Goal: Answer question/provide support: Share knowledge or assist other users

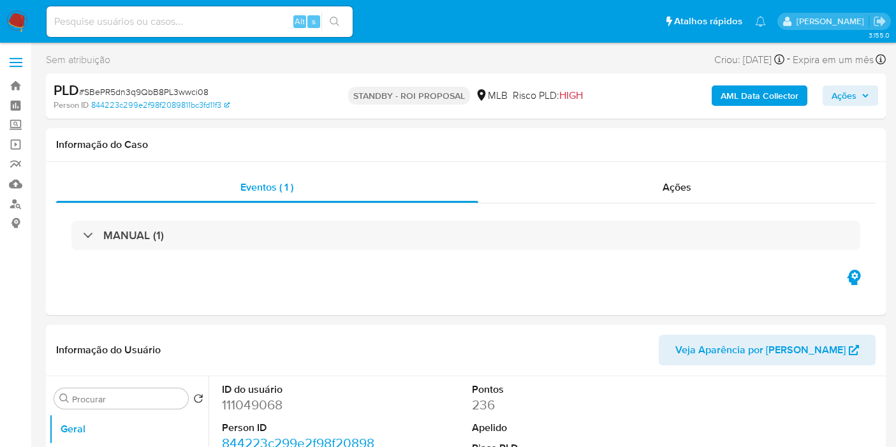
select select "10"
drag, startPoint x: 366, startPoint y: 258, endPoint x: 412, endPoint y: 303, distance: 64.9
click at [366, 258] on div "MANUAL (1)" at bounding box center [465, 235] width 819 height 64
click at [568, 366] on div "Informação do Usuário Veja Aparência por Pessoa" at bounding box center [465, 350] width 839 height 52
click at [518, 170] on div "Eventos ( 1 ) Ações MANUAL (1)" at bounding box center [465, 238] width 839 height 153
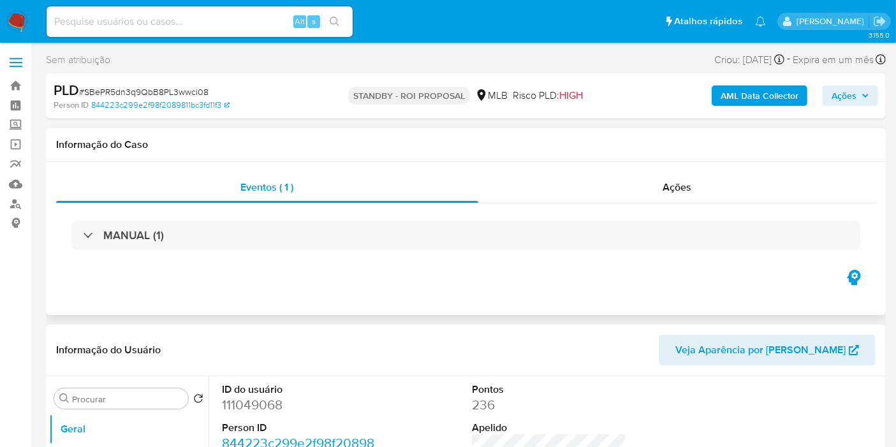
click at [544, 152] on div "Informação do Caso" at bounding box center [465, 145] width 839 height 34
click at [413, 160] on div "Informação do Caso" at bounding box center [465, 145] width 839 height 34
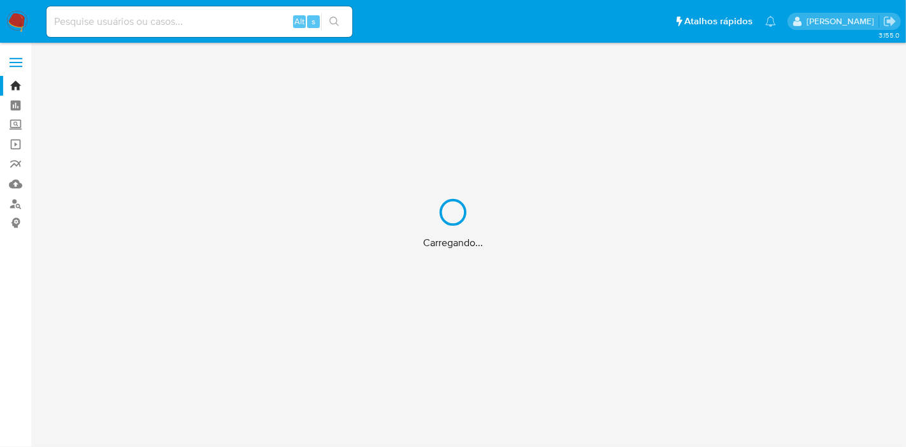
click at [544, 252] on div "Carregando..." at bounding box center [453, 223] width 906 height 447
click at [175, 24] on div "Carregando..." at bounding box center [453, 223] width 906 height 447
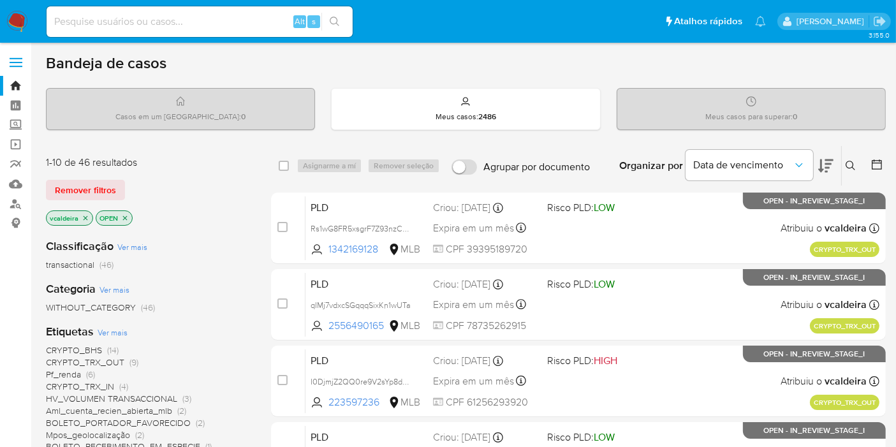
click at [215, 15] on input at bounding box center [200, 21] width 306 height 17
paste input "BtGbXSOcZg4Q8Sph70JdqqM2"
type input "BtGbXSOcZg4Q8Sph70JdqqM2"
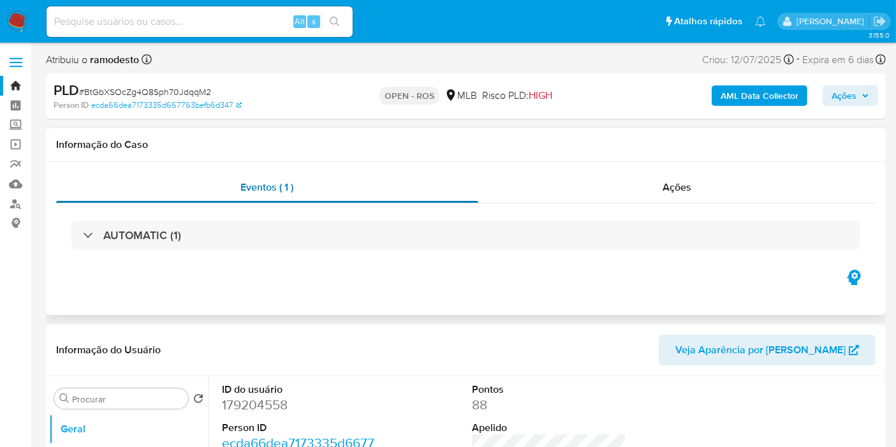
select select "10"
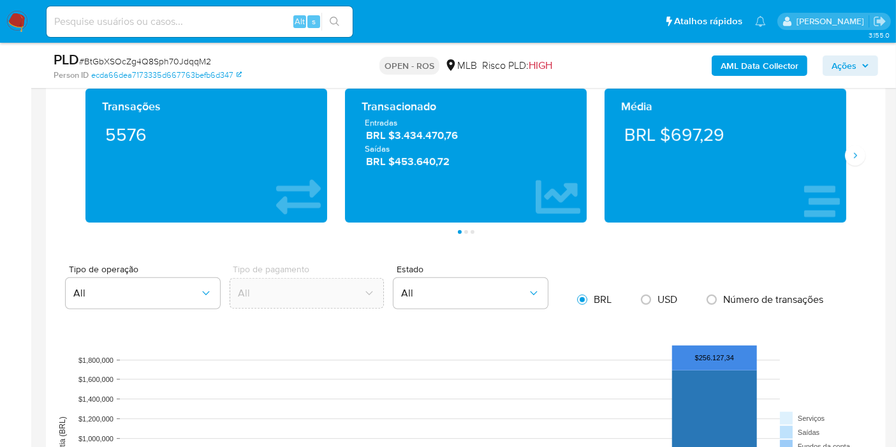
scroll to position [779, 0]
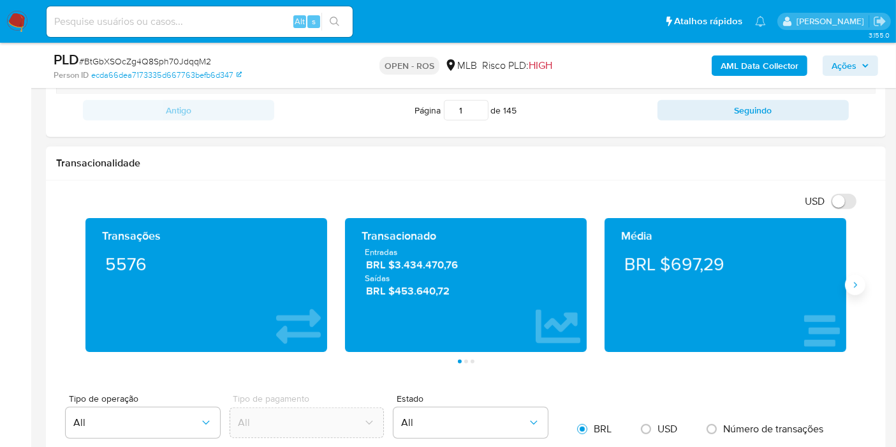
click at [857, 284] on icon "Siguiente" at bounding box center [855, 285] width 10 height 10
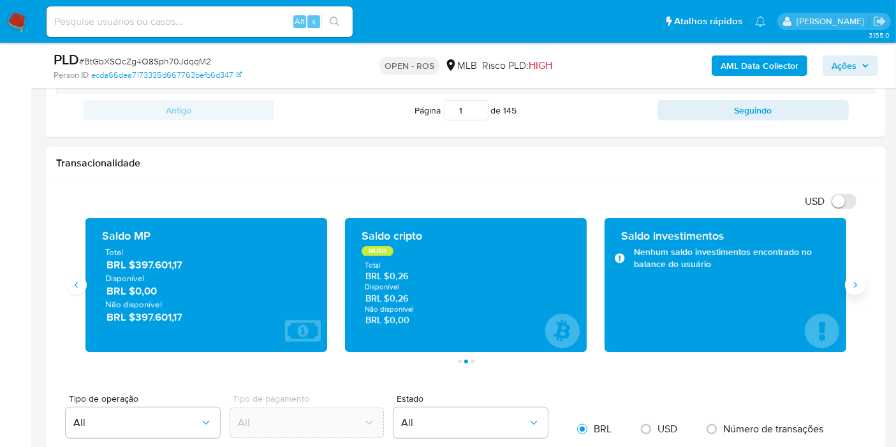
click at [853, 288] on button "Siguiente" at bounding box center [855, 285] width 20 height 20
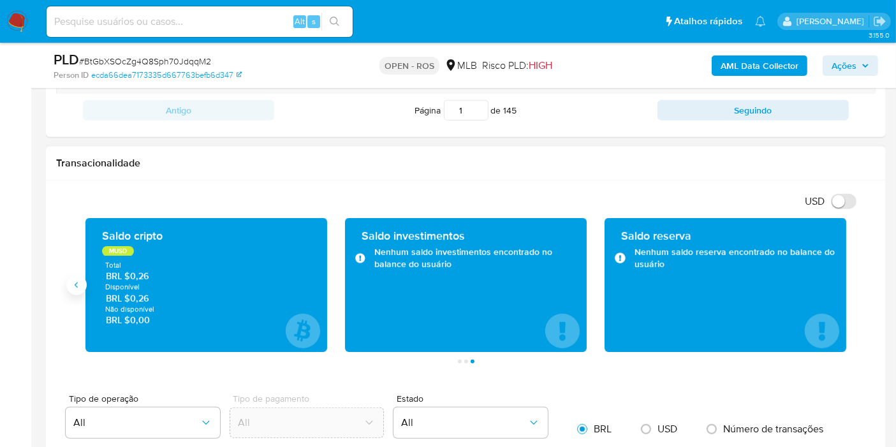
click at [73, 283] on icon "Anterior" at bounding box center [76, 285] width 10 height 10
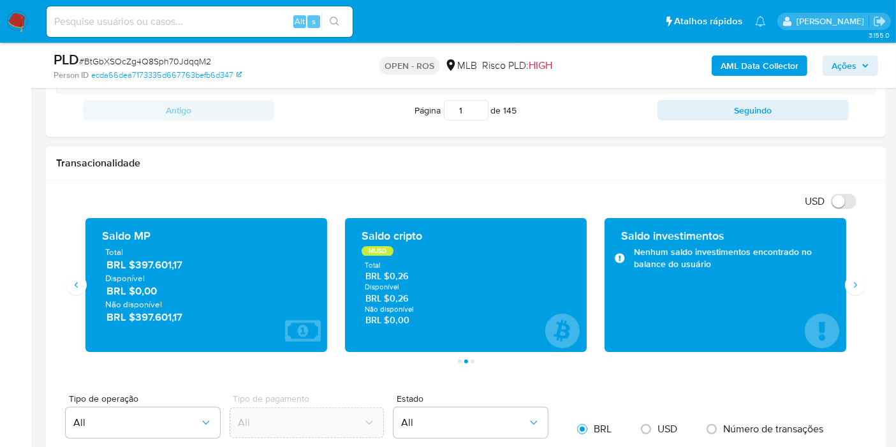
drag, startPoint x: 177, startPoint y: 319, endPoint x: 136, endPoint y: 317, distance: 40.2
click at [136, 317] on span "BRL $397.601,17" at bounding box center [206, 317] width 201 height 15
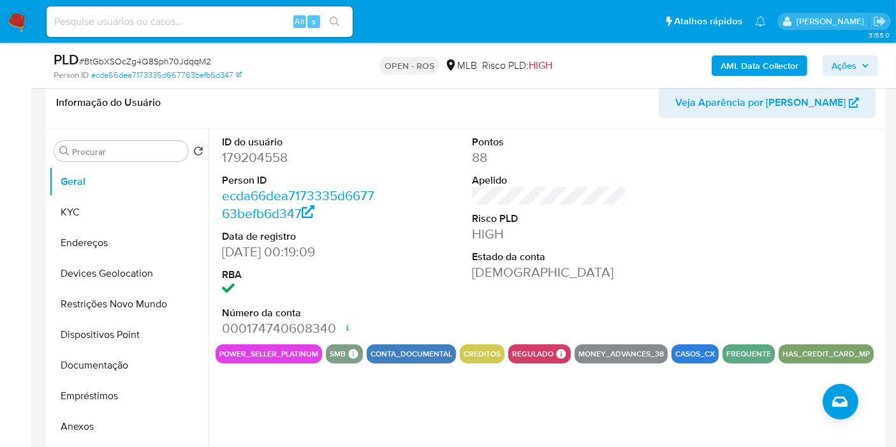
scroll to position [71, 0]
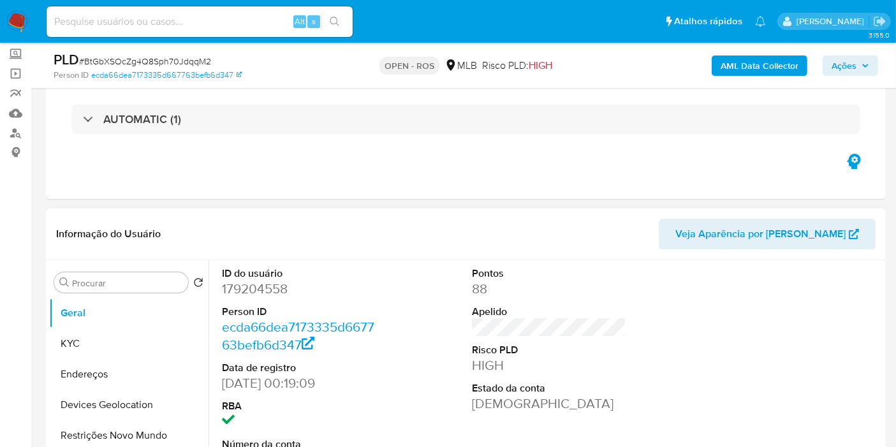
click at [242, 290] on dd "179204558" at bounding box center [299, 289] width 154 height 18
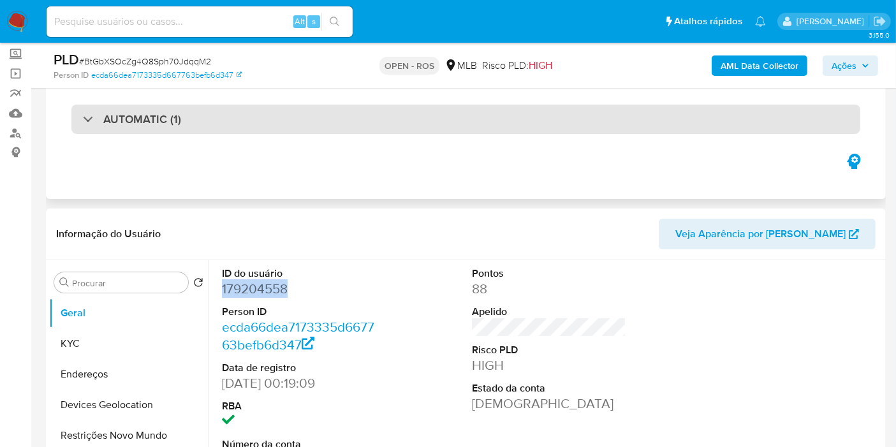
copy dd "179204558"
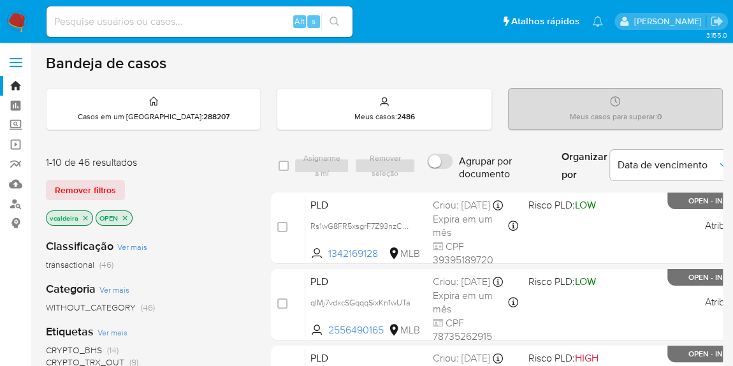
click at [147, 17] on input at bounding box center [200, 21] width 306 height 17
paste input "deazVJINS63aqzS1hxiFs2mq"
type input "deazVJINS63aqzS1hxiFs2mq"
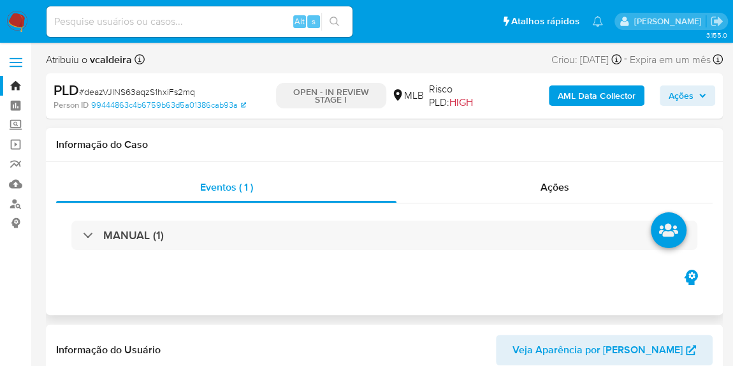
select select "10"
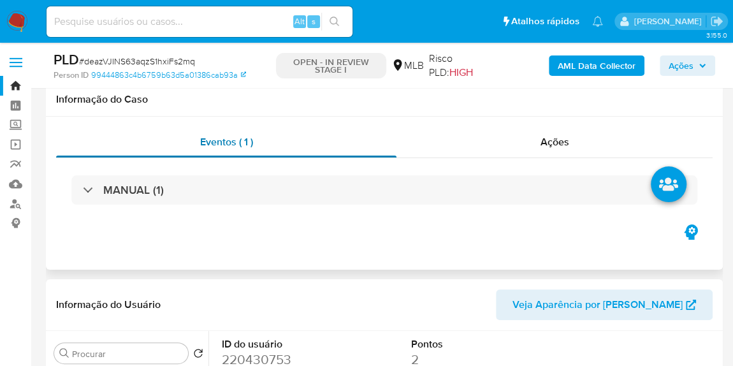
scroll to position [173, 0]
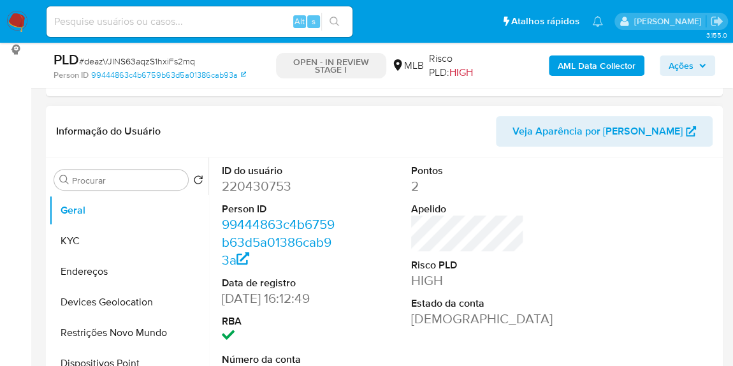
click at [241, 188] on dd "220430753" at bounding box center [278, 186] width 113 height 18
copy dd "220430753"
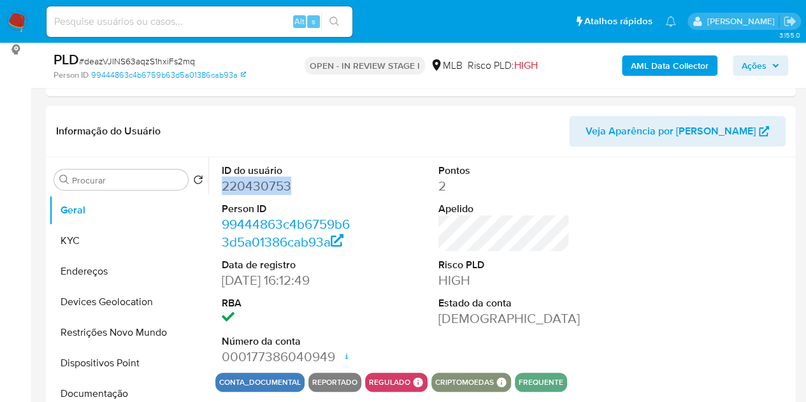
click at [741, 71] on span "Ações" at bounding box center [761, 66] width 38 height 18
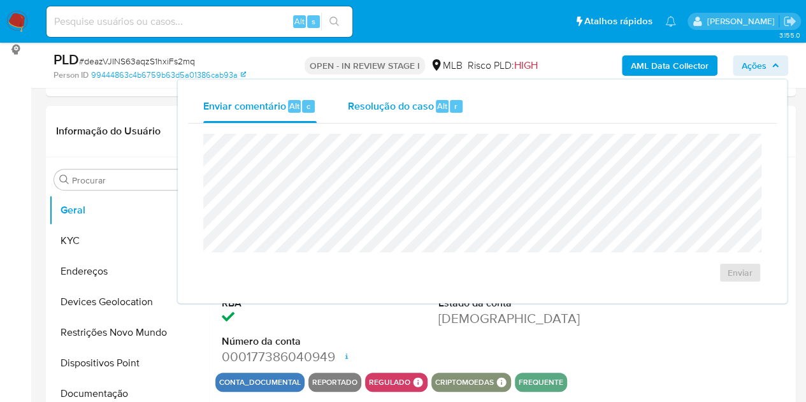
click at [379, 101] on span "Resolução do caso" at bounding box center [390, 105] width 86 height 15
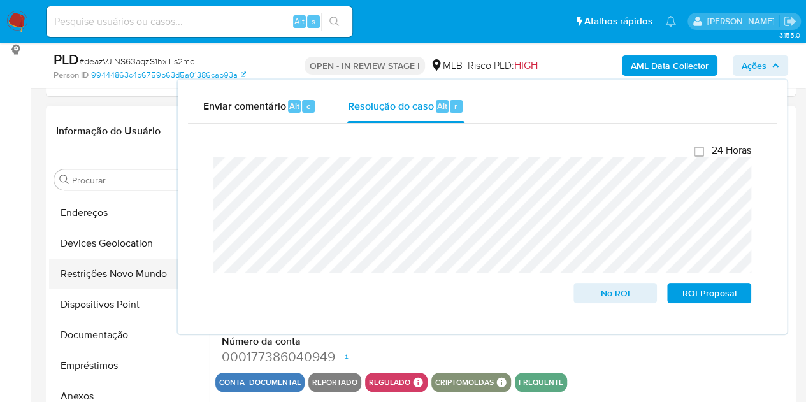
scroll to position [127, 0]
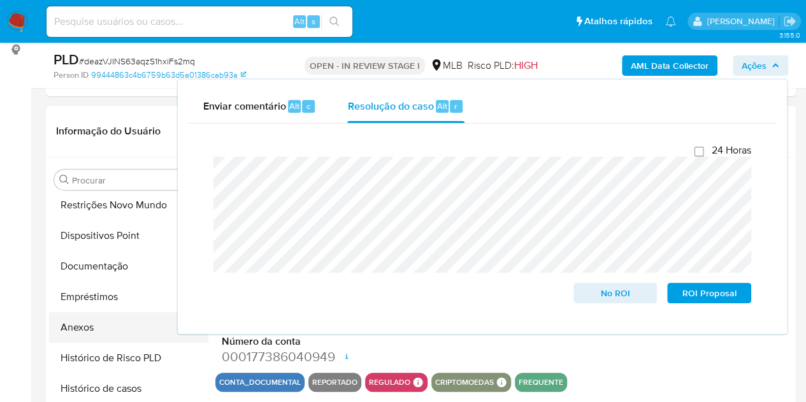
drag, startPoint x: 68, startPoint y: 322, endPoint x: 85, endPoint y: 319, distance: 18.1
click at [69, 323] on button "Anexos" at bounding box center [123, 327] width 149 height 31
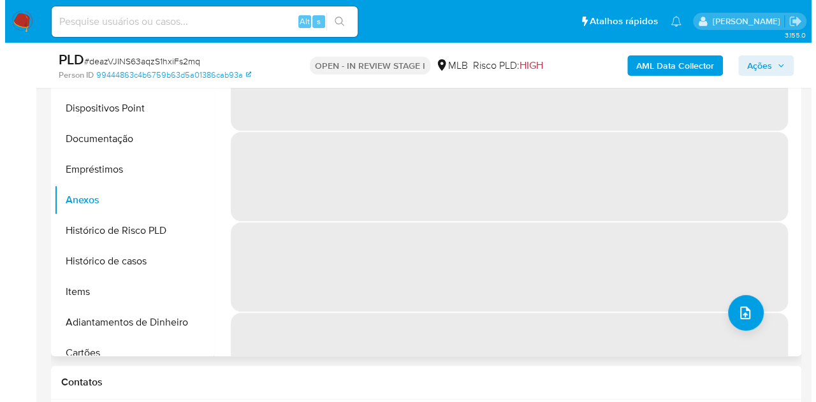
scroll to position [237, 0]
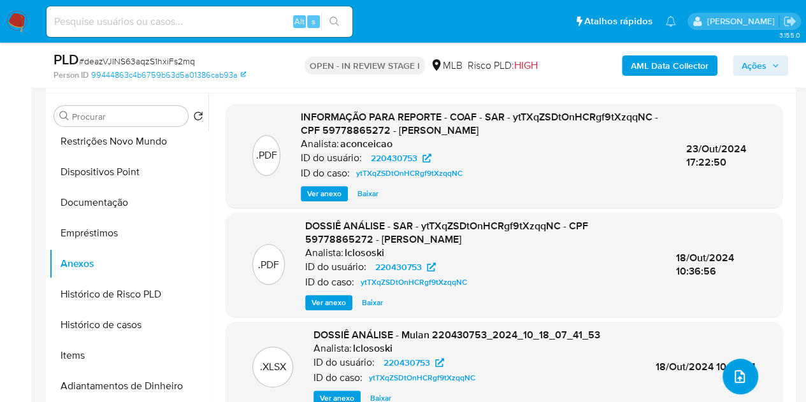
click at [732, 365] on span "upload-file" at bounding box center [739, 376] width 15 height 15
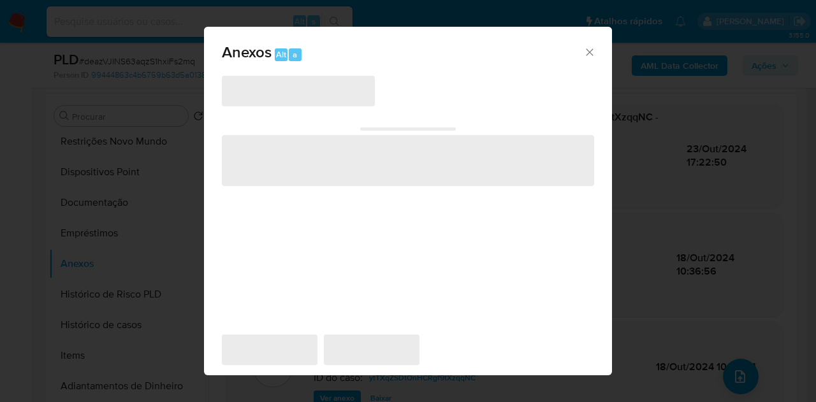
click at [354, 99] on span "‌" at bounding box center [298, 91] width 153 height 31
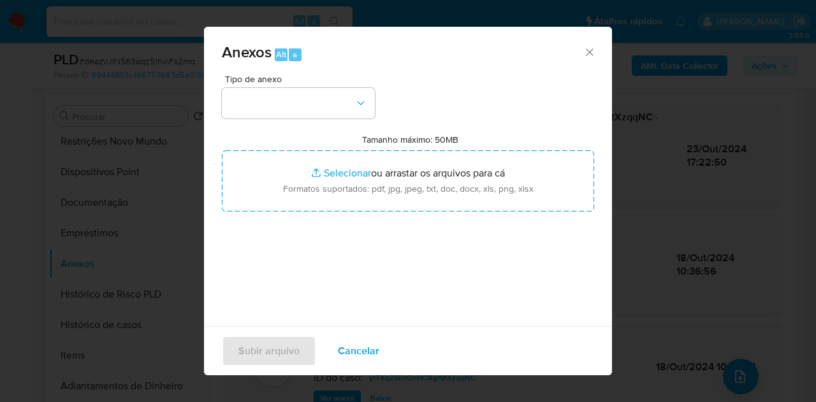
click at [352, 98] on button "button" at bounding box center [298, 103] width 153 height 31
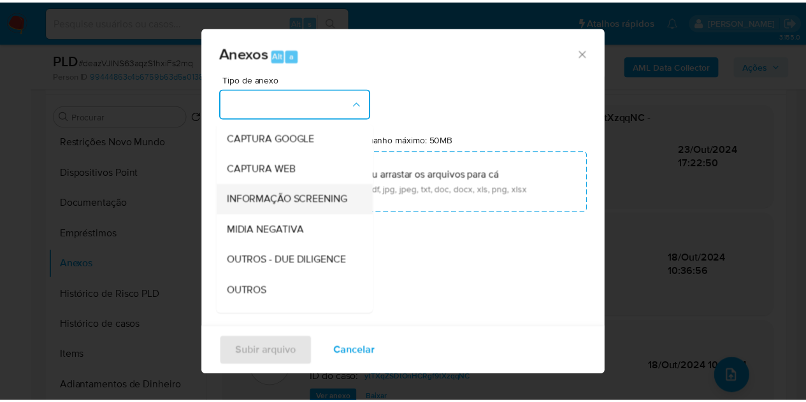
scroll to position [127, 0]
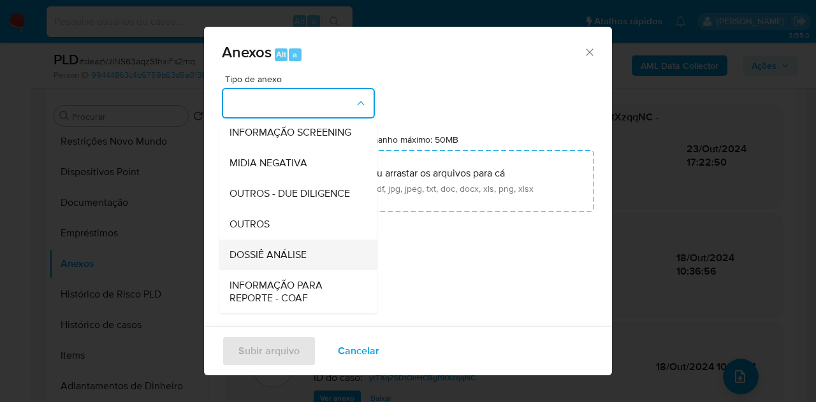
click at [281, 261] on span "DOSSIÊ ANÁLISE" at bounding box center [267, 255] width 77 height 13
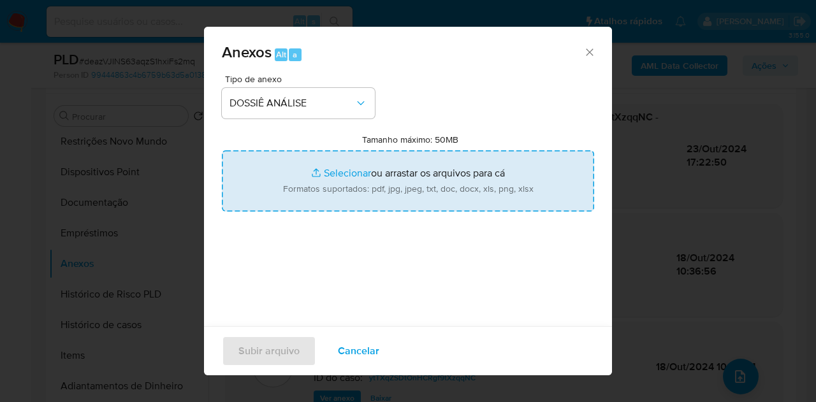
type input "C:\fakepath\Mulan 220430753_2025_08_18_06_50_14.pdf"
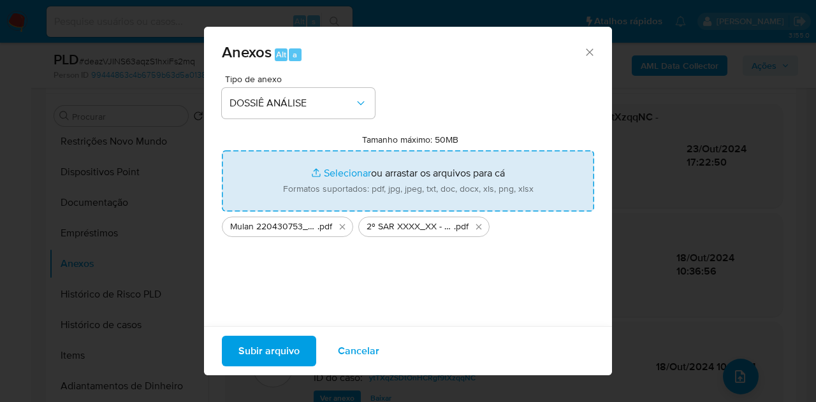
click at [265, 349] on span "Subir arquivo" at bounding box center [268, 351] width 61 height 28
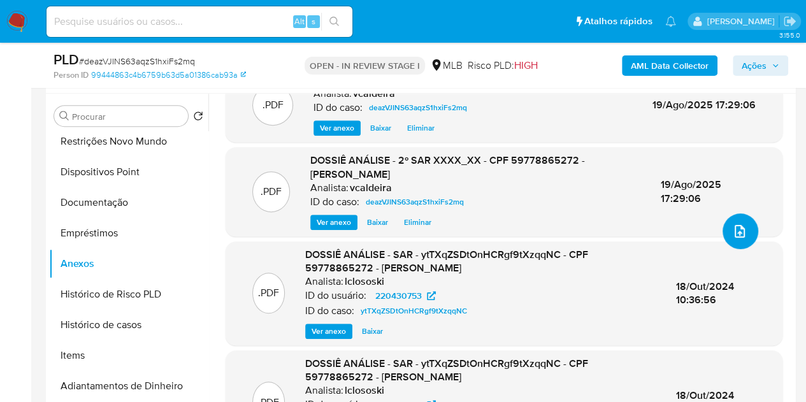
scroll to position [64, 0]
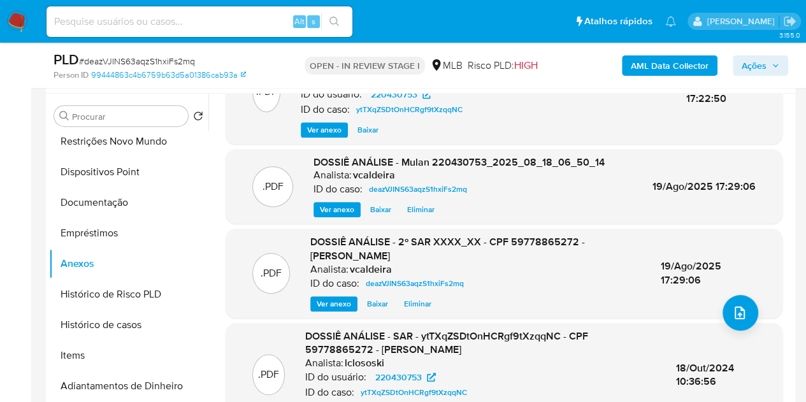
click at [741, 64] on span "Ações" at bounding box center [754, 65] width 25 height 20
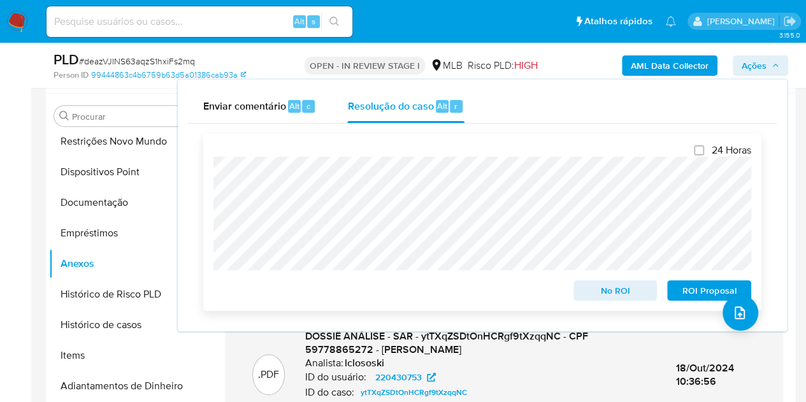
click at [674, 291] on button "ROI Proposal" at bounding box center [709, 290] width 84 height 20
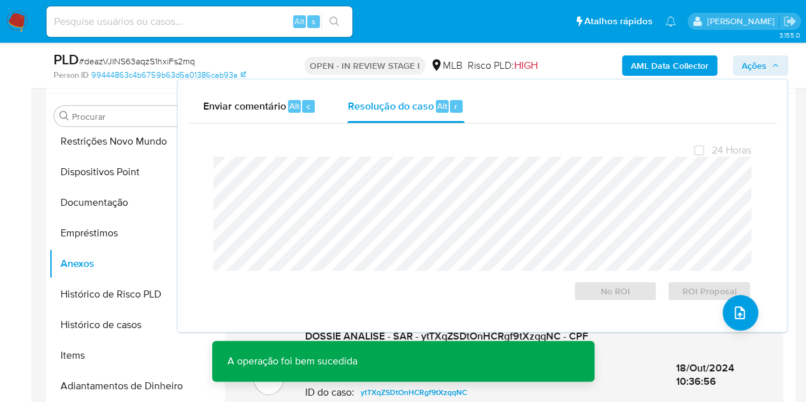
click at [198, 22] on input at bounding box center [200, 21] width 306 height 17
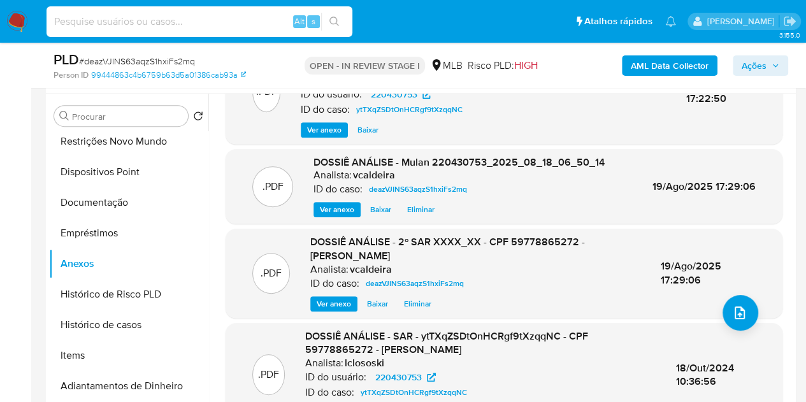
paste input "nR0GRJjPitligZNjj0IjhDJJ"
type input "nR0GRJjPitligZNjj0IjhDJJ"
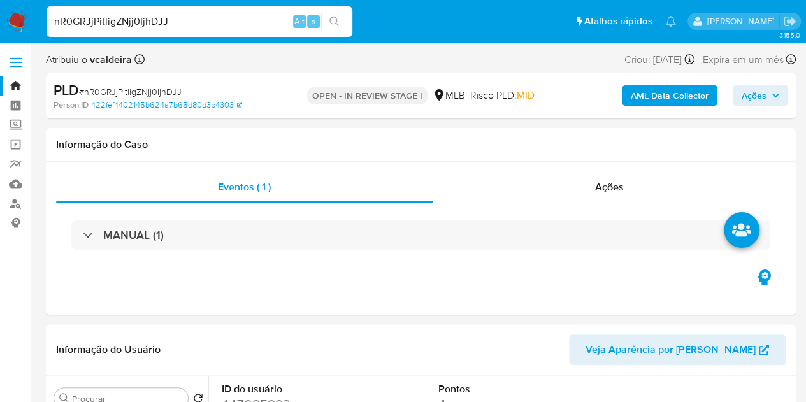
select select "10"
click at [197, 31] on div "nR0GRJjPitligZNjj0IjhDJJ Alt s" at bounding box center [200, 21] width 306 height 31
click at [191, 22] on input "nR0GRJjPitligZNjj0IjhDJJ" at bounding box center [200, 21] width 306 height 17
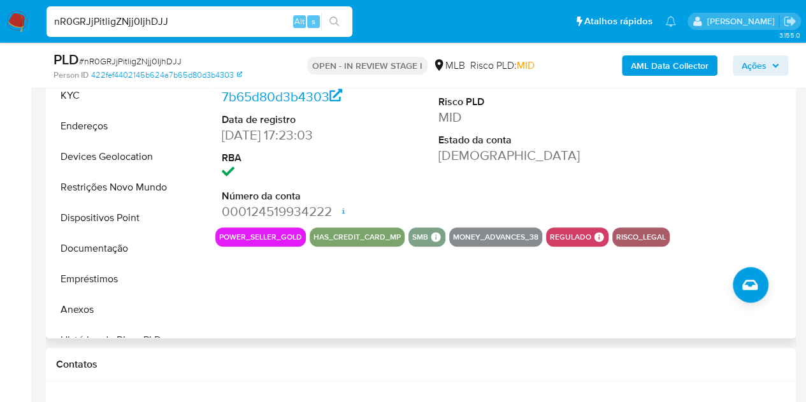
scroll to position [255, 0]
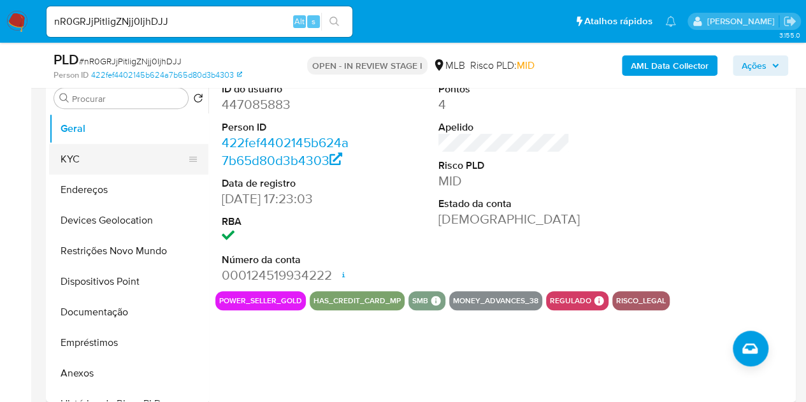
click at [78, 155] on button "KYC" at bounding box center [123, 159] width 149 height 31
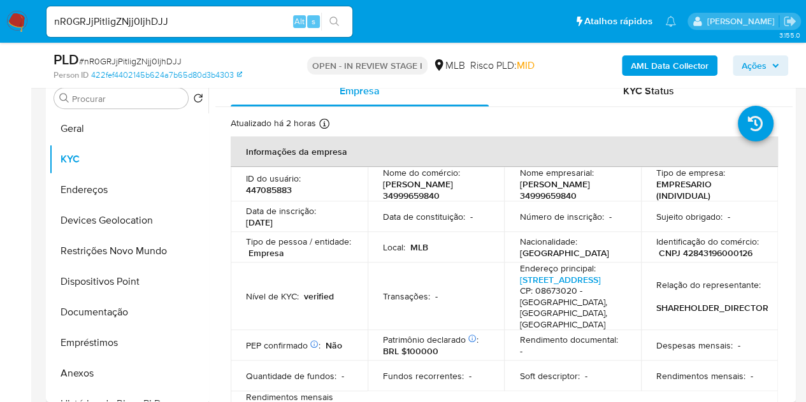
click at [273, 194] on p "447085883" at bounding box center [269, 189] width 46 height 11
copy p "447085883"
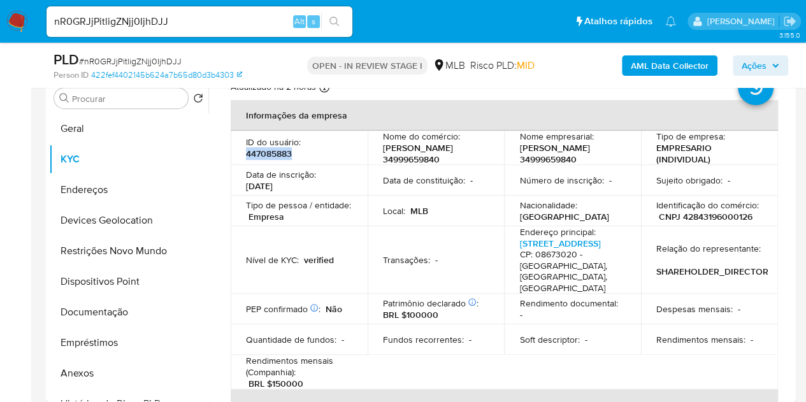
scroll to position [17, 0]
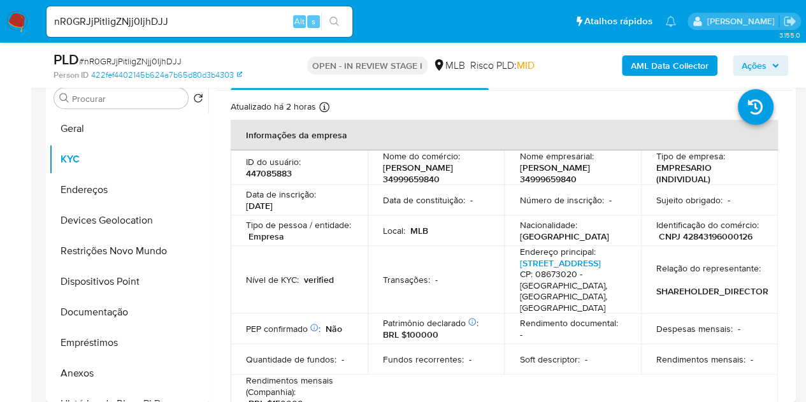
click at [699, 234] on p "CNPJ 42843196000126" at bounding box center [706, 236] width 94 height 11
copy p "42843196000126"
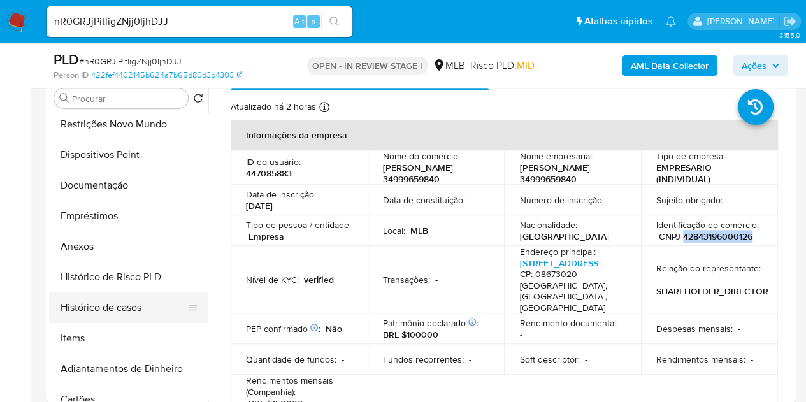
scroll to position [127, 0]
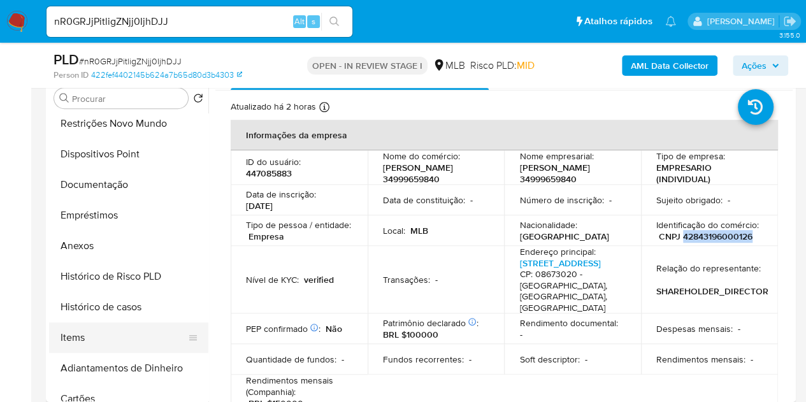
click at [84, 342] on button "Items" at bounding box center [123, 338] width 149 height 31
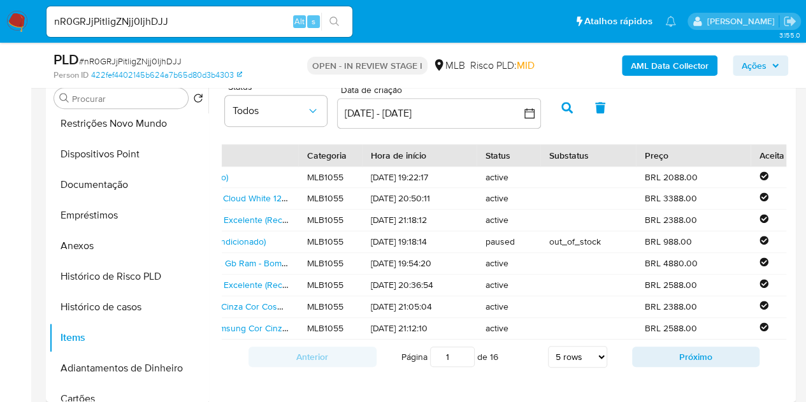
scroll to position [0, 191]
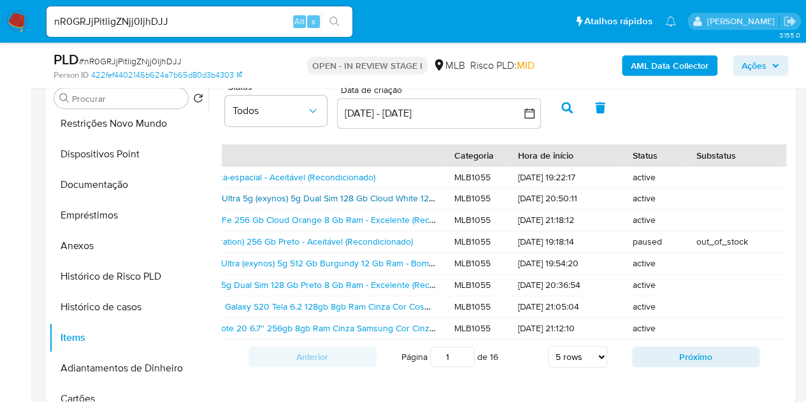
click at [366, 202] on link "Samsung Galaxy S20 Ultra 5g (exynos) 5g Dual Sim 128 Gb Cloud White 12 Gb Ram -…" at bounding box center [358, 198] width 444 height 13
click at [319, 284] on link "Samsung Galaxy S24 5g Dual Sim 128 Gb Preto 8 Gb Ram - Excelente (Recondicionad…" at bounding box center [308, 285] width 344 height 13
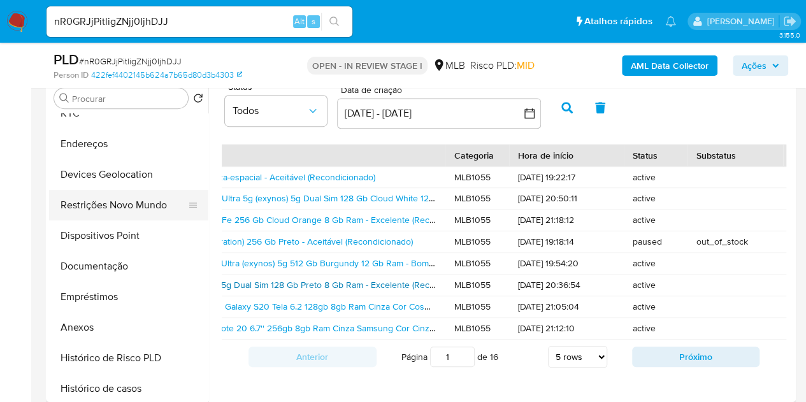
scroll to position [0, 0]
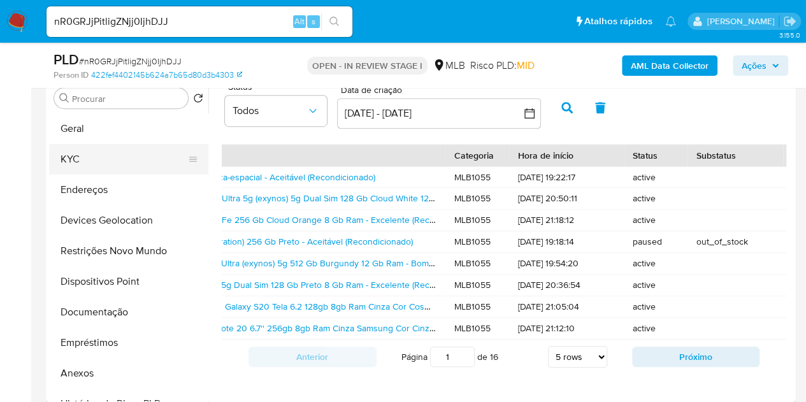
click at [98, 159] on button "KYC" at bounding box center [123, 159] width 149 height 31
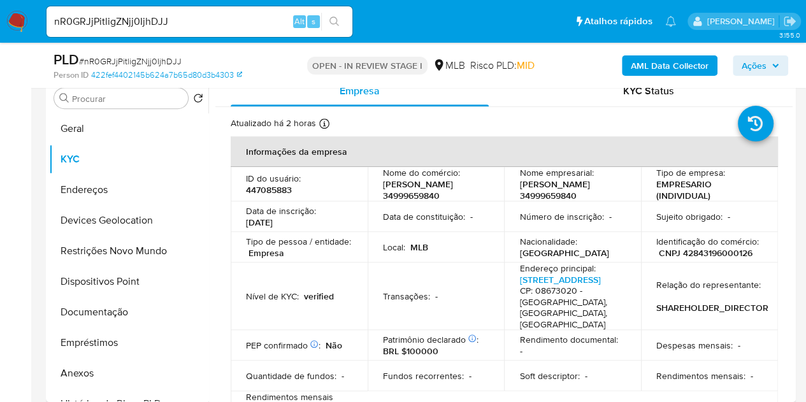
drag, startPoint x: 444, startPoint y: 196, endPoint x: 376, endPoint y: 184, distance: 68.5
click at [376, 184] on td "Nome do comércio : MICHEL DA SILVA 34999659840" at bounding box center [436, 184] width 137 height 34
copy p "MICHEL DA SILVA 34999659840"
click at [734, 261] on td "Identificação do comércio : CNPJ 42843196000126" at bounding box center [709, 247] width 137 height 31
drag, startPoint x: 752, startPoint y: 254, endPoint x: 637, endPoint y: 256, distance: 115.4
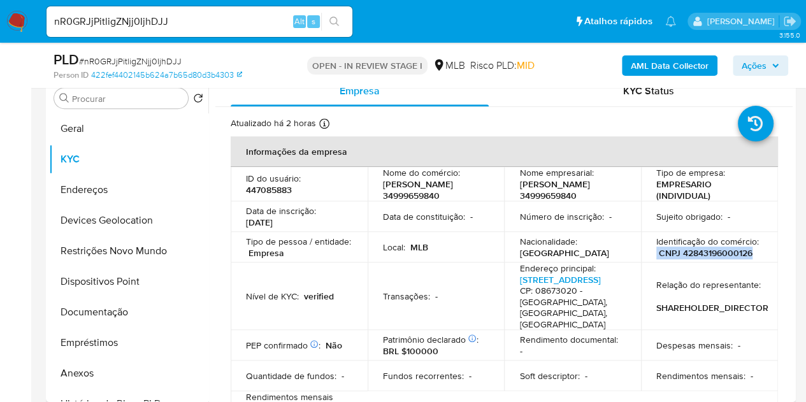
click at [641, 256] on td "Identificação do comércio : CNPJ 42843196000126" at bounding box center [709, 247] width 137 height 31
copy div "CNPJ 42843196000126"
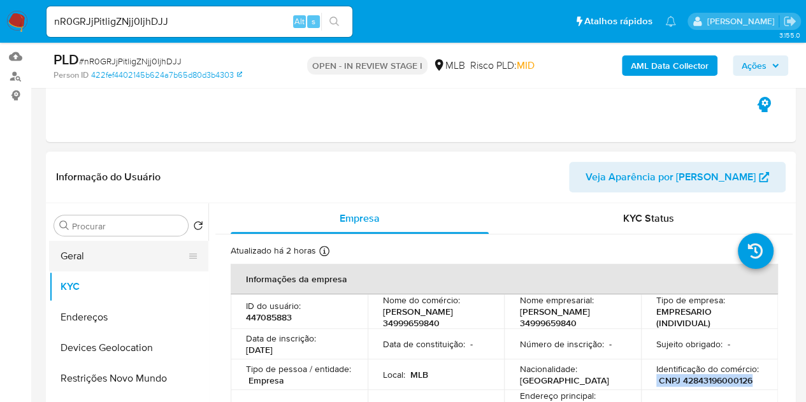
click at [91, 249] on button "Geral" at bounding box center [123, 256] width 149 height 31
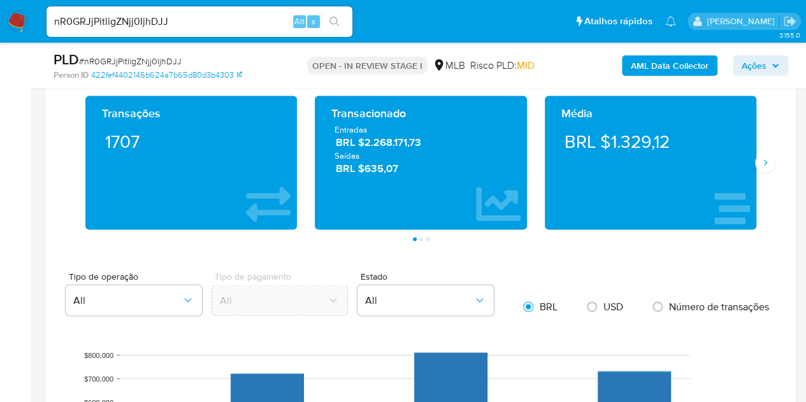
scroll to position [829, 0]
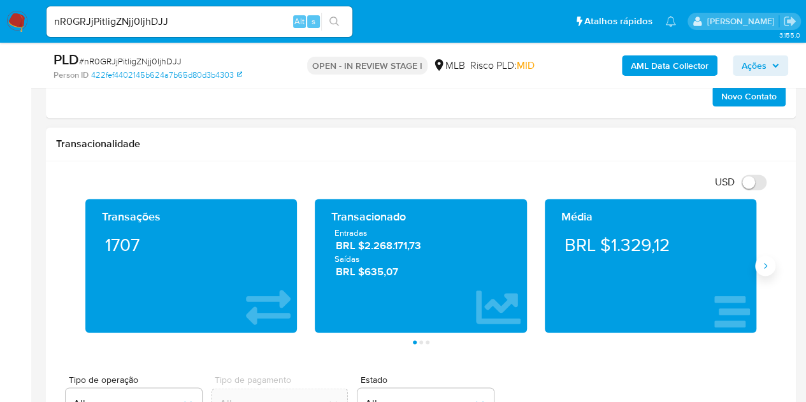
click at [741, 267] on icon "Siguiente" at bounding box center [765, 266] width 10 height 10
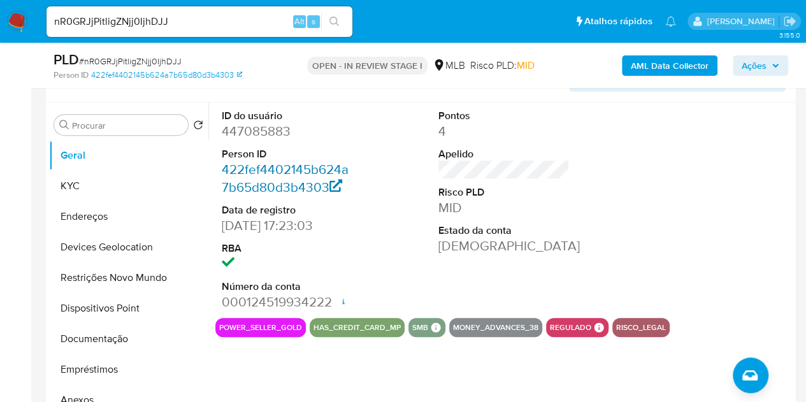
scroll to position [191, 0]
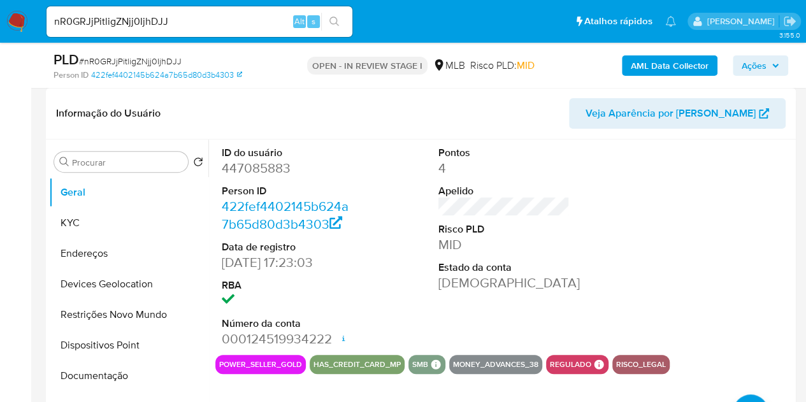
click at [262, 170] on dd "447085883" at bounding box center [288, 168] width 132 height 18
copy dd "447085883"
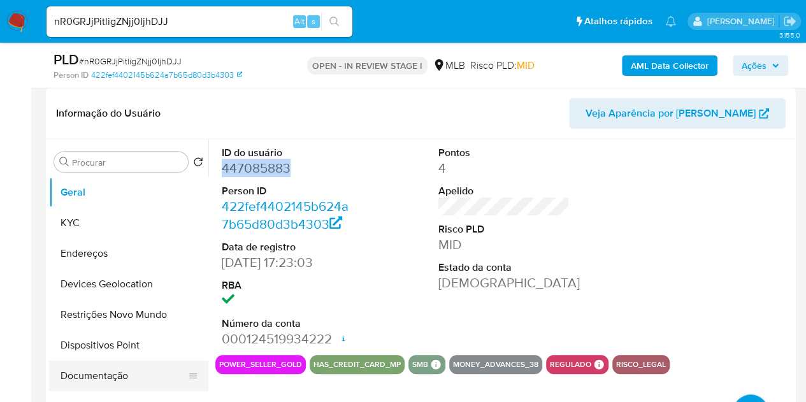
click at [104, 365] on button "Documentação" at bounding box center [123, 376] width 149 height 31
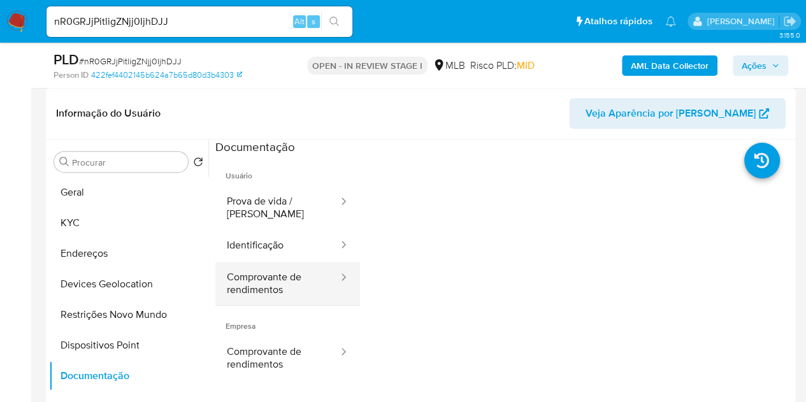
click at [232, 282] on button "Comprovante de rendimentos" at bounding box center [277, 283] width 124 height 43
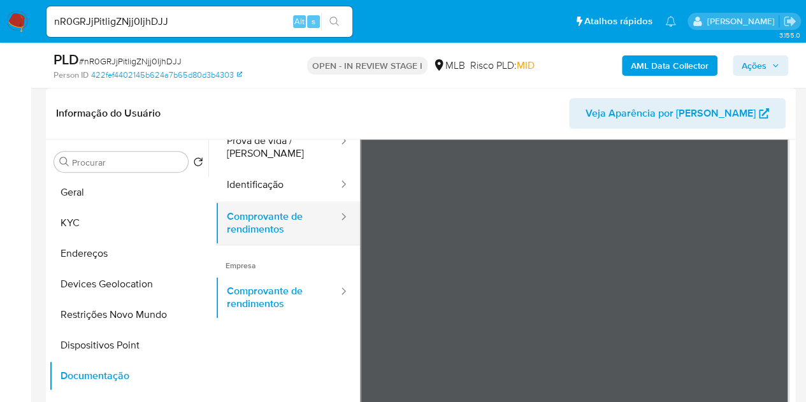
scroll to position [0, 0]
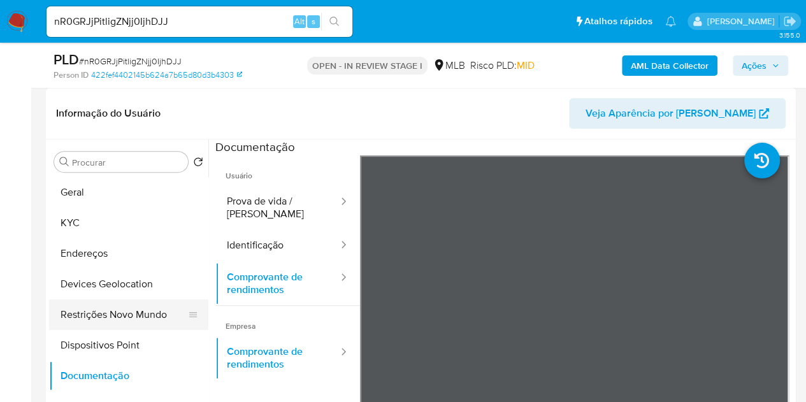
click at [95, 308] on button "Restrições Novo Mundo" at bounding box center [123, 315] width 149 height 31
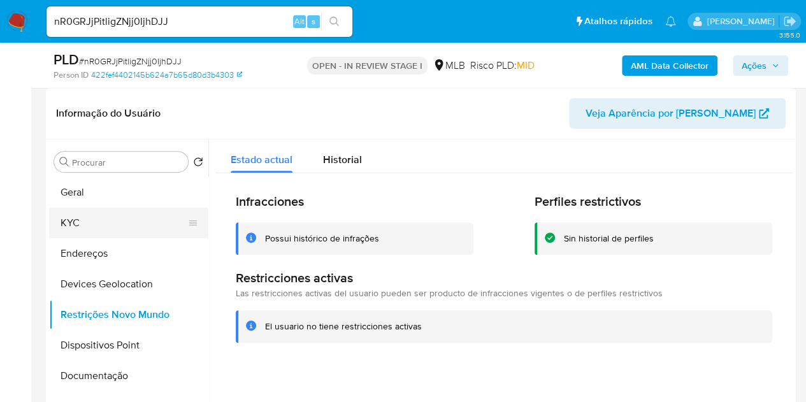
click at [103, 228] on button "KYC" at bounding box center [123, 223] width 149 height 31
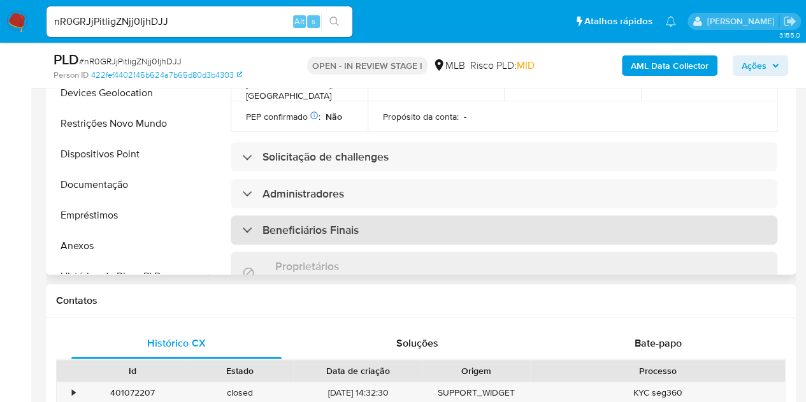
scroll to position [510, 0]
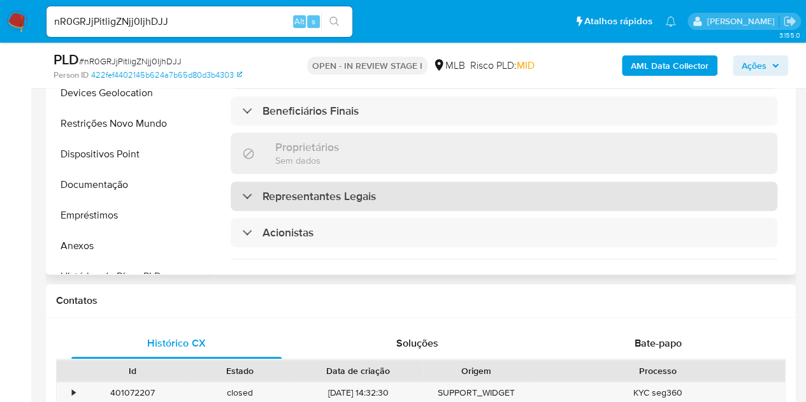
click at [314, 189] on h3 "Representantes Legais" at bounding box center [319, 196] width 113 height 14
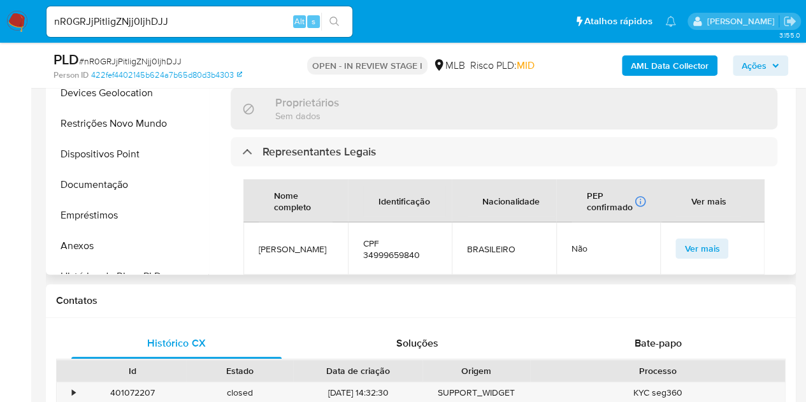
scroll to position [574, 0]
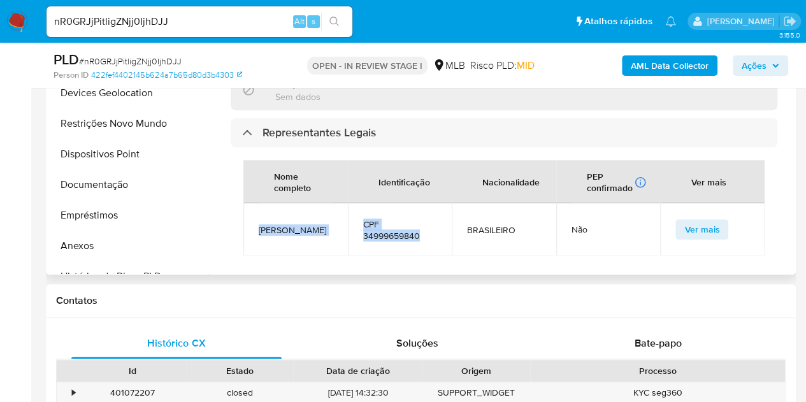
drag, startPoint x: 421, startPoint y: 207, endPoint x: 258, endPoint y: 207, distance: 162.5
click at [258, 207] on tr "MICHEL DA SILVA CPF 34999659840 BRASILEIRO Não Ver mais" at bounding box center [503, 229] width 521 height 52
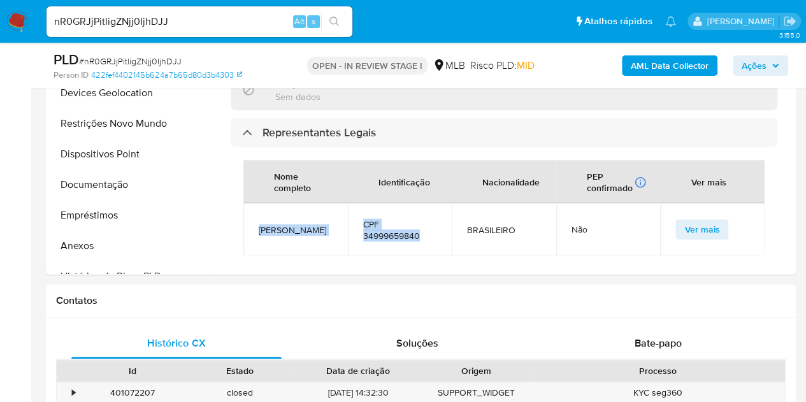
copy tr "MICHEL DA SILVA CPF 34999659840"
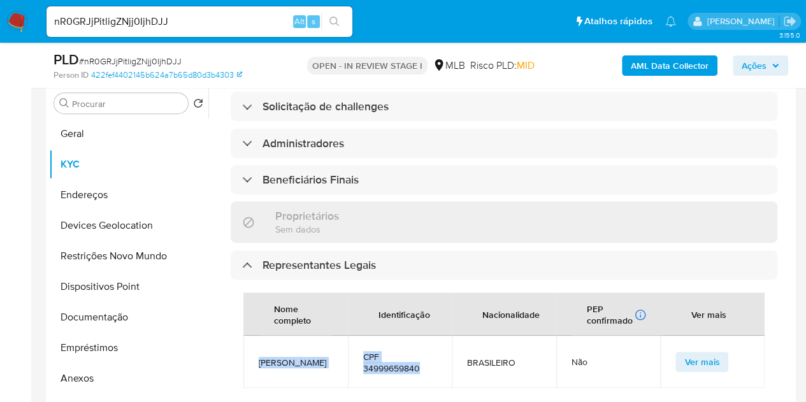
scroll to position [127, 0]
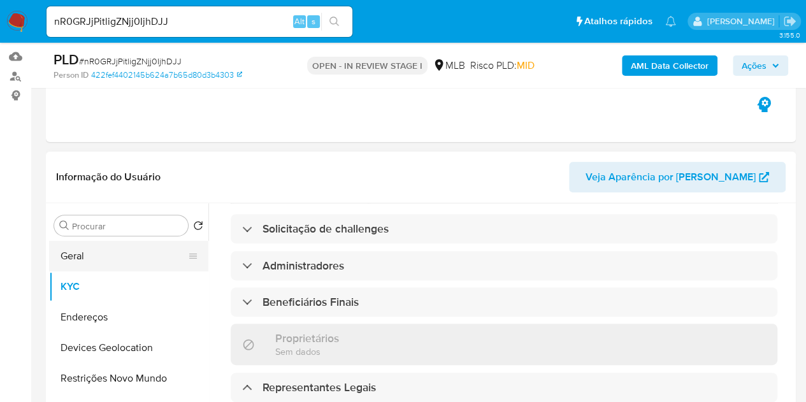
click at [82, 254] on button "Geral" at bounding box center [123, 256] width 149 height 31
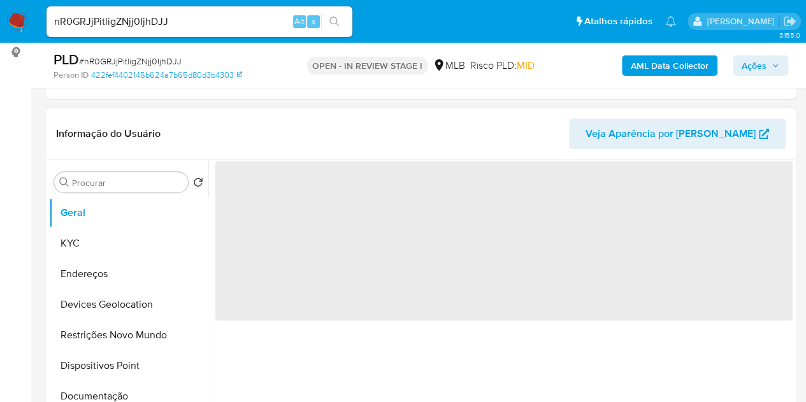
scroll to position [191, 0]
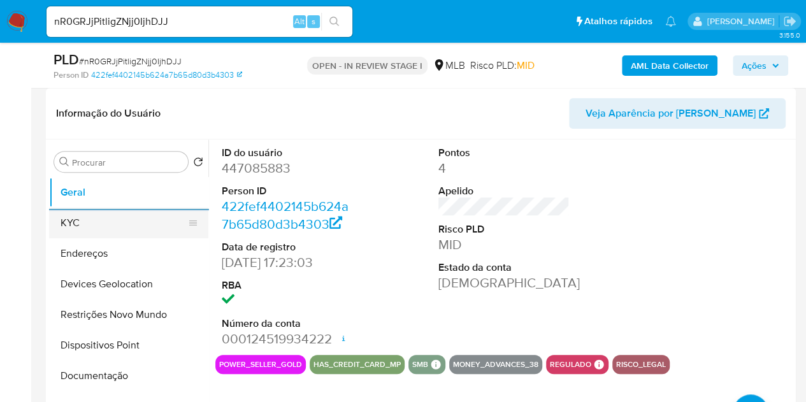
click at [113, 233] on button "KYC" at bounding box center [123, 223] width 149 height 31
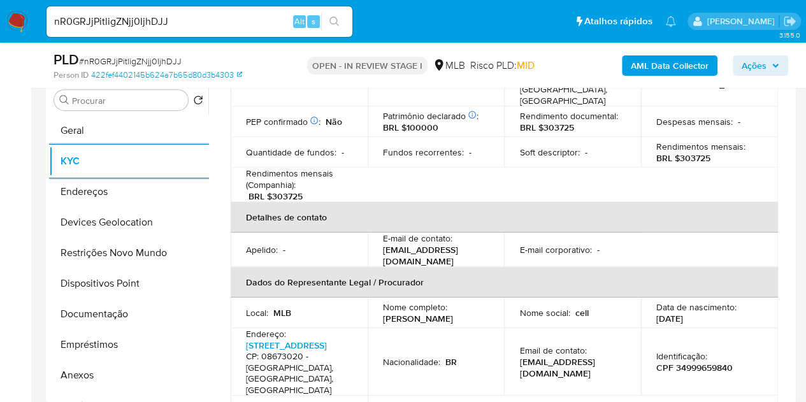
scroll to position [255, 0]
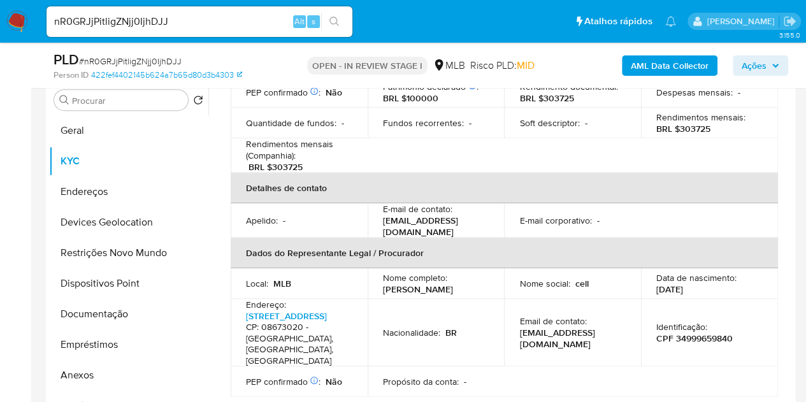
click at [419, 147] on table "Informações da empresa ID do usuário : 447085883 Nome do comércio : MICHEL DA S…" at bounding box center [505, 140] width 548 height 514
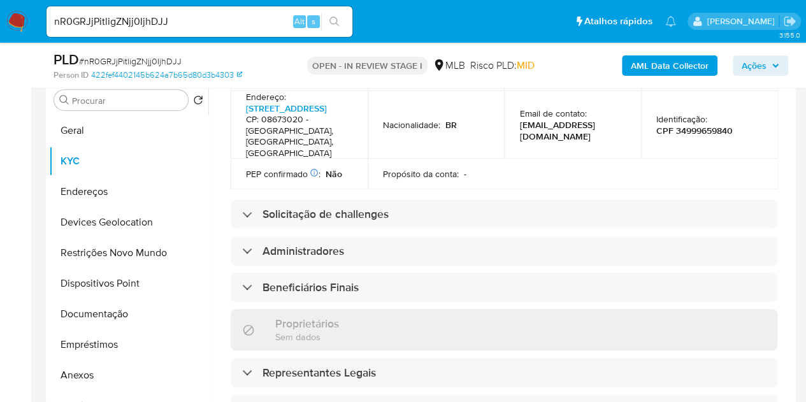
scroll to position [510, 0]
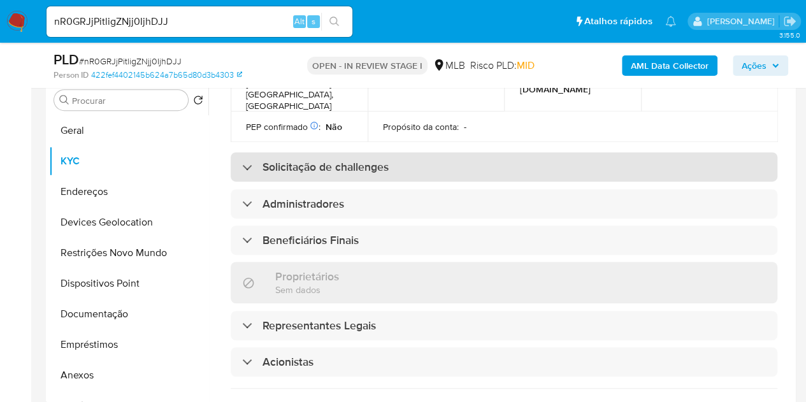
click at [324, 160] on h3 "Solicitação de challenges" at bounding box center [326, 167] width 126 height 14
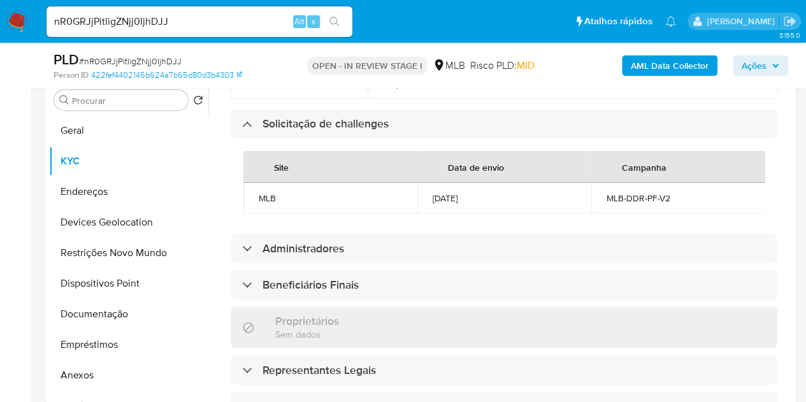
scroll to position [574, 0]
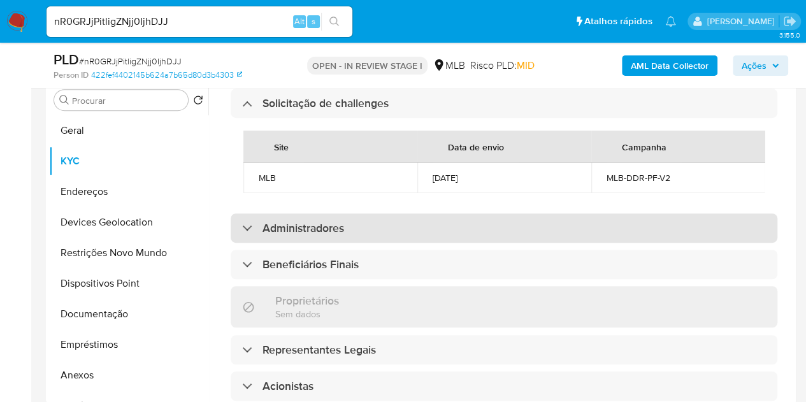
click at [303, 221] on h3 "Administradores" at bounding box center [304, 228] width 82 height 14
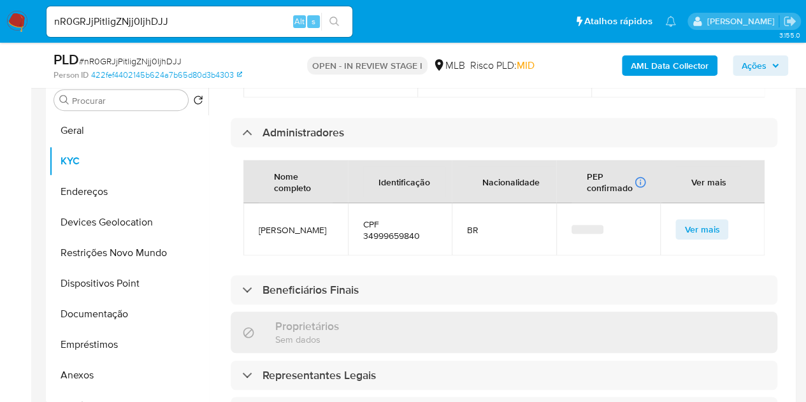
scroll to position [701, 0]
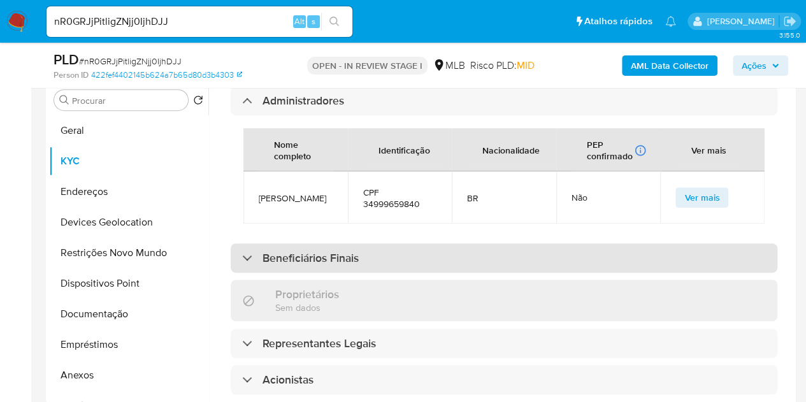
click at [293, 251] on h3 "Beneficiários Finais" at bounding box center [311, 258] width 96 height 14
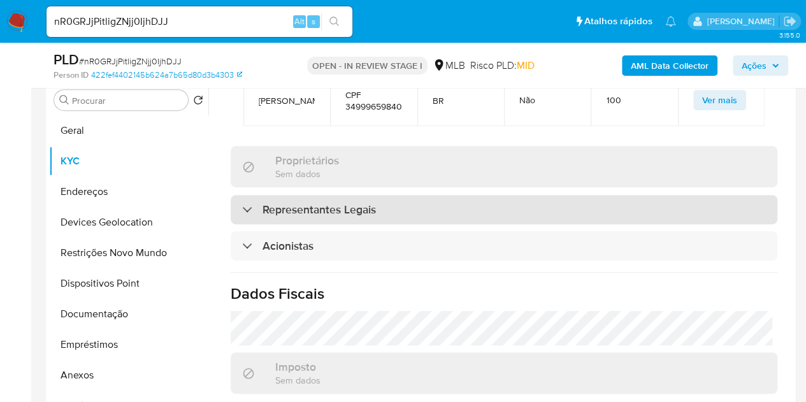
scroll to position [1053, 0]
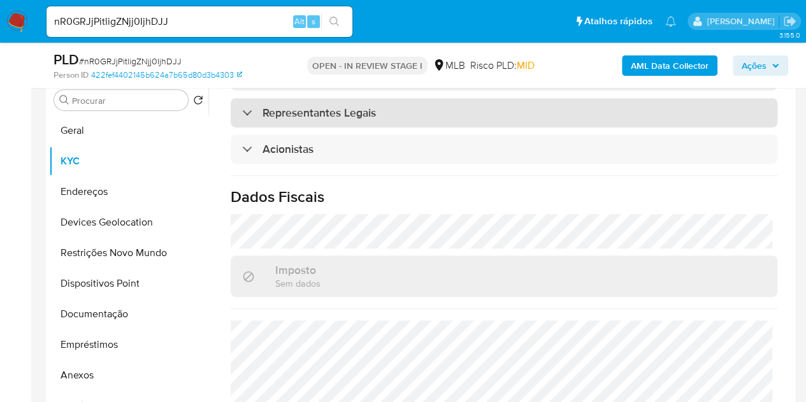
click at [321, 106] on h3 "Representantes Legais" at bounding box center [319, 113] width 113 height 14
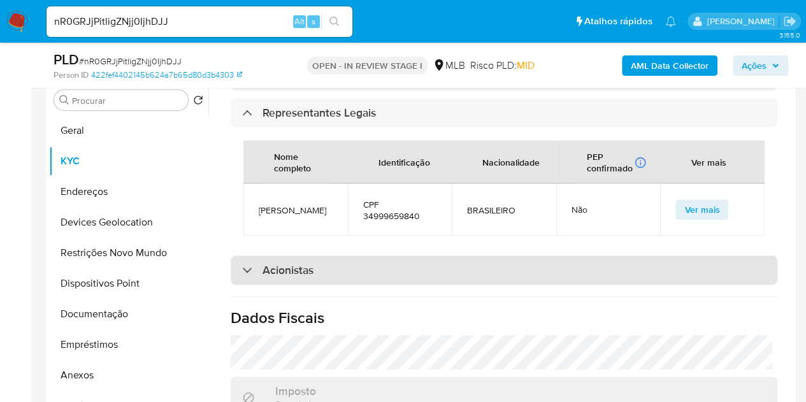
click at [286, 263] on h3 "Acionistas" at bounding box center [288, 270] width 51 height 14
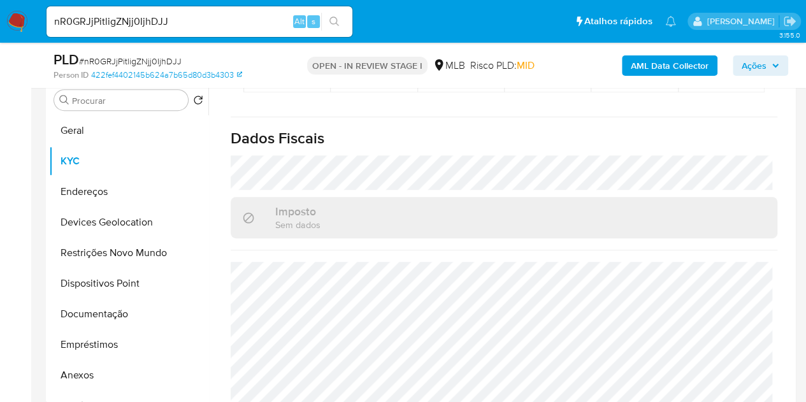
scroll to position [1363, 0]
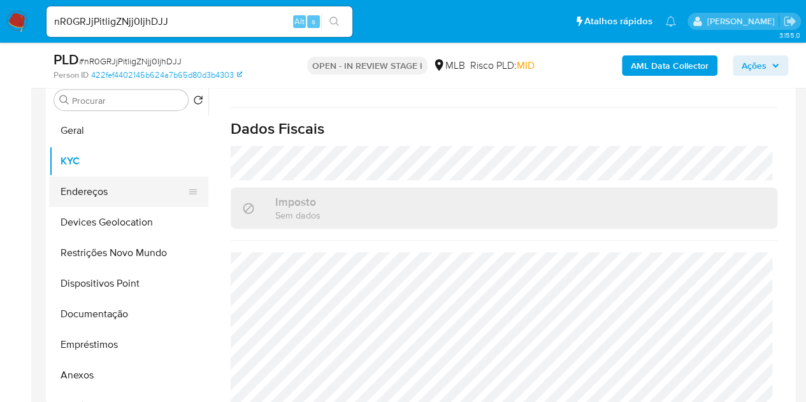
click at [96, 192] on button "Endereços" at bounding box center [123, 192] width 149 height 31
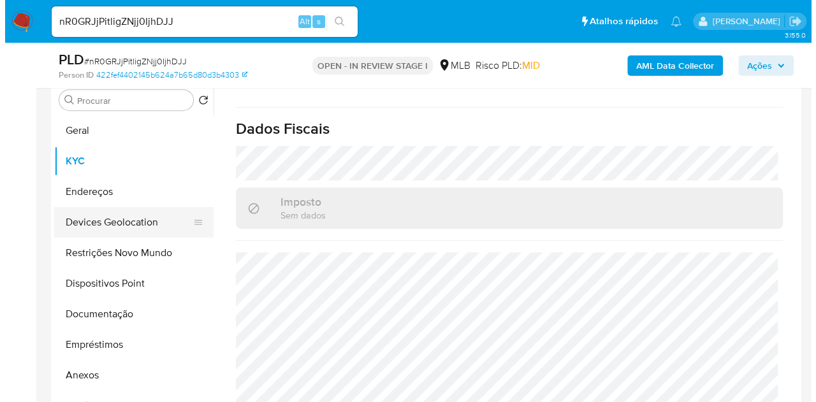
scroll to position [0, 0]
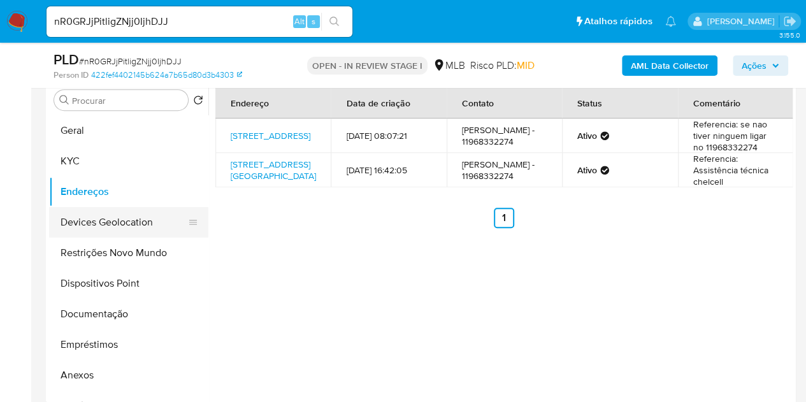
click at [84, 228] on button "Devices Geolocation" at bounding box center [123, 222] width 149 height 31
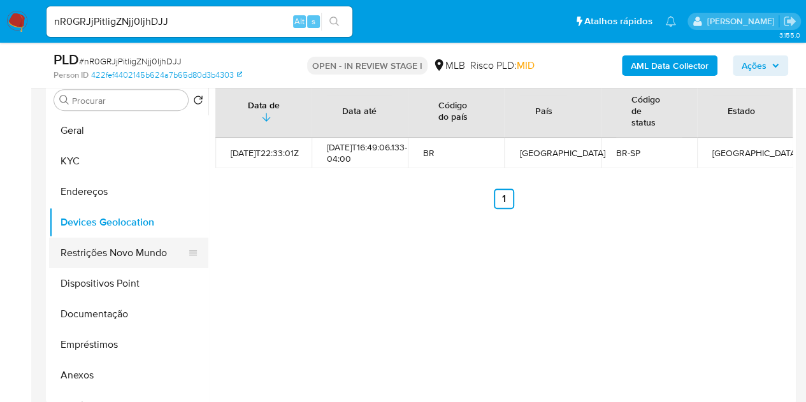
click at [115, 250] on button "Restrições Novo Mundo" at bounding box center [123, 253] width 149 height 31
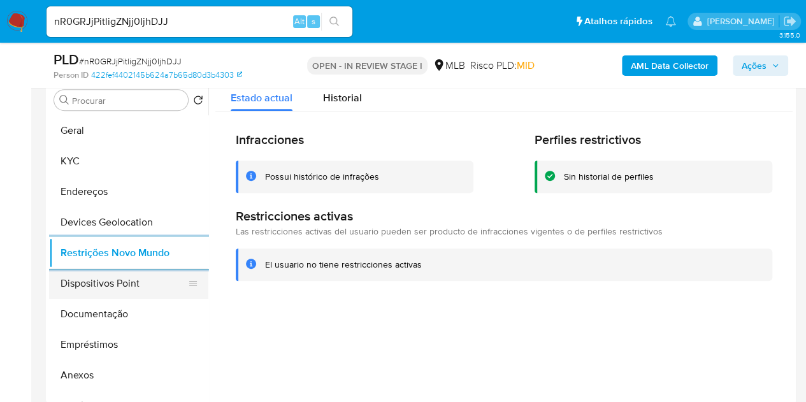
click at [111, 278] on button "Dispositivos Point" at bounding box center [123, 283] width 149 height 31
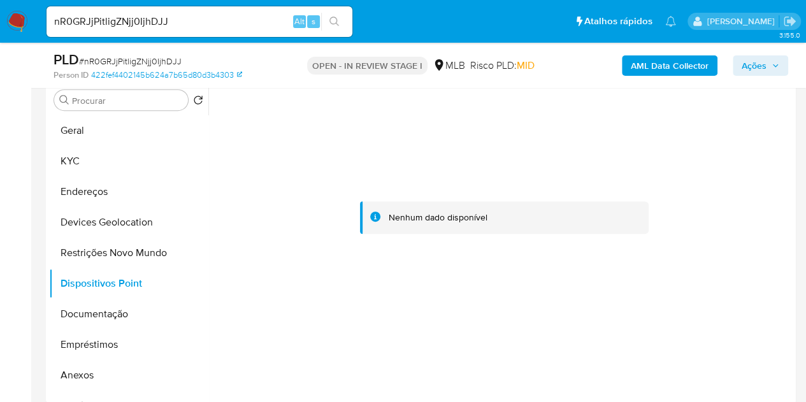
click at [698, 71] on b "AML Data Collector" at bounding box center [670, 65] width 78 height 20
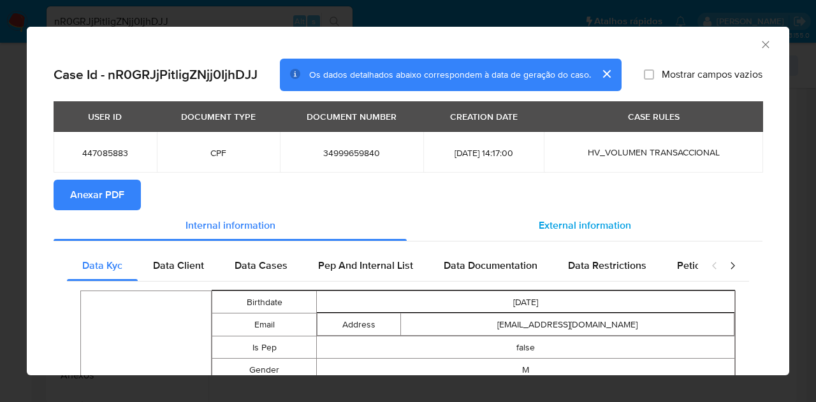
click at [577, 228] on span "External information" at bounding box center [585, 225] width 92 height 15
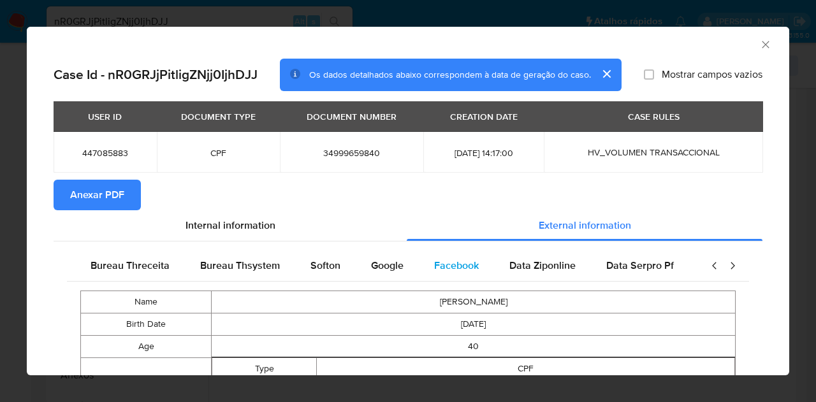
scroll to position [0, 431]
click at [394, 271] on span "Google" at bounding box center [385, 265] width 33 height 15
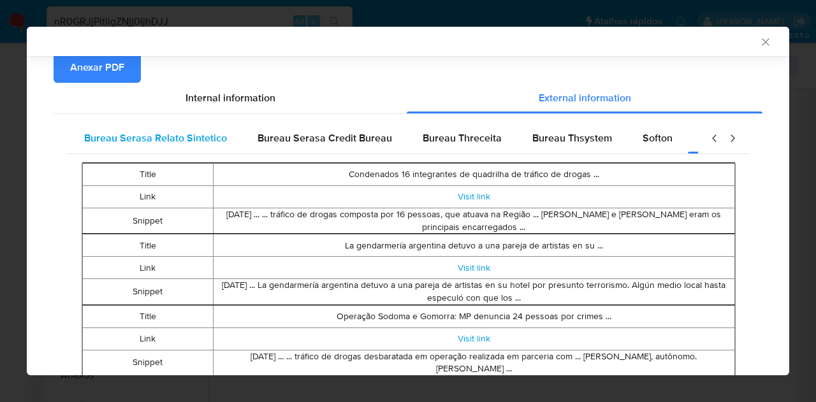
scroll to position [61, 0]
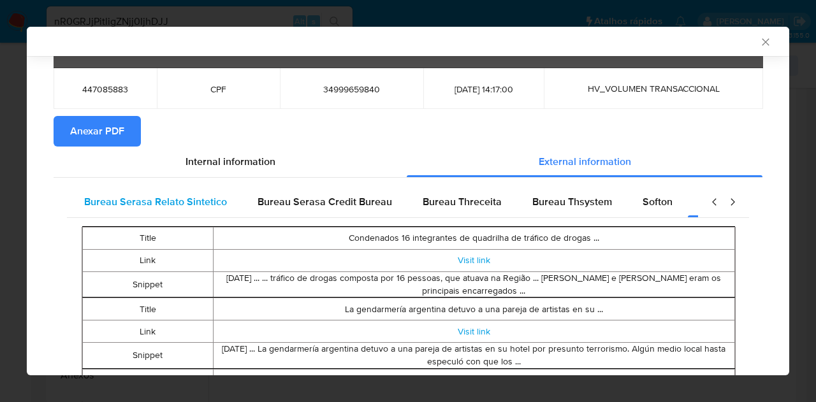
scroll to position [0, 0]
click at [120, 198] on span "Bureau Serasa" at bounding box center [116, 201] width 68 height 15
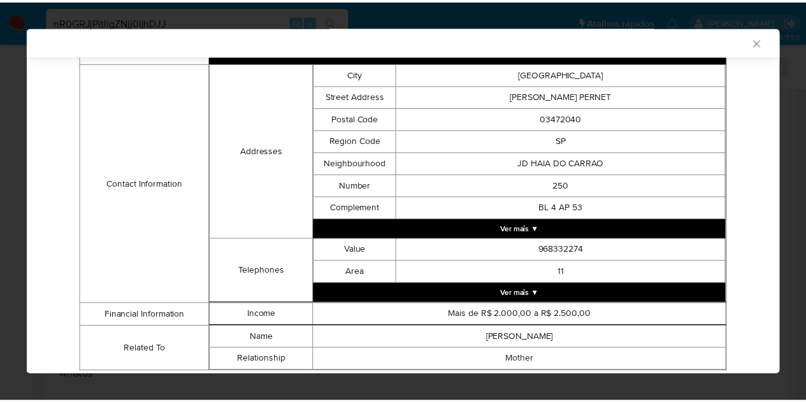
scroll to position [378, 0]
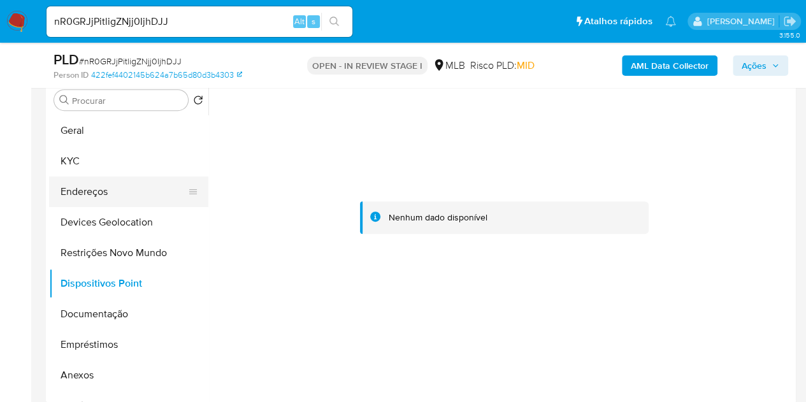
click at [110, 196] on button "Endereços" at bounding box center [123, 192] width 149 height 31
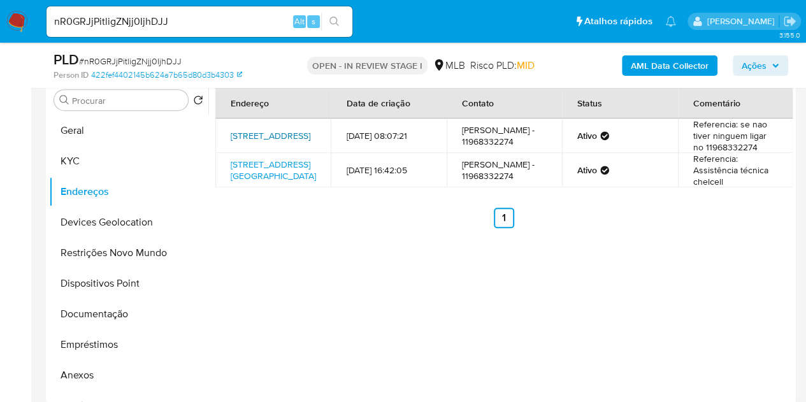
click at [259, 142] on link "Rua Sete De Setembro 900, Suzano, São Paulo, 08673020, Brasil 900" at bounding box center [271, 135] width 80 height 13
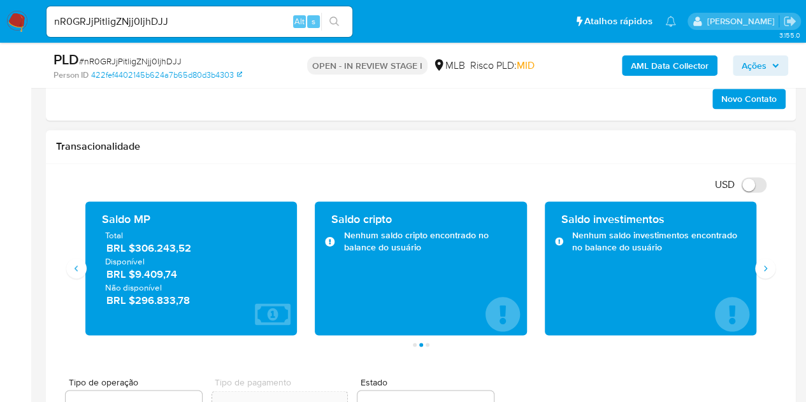
scroll to position [827, 0]
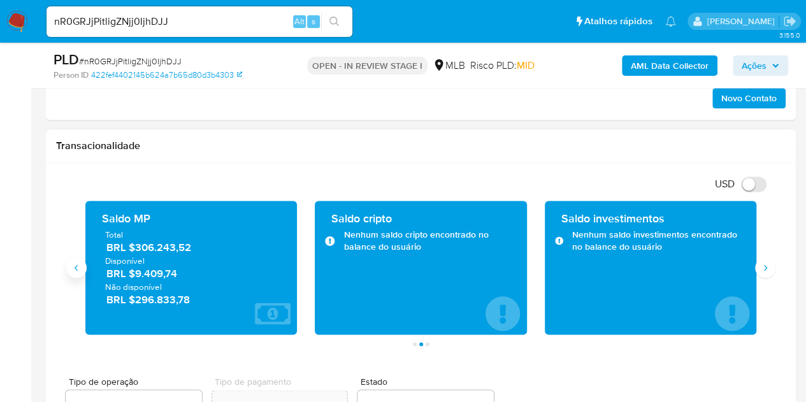
click at [77, 270] on button "Anterior" at bounding box center [76, 268] width 20 height 20
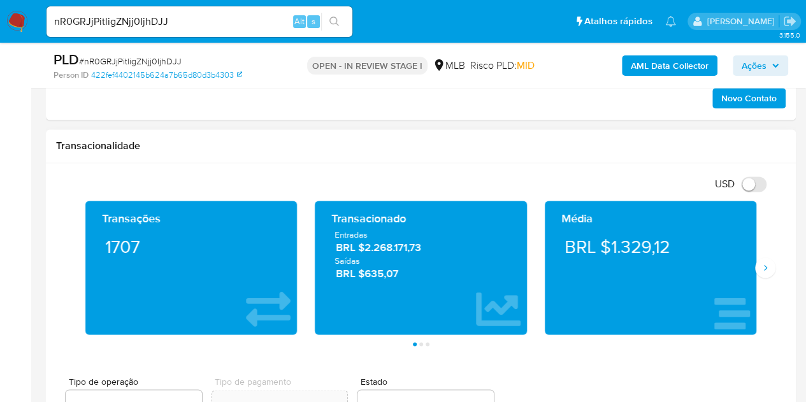
drag, startPoint x: 672, startPoint y: 244, endPoint x: 609, endPoint y: 245, distance: 63.1
click at [609, 245] on div "BRL $1.329,12" at bounding box center [650, 247] width 191 height 36
drag, startPoint x: 747, startPoint y: 64, endPoint x: 739, endPoint y: 71, distance: 10.4
click at [741, 66] on span "Ações" at bounding box center [754, 65] width 25 height 20
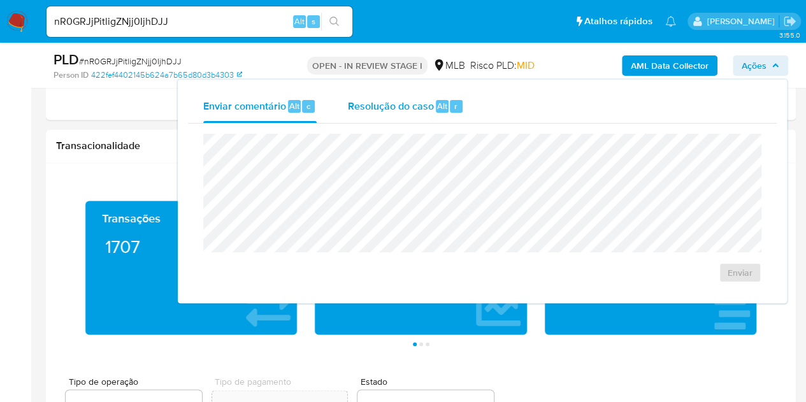
click at [402, 109] on span "Resolução do caso" at bounding box center [390, 105] width 86 height 15
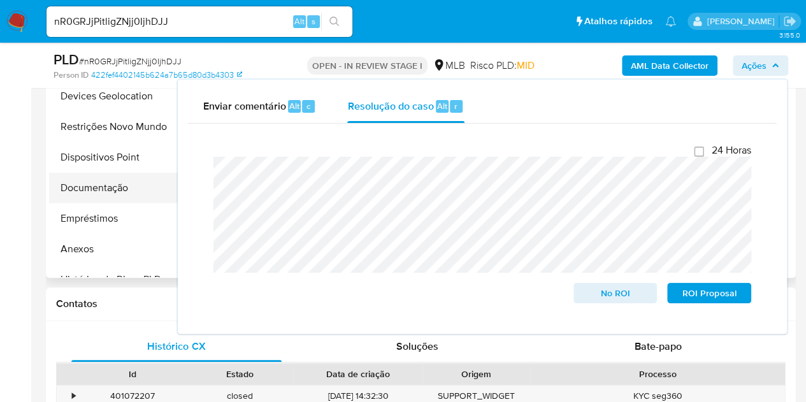
scroll to position [381, 0]
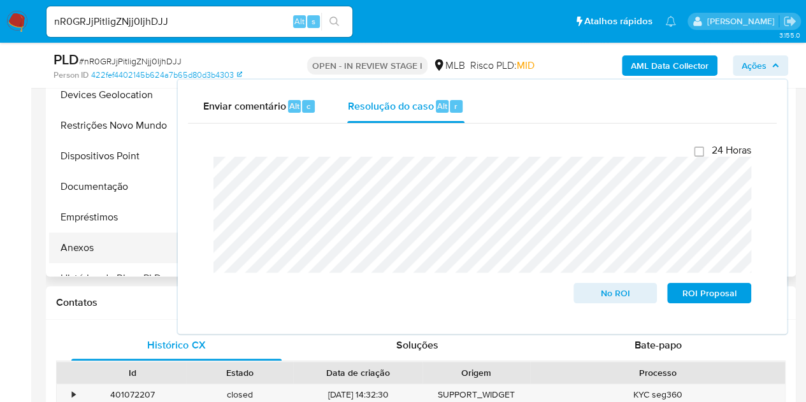
click at [89, 245] on button "Anexos" at bounding box center [123, 248] width 149 height 31
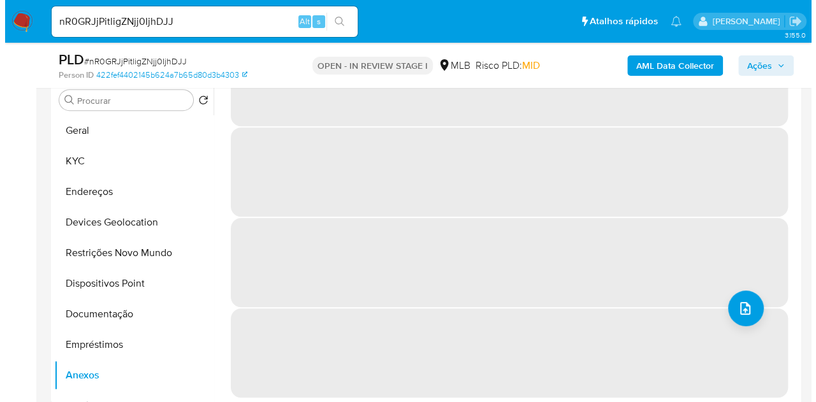
scroll to position [0, 0]
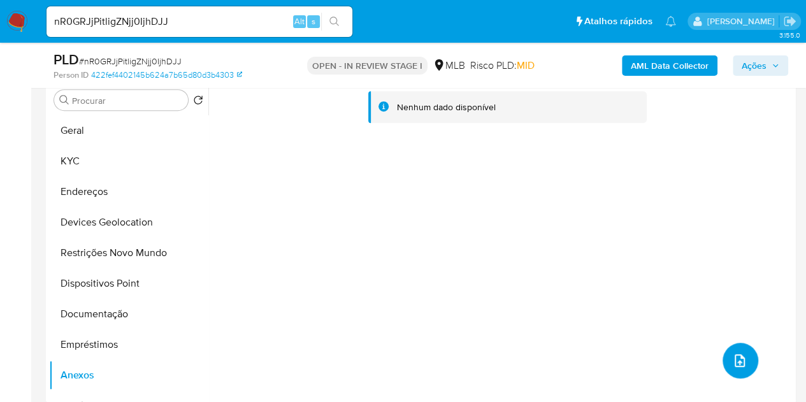
click at [735, 365] on icon "upload-file" at bounding box center [739, 360] width 15 height 15
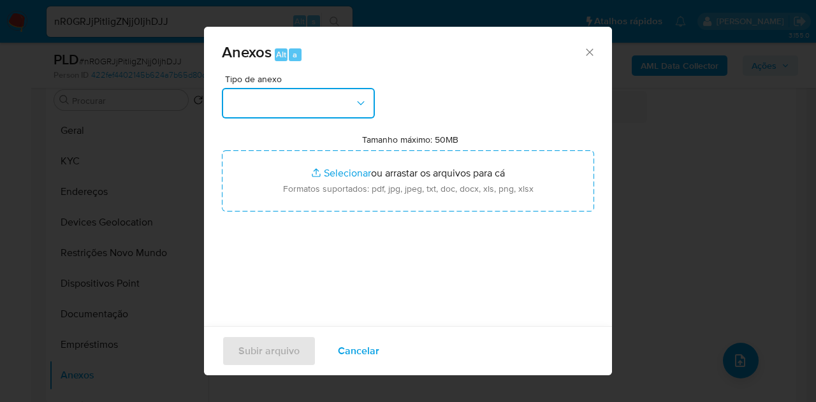
click at [310, 109] on button "button" at bounding box center [298, 103] width 153 height 31
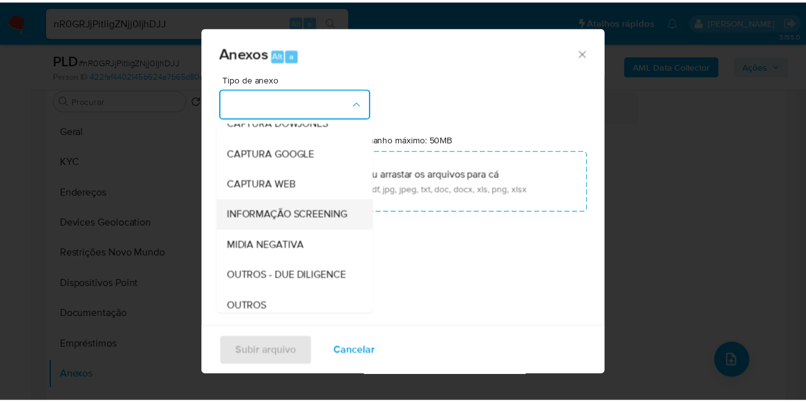
scroll to position [127, 0]
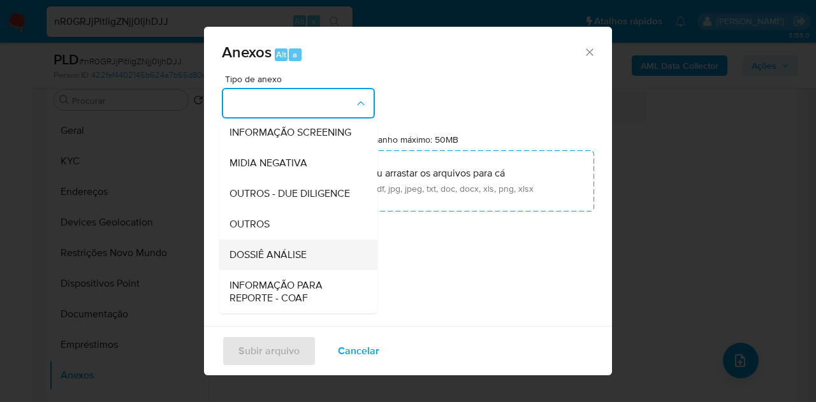
click at [284, 261] on span "DOSSIÊ ANÁLISE" at bounding box center [267, 255] width 77 height 13
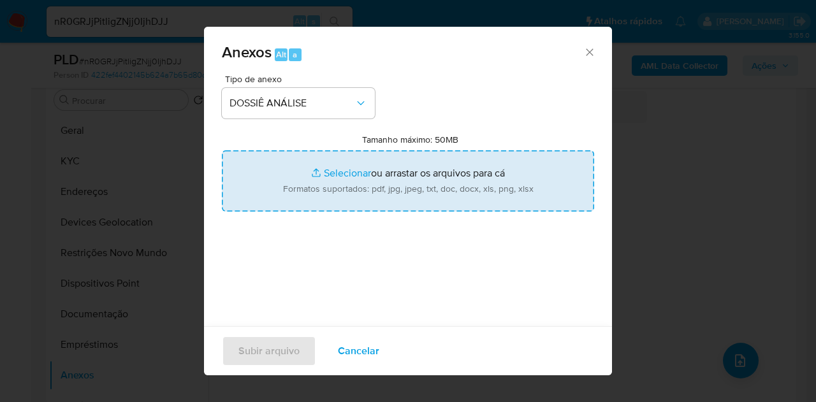
type input "C:\fakepath\SAR - XXXX_XX - CPF 34999659840 - MICHEL DA SILVA 34999659840, 4284…"
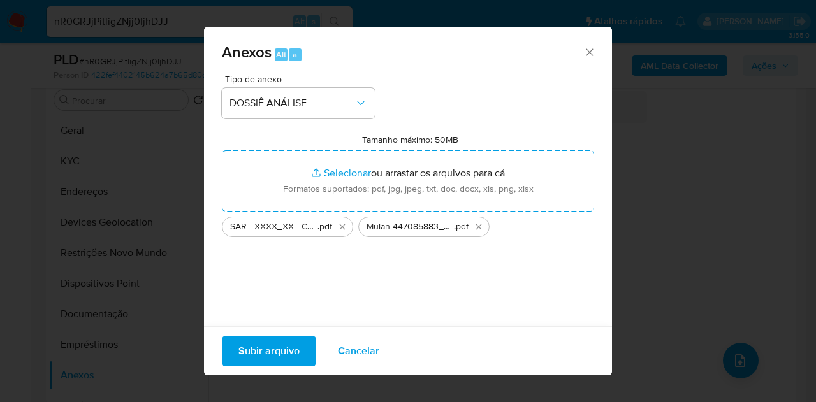
click at [252, 358] on span "Subir arquivo" at bounding box center [268, 351] width 61 height 28
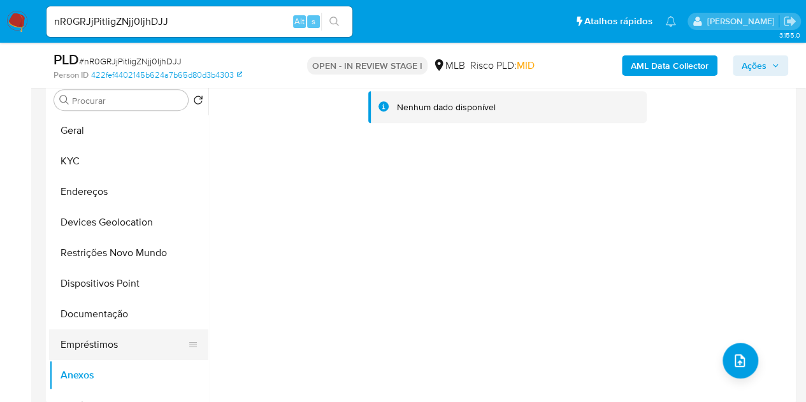
click at [121, 344] on button "Empréstimos" at bounding box center [123, 345] width 149 height 31
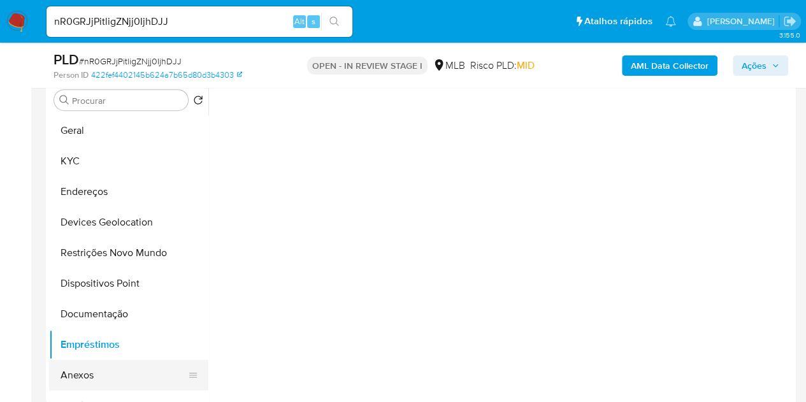
click at [94, 365] on button "Anexos" at bounding box center [123, 375] width 149 height 31
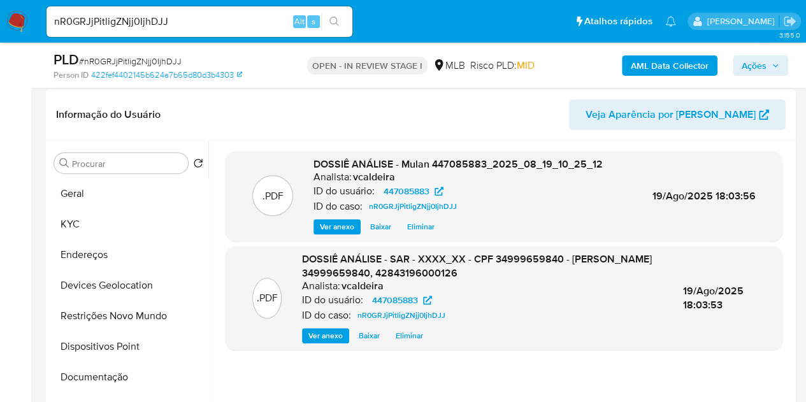
scroll to position [191, 0]
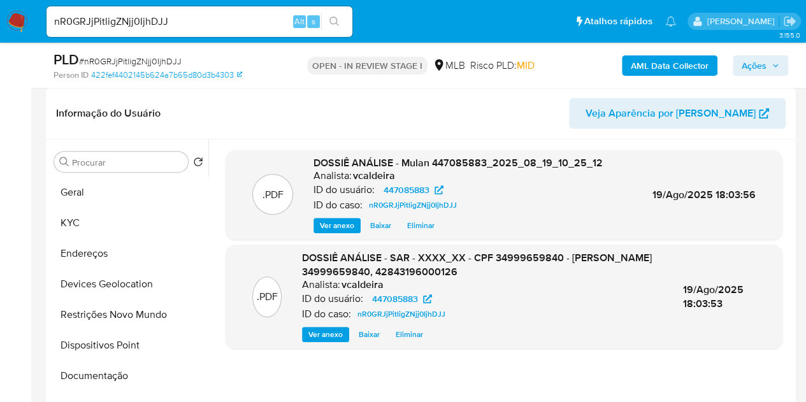
click at [741, 75] on span "Ações" at bounding box center [754, 65] width 25 height 20
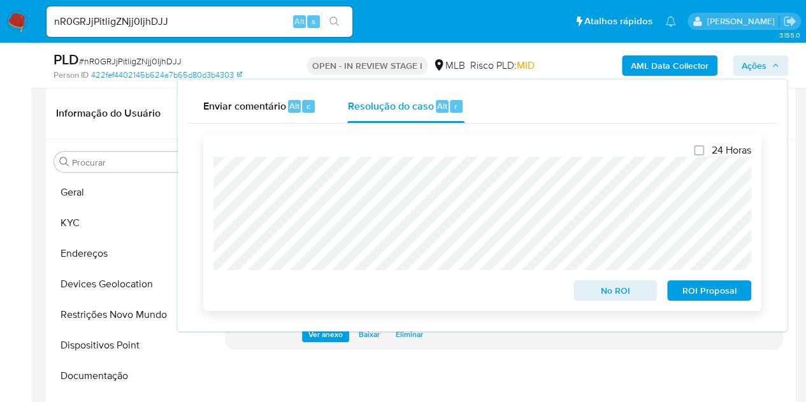
click at [690, 298] on span "ROI Proposal" at bounding box center [709, 291] width 66 height 18
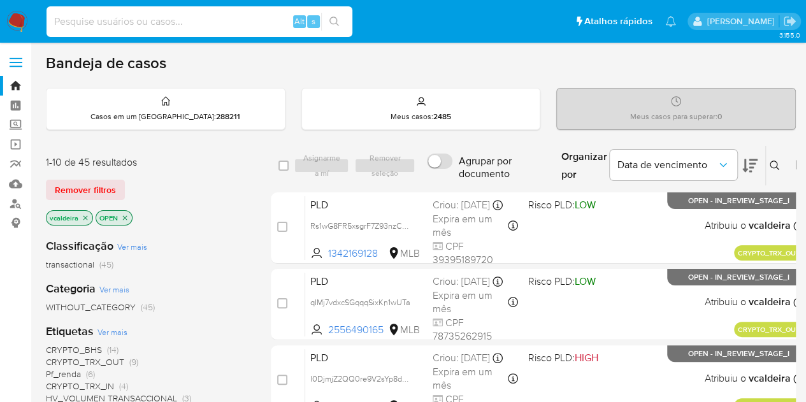
click at [198, 22] on input at bounding box center [200, 21] width 306 height 17
paste input "AEM2DjU5yOkmqyLsENla6eKs"
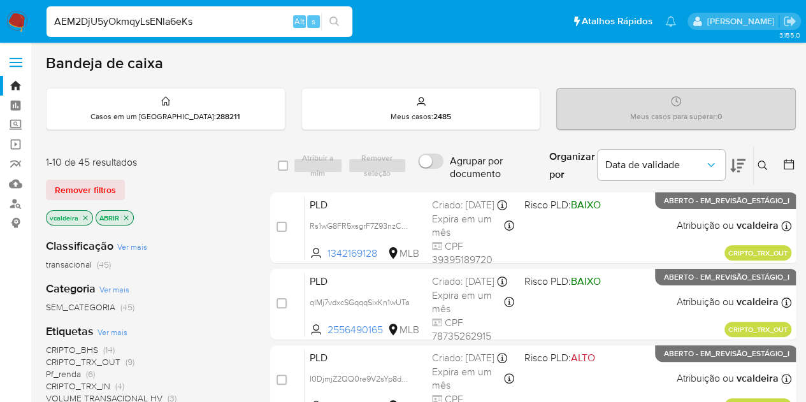
type input "AEM2DjU5yOkmqyLsENla6eKs"
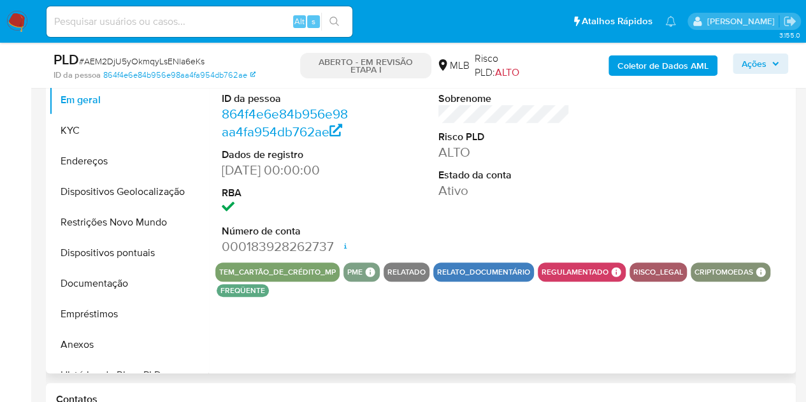
scroll to position [255, 0]
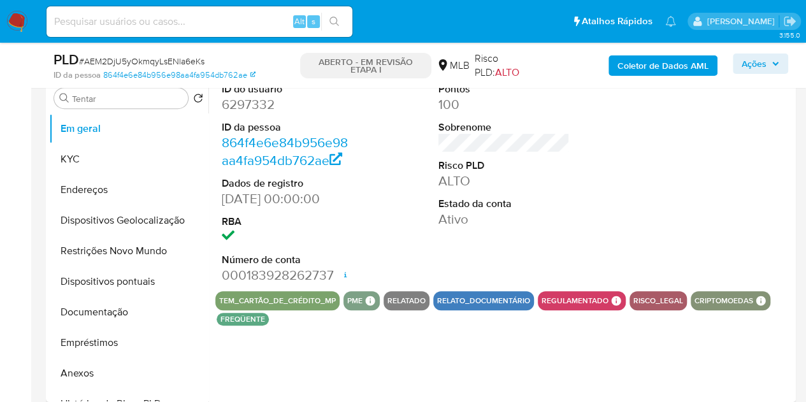
select select "10"
click at [233, 104] on font "6297332" at bounding box center [248, 104] width 53 height 18
copy font "6297332"
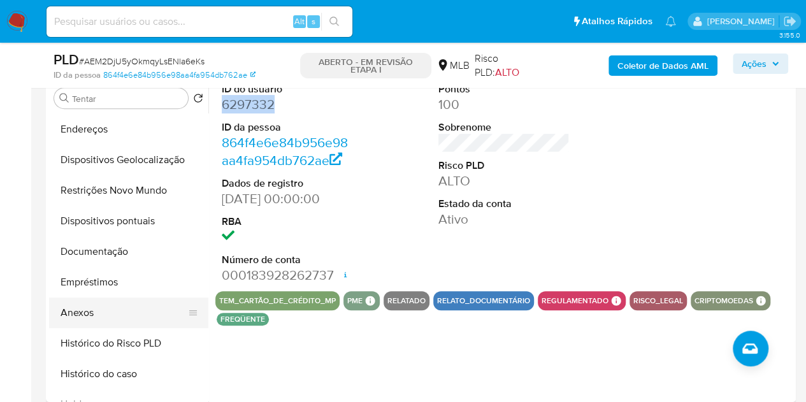
scroll to position [127, 0]
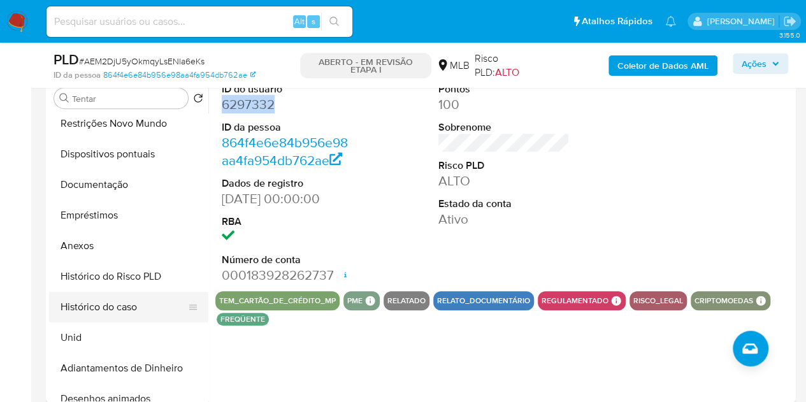
click at [120, 299] on button "Histórico do caso" at bounding box center [123, 307] width 149 height 31
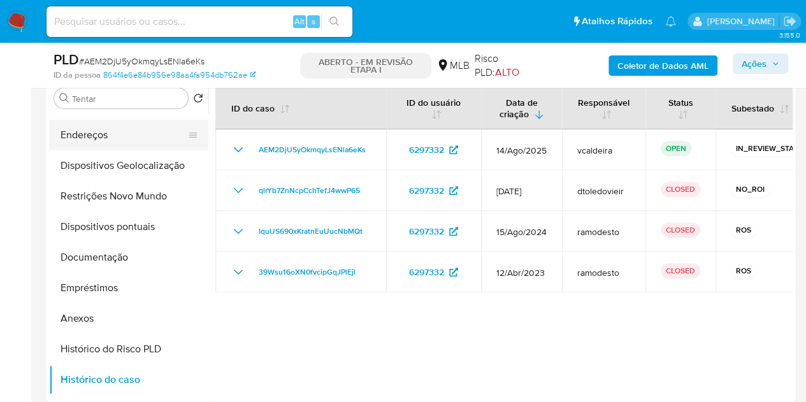
scroll to position [0, 0]
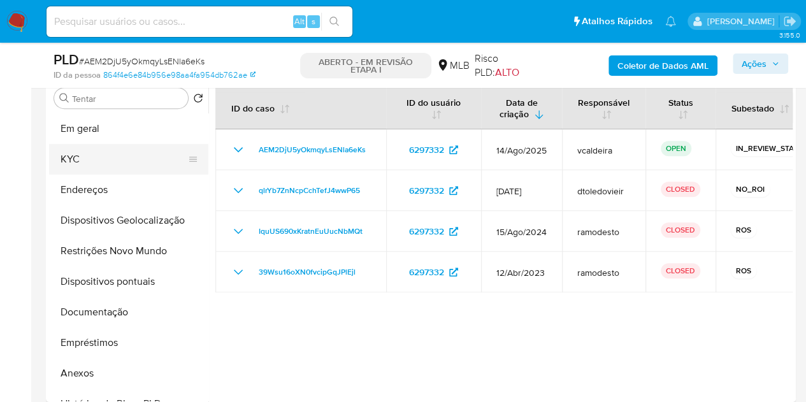
click at [82, 161] on button "KYC" at bounding box center [123, 159] width 149 height 31
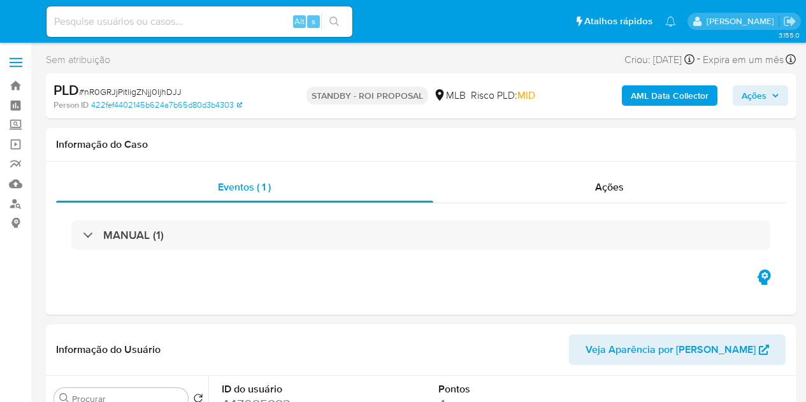
select select "10"
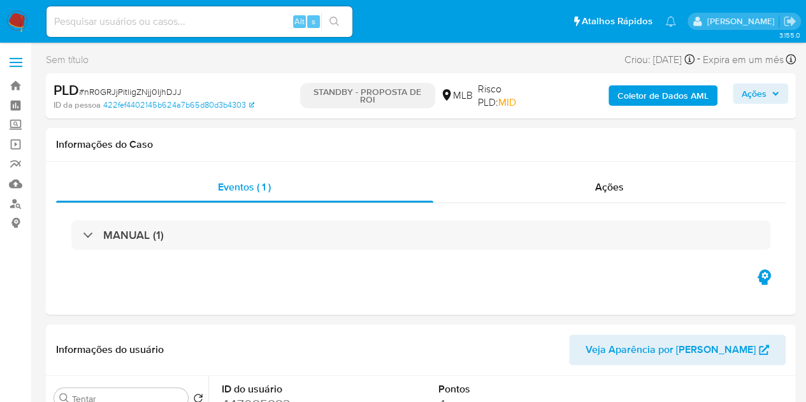
click at [190, 29] on input at bounding box center [200, 21] width 306 height 17
paste input "AEM2DjU5yOkmqyLsENla6eKs"
type input "AEM2DjU5yOkmqyLsENla6eKs"
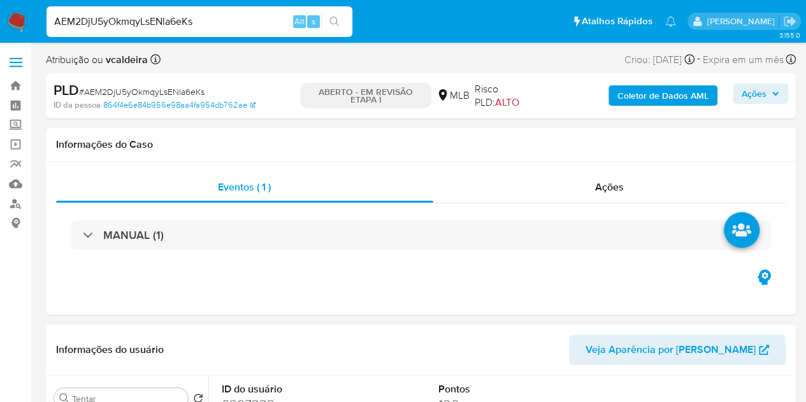
select select "10"
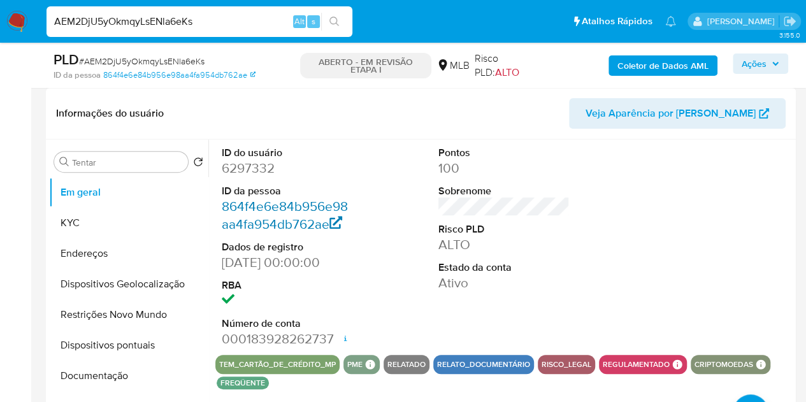
scroll to position [127, 0]
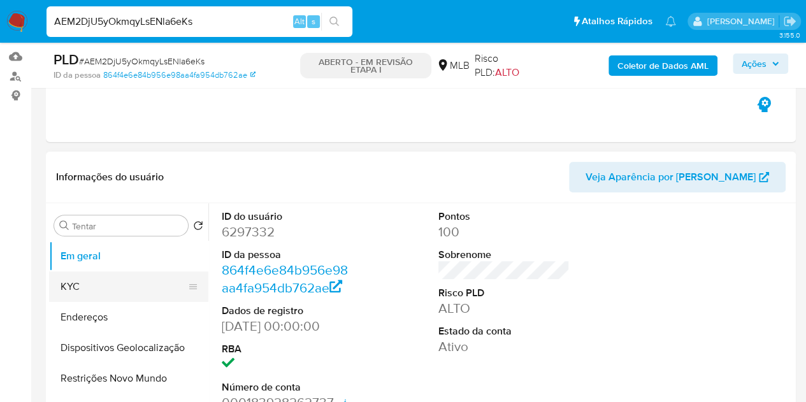
drag, startPoint x: 76, startPoint y: 283, endPoint x: 106, endPoint y: 280, distance: 29.4
click at [76, 283] on button "KYC" at bounding box center [123, 287] width 149 height 31
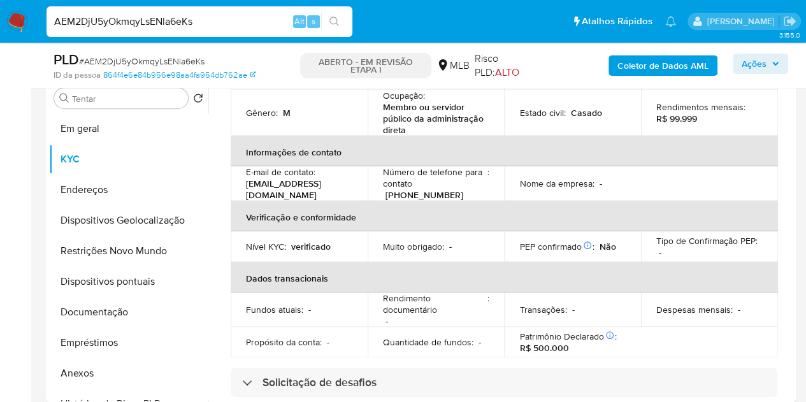
scroll to position [33, 0]
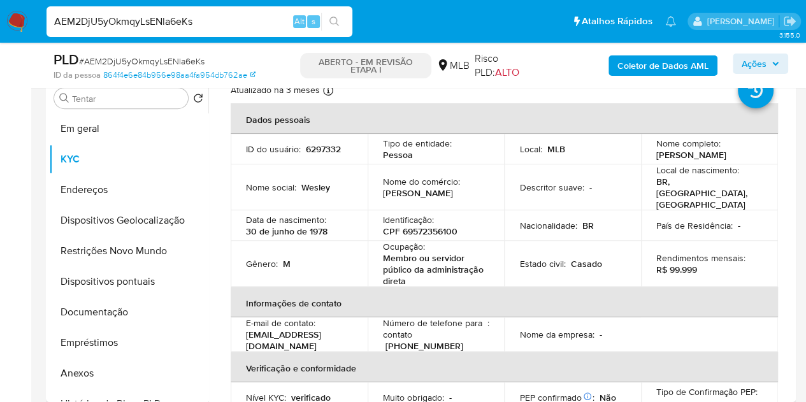
click at [410, 225] on font "CPF 69572356100" at bounding box center [420, 231] width 75 height 13
copy font "69572356100"
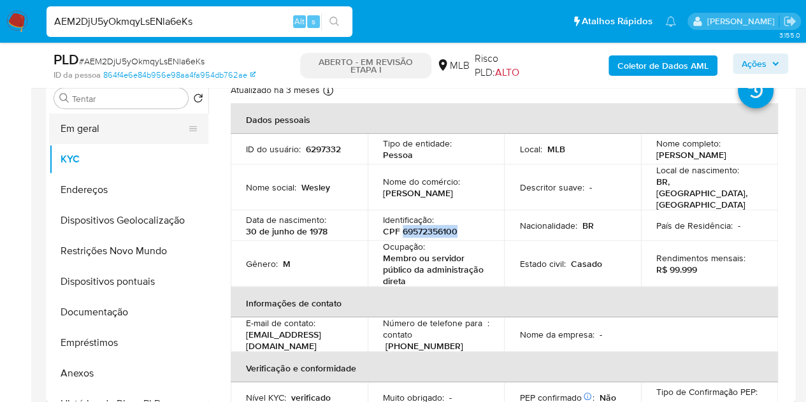
click at [92, 136] on button "Em geral" at bounding box center [123, 128] width 149 height 31
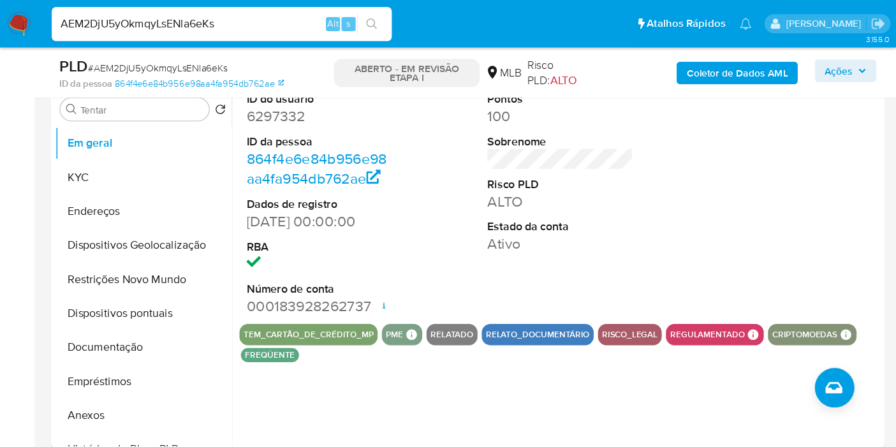
scroll to position [255, 0]
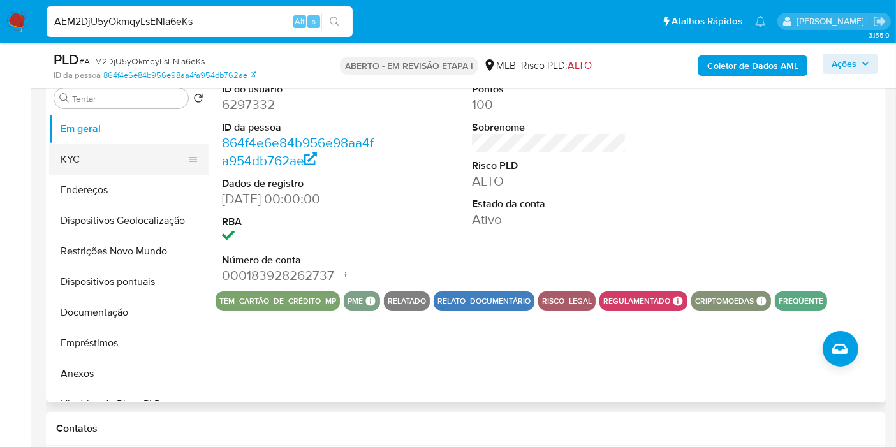
click at [122, 151] on button "KYC" at bounding box center [123, 159] width 149 height 31
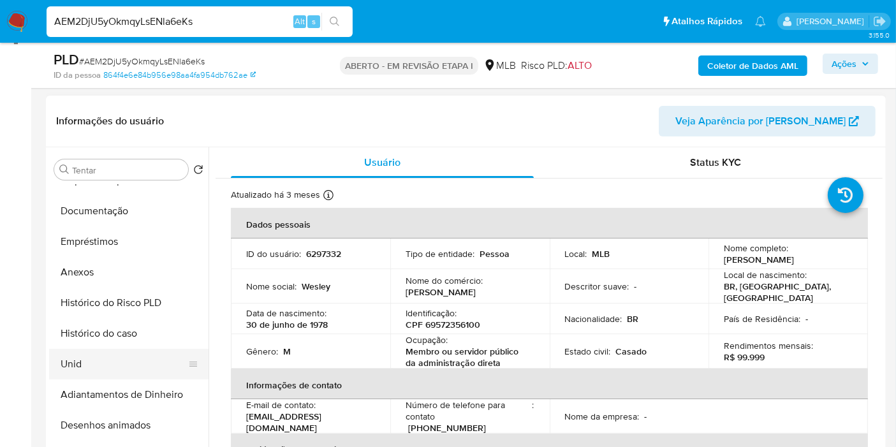
scroll to position [212, 0]
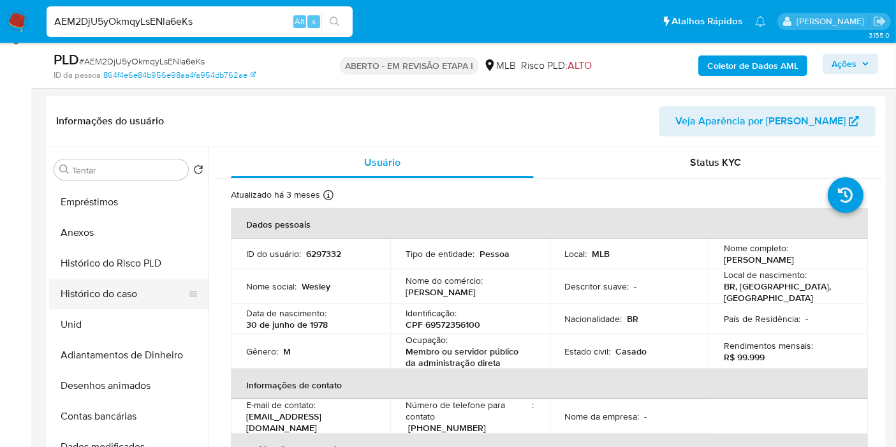
click at [126, 298] on button "Histórico do caso" at bounding box center [123, 294] width 149 height 31
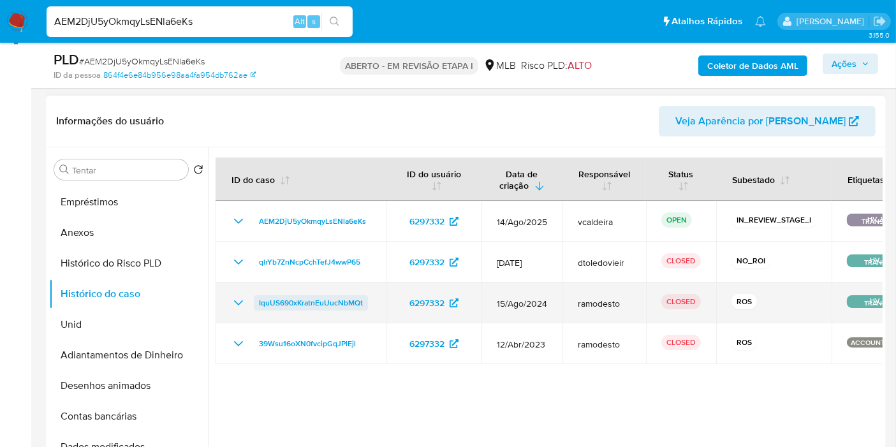
click at [330, 301] on span "IquUS690xKratnEuUucNbMQt" at bounding box center [311, 302] width 104 height 15
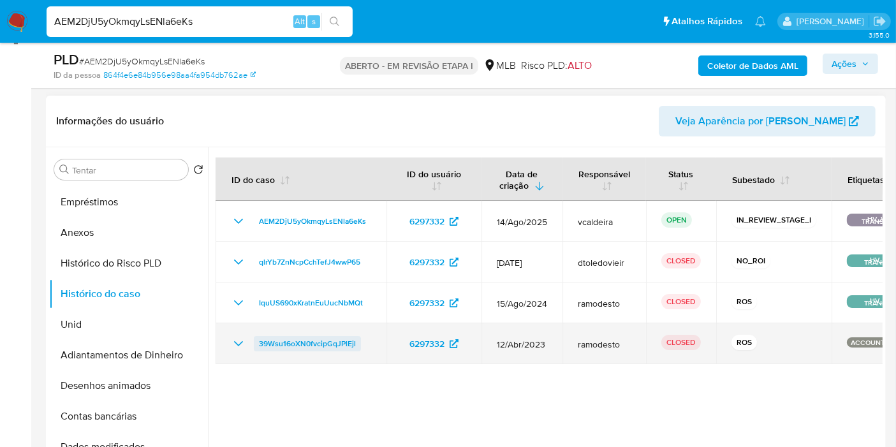
click at [296, 338] on span "39Wsu16oXN0fvcipGqJPlEjl" at bounding box center [307, 343] width 97 height 15
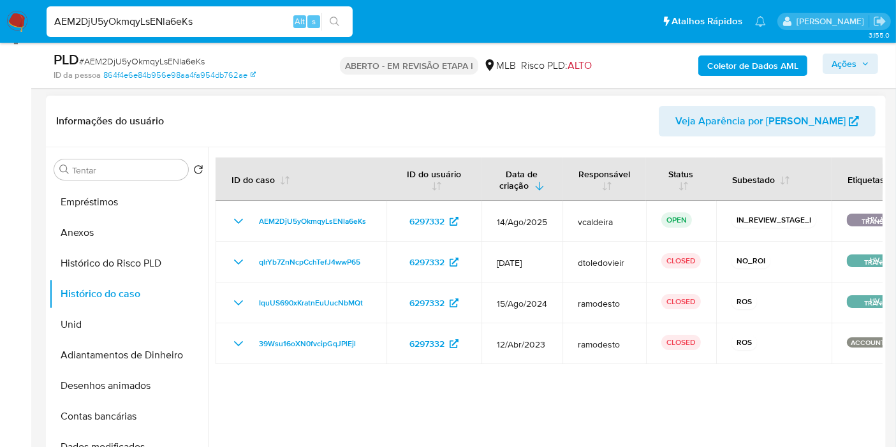
scroll to position [0, 0]
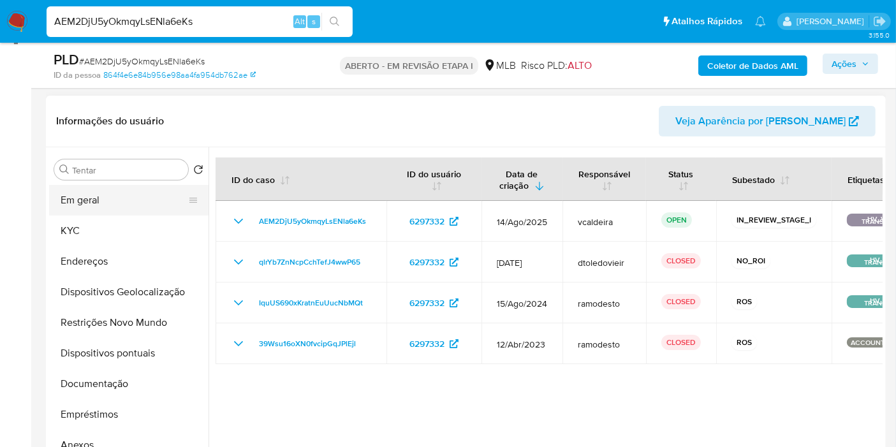
click at [92, 198] on button "Em geral" at bounding box center [123, 200] width 149 height 31
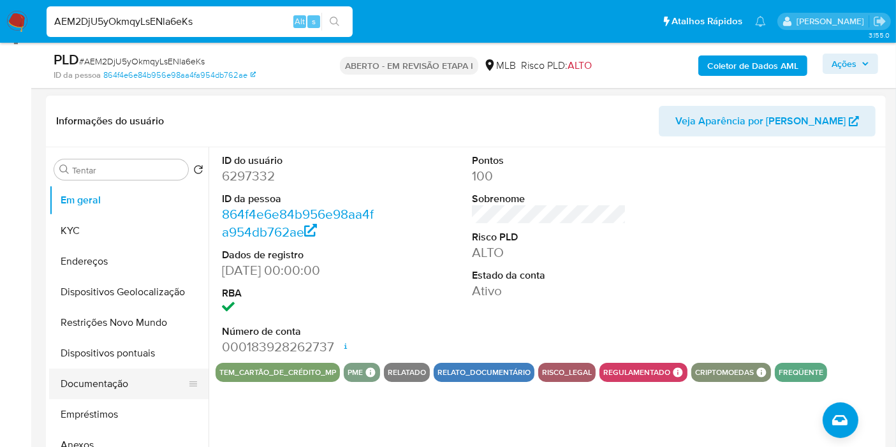
click at [111, 385] on button "Documentação" at bounding box center [123, 383] width 149 height 31
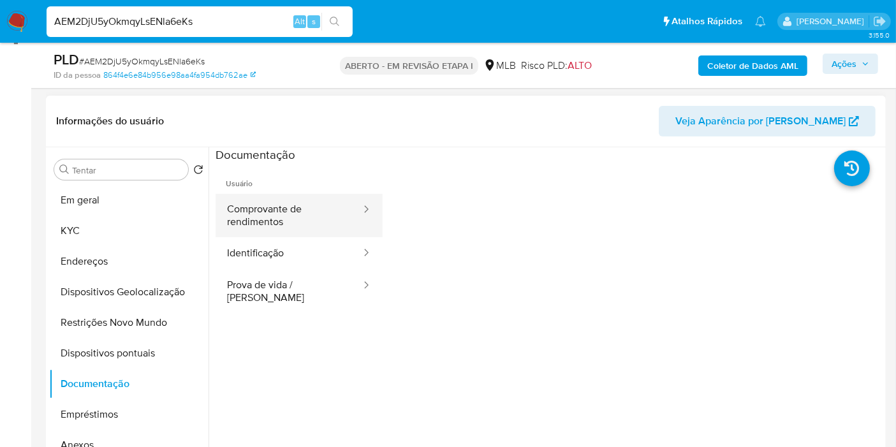
click at [287, 219] on button "Comprovante de rendimentos" at bounding box center [288, 215] width 147 height 43
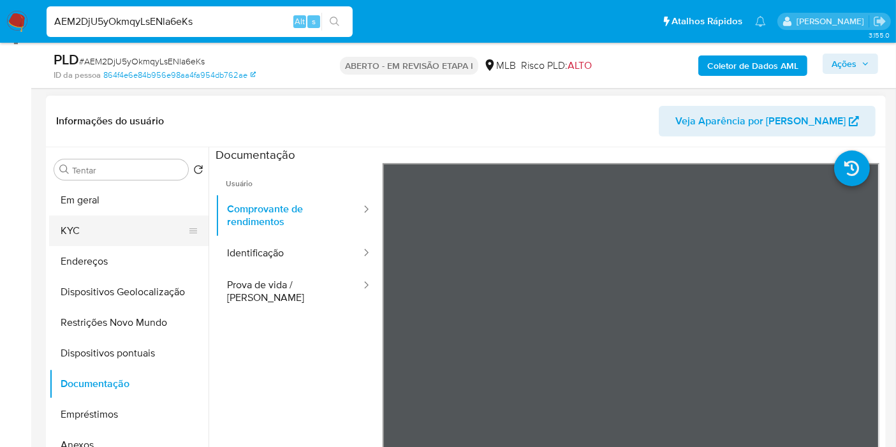
click at [92, 232] on button "KYC" at bounding box center [123, 230] width 149 height 31
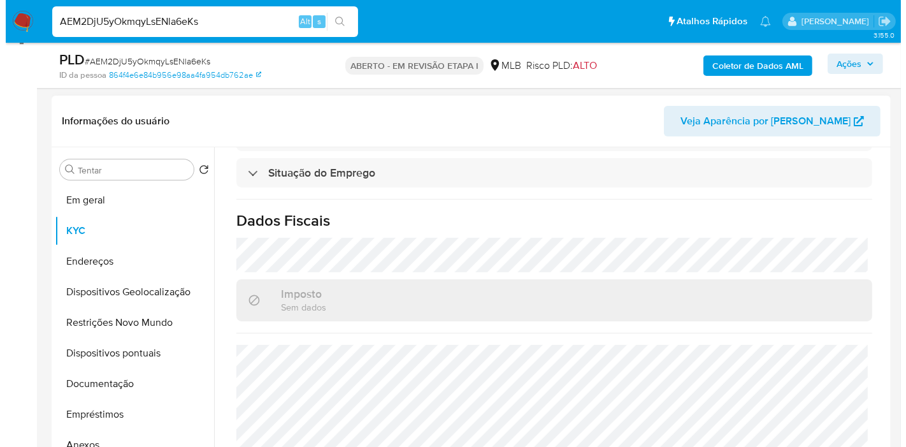
scroll to position [567, 0]
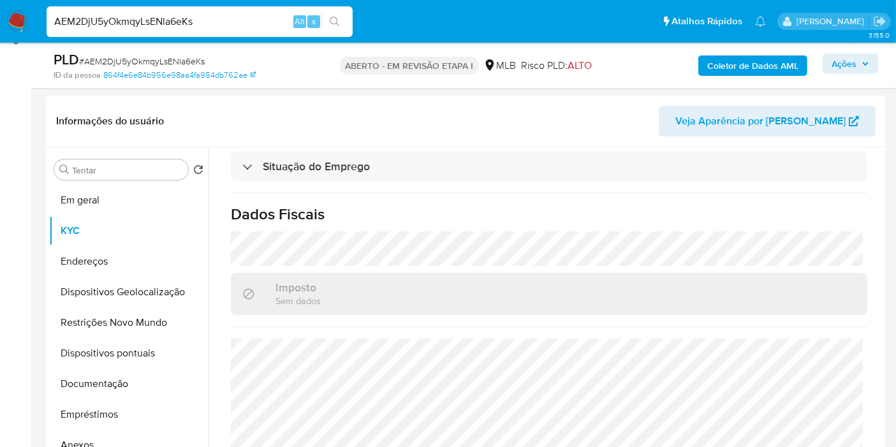
click at [752, 61] on font "Coletor de Dados AML" at bounding box center [752, 65] width 91 height 20
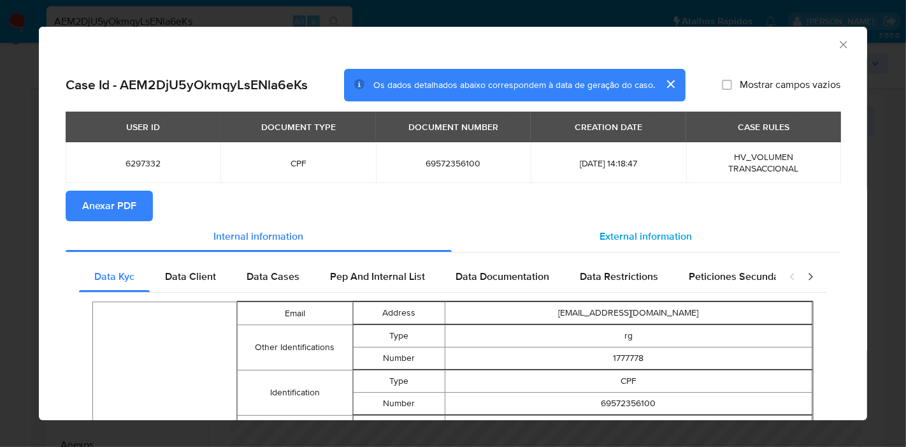
click at [648, 228] on div "External information" at bounding box center [646, 236] width 389 height 31
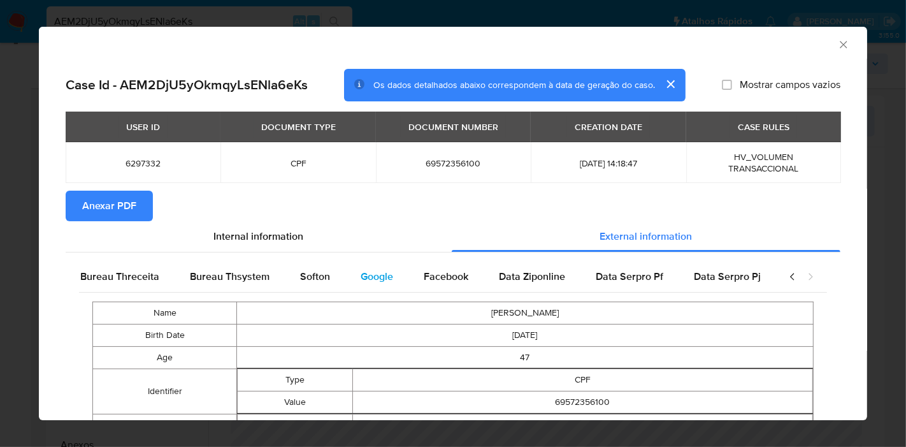
click at [370, 277] on span "Google" at bounding box center [377, 276] width 33 height 15
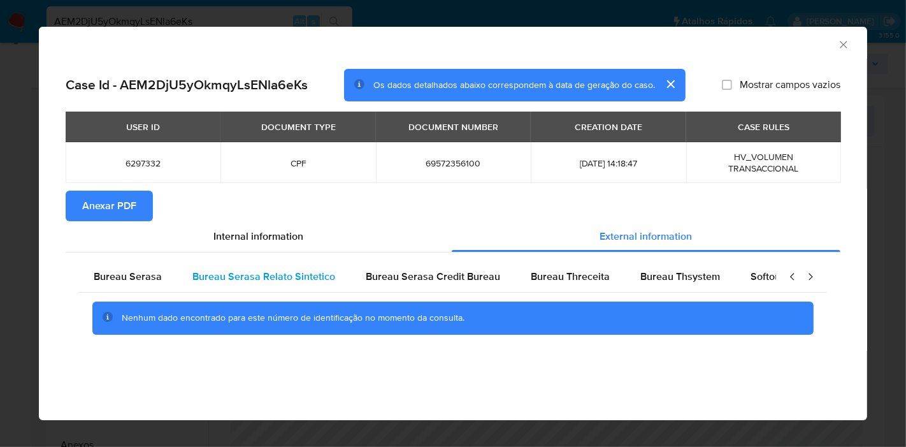
scroll to position [0, 0]
click at [138, 275] on span "Bureau Serasa" at bounding box center [128, 276] width 68 height 15
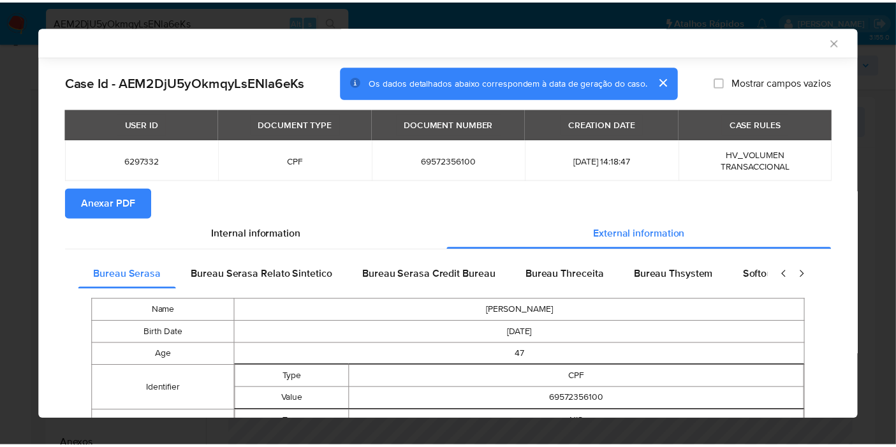
scroll to position [351, 0]
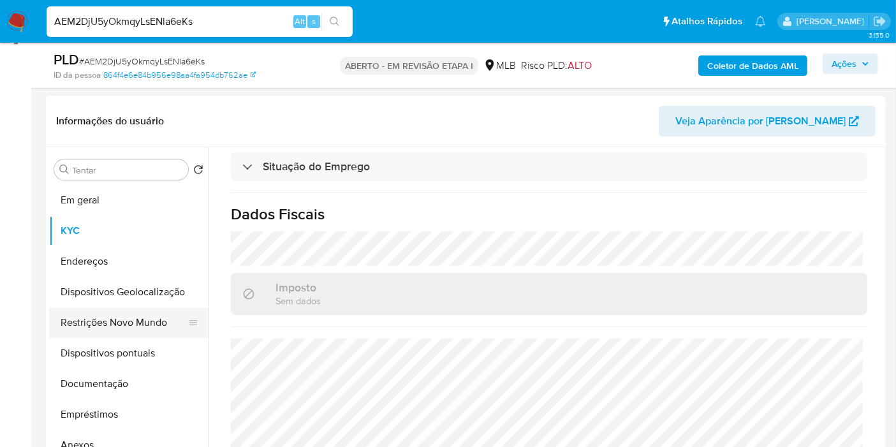
click at [80, 323] on button "Restrições Novo Mundo" at bounding box center [123, 322] width 149 height 31
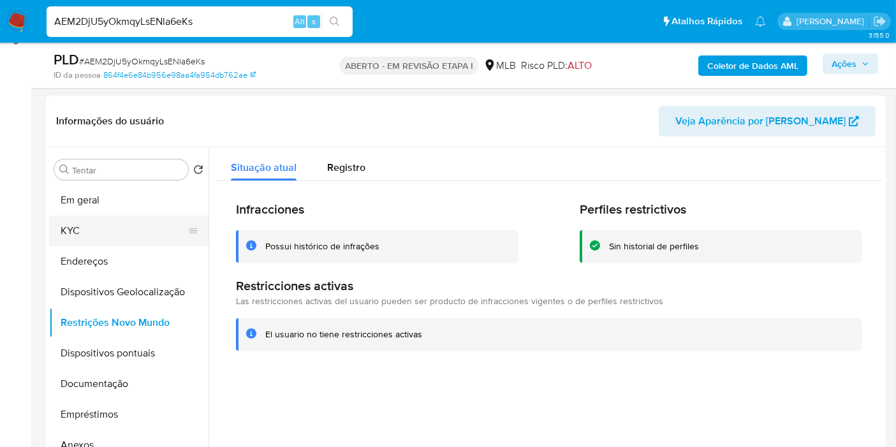
click at [89, 229] on button "KYC" at bounding box center [123, 230] width 149 height 31
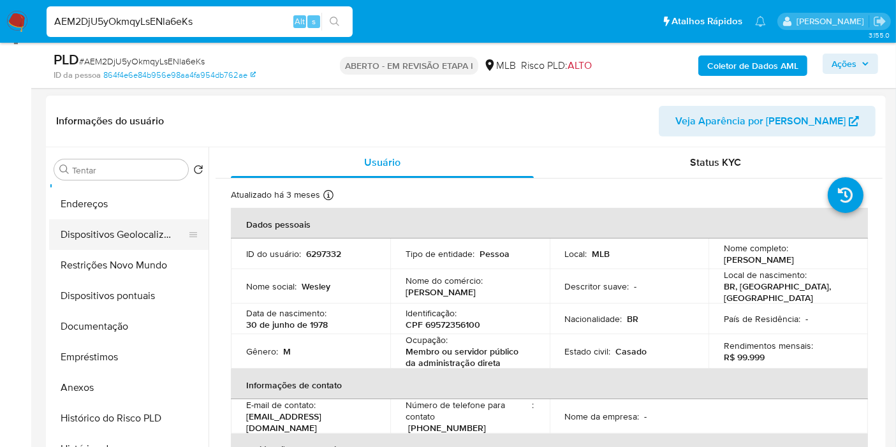
scroll to position [141, 0]
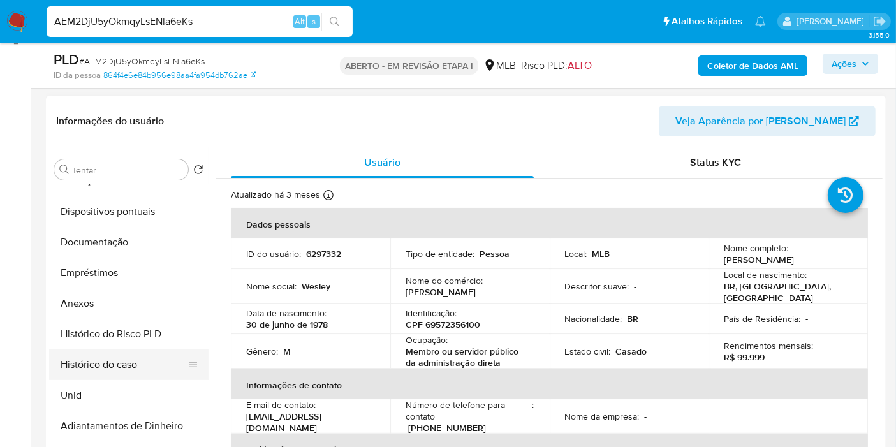
click at [116, 358] on button "Histórico do caso" at bounding box center [123, 364] width 149 height 31
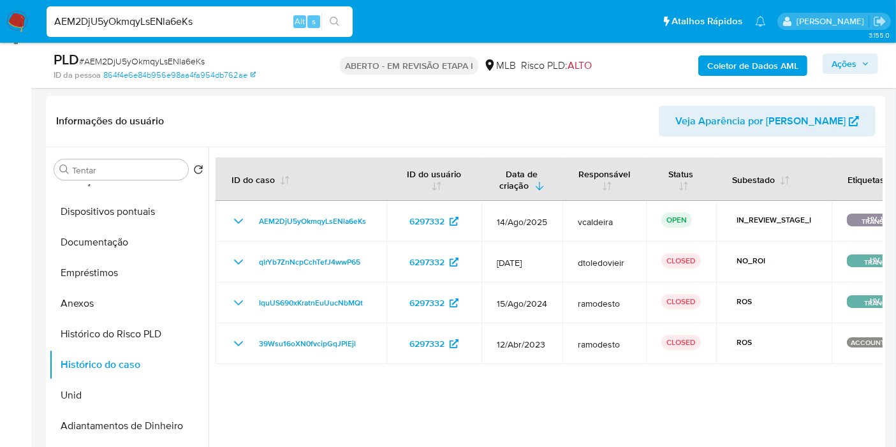
click at [150, 11] on div "AEM2DjU5yOkmqyLsENla6eKs Alt s" at bounding box center [200, 21] width 306 height 31
click at [127, 18] on input "AEM2DjU5yOkmqyLsENla6eKs" at bounding box center [200, 21] width 306 height 17
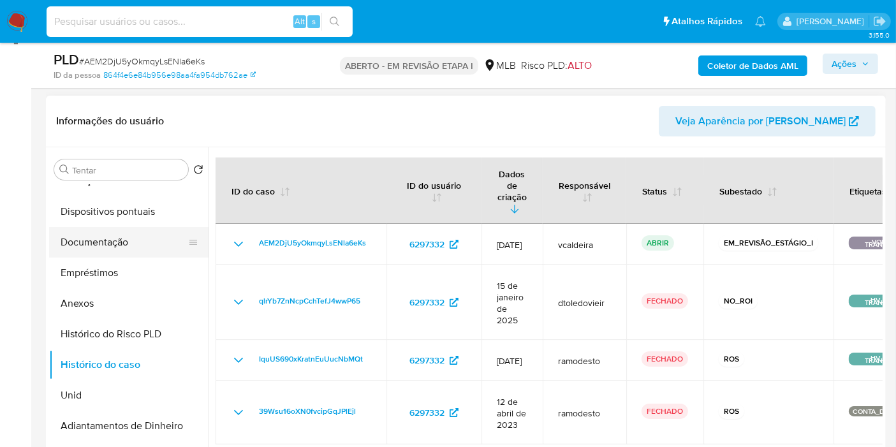
scroll to position [0, 0]
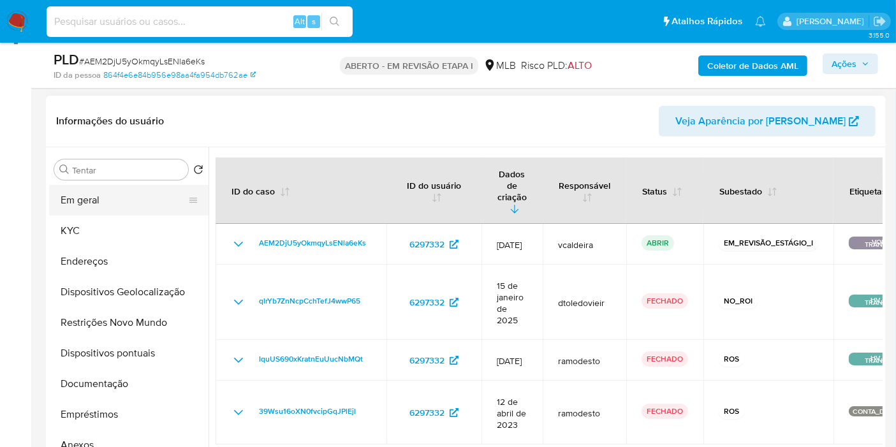
click at [105, 196] on button "Em geral" at bounding box center [123, 200] width 149 height 31
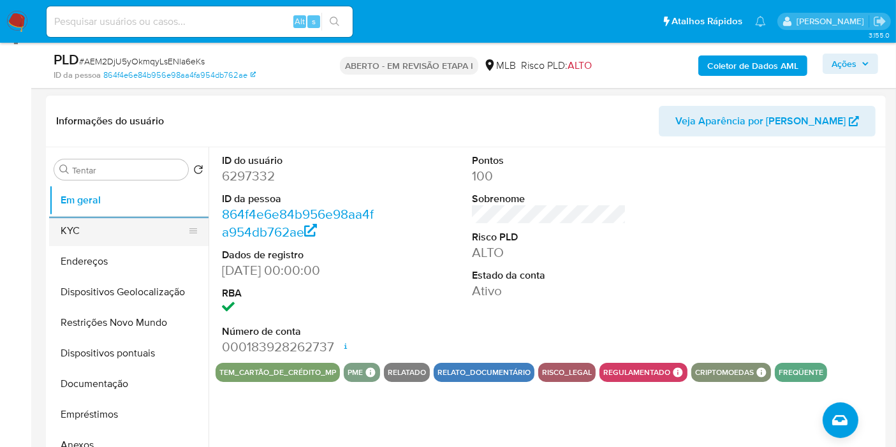
click at [75, 219] on button "KYC" at bounding box center [123, 230] width 149 height 31
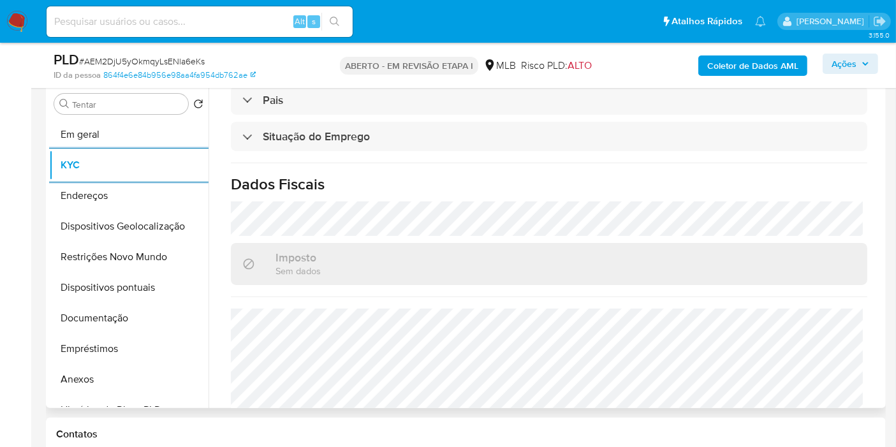
scroll to position [566, 0]
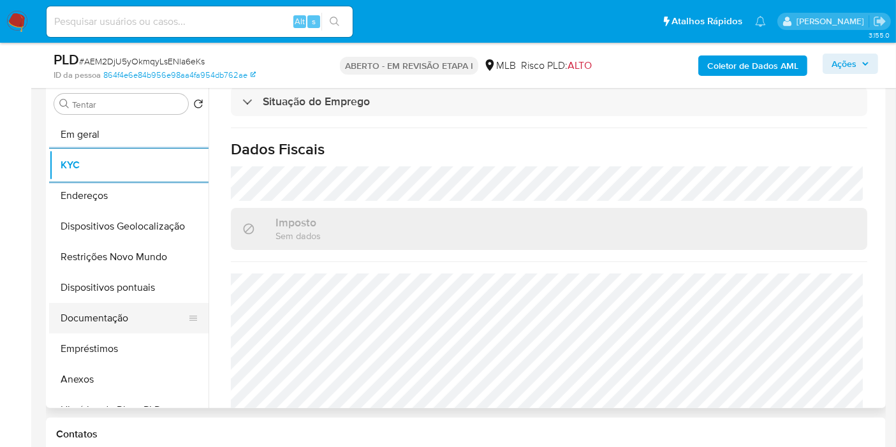
click at [100, 319] on button "Documentação" at bounding box center [123, 318] width 149 height 31
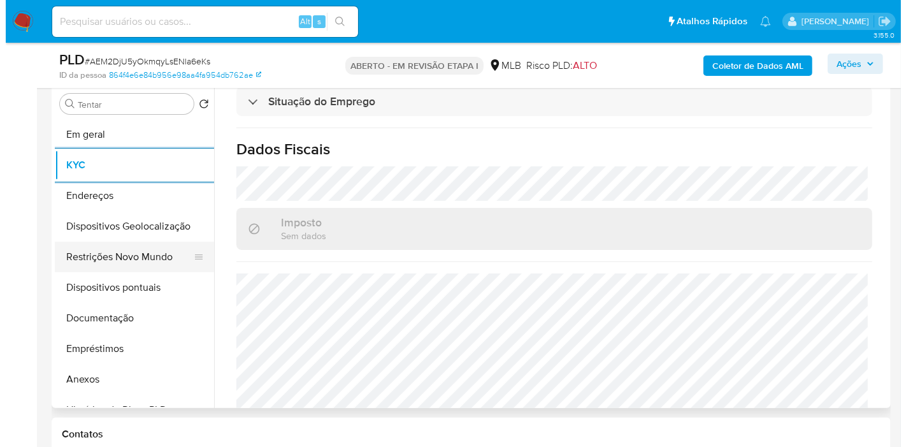
scroll to position [0, 0]
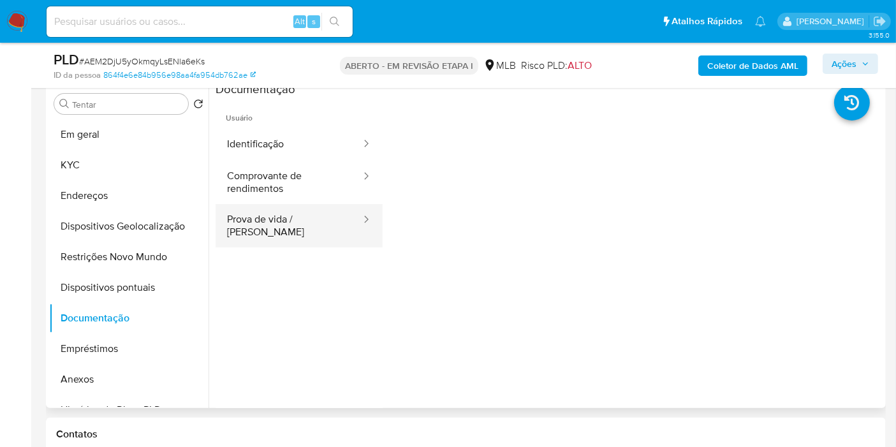
click at [302, 219] on button "Prova de vida / [PERSON_NAME]" at bounding box center [288, 225] width 147 height 43
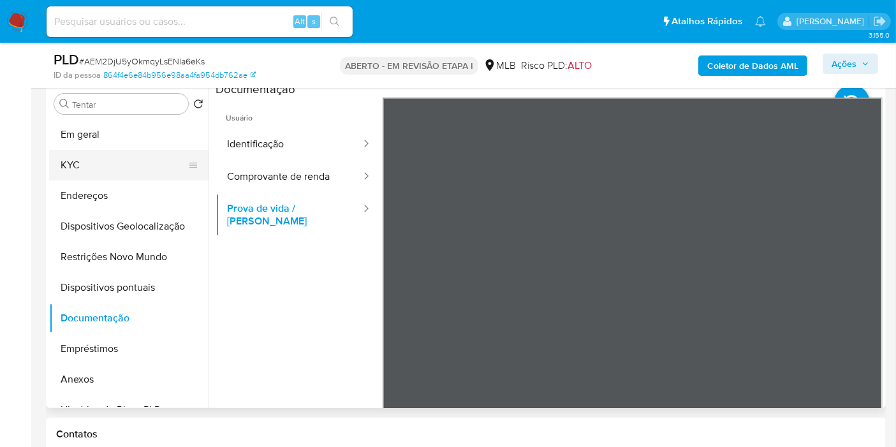
click at [92, 172] on button "KYC" at bounding box center [123, 165] width 149 height 31
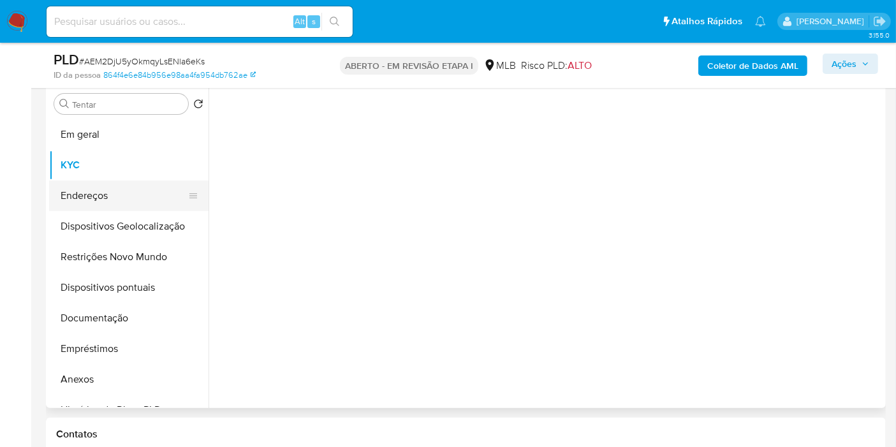
click at [94, 196] on button "Endereços" at bounding box center [123, 195] width 149 height 31
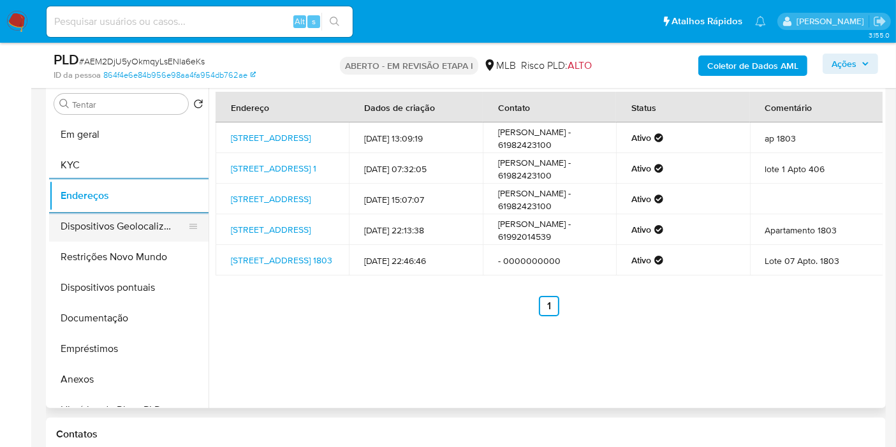
click at [141, 232] on button "Dispositivos Geolocalização" at bounding box center [123, 226] width 149 height 31
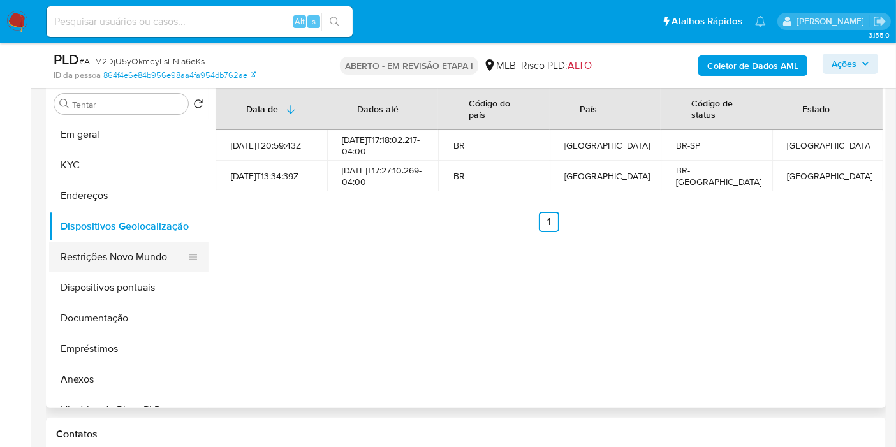
click at [132, 254] on button "Restrições Novo Mundo" at bounding box center [123, 257] width 149 height 31
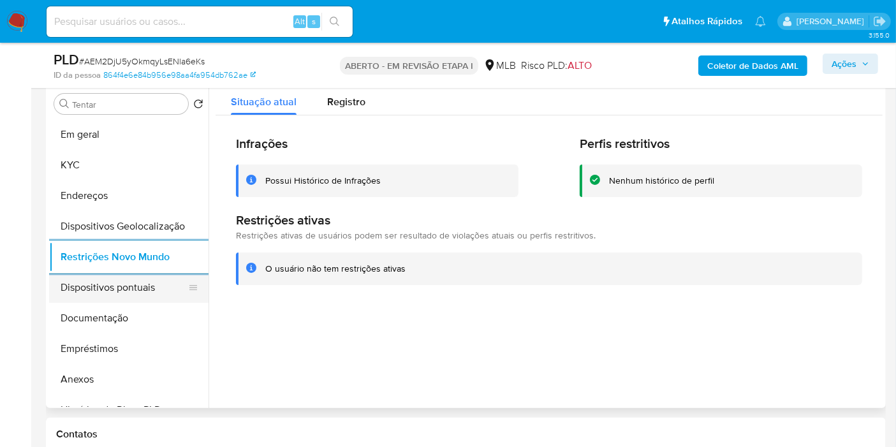
click at [110, 287] on button "Dispositivos pontuais" at bounding box center [123, 287] width 149 height 31
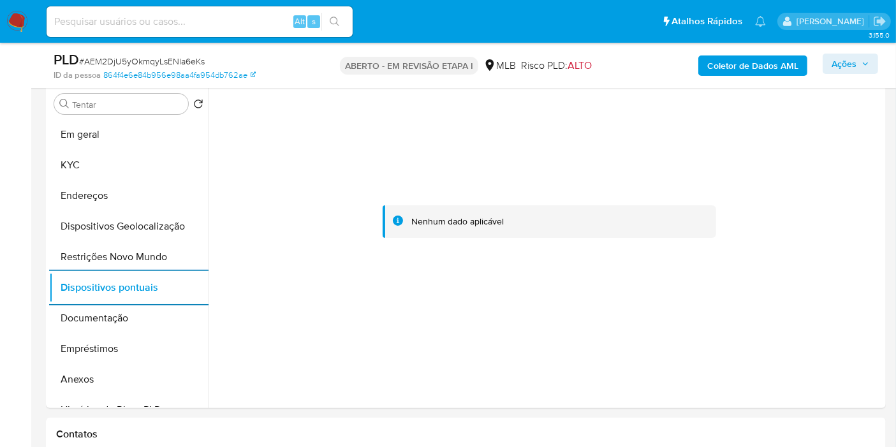
click at [806, 70] on font "Ações" at bounding box center [843, 64] width 25 height 20
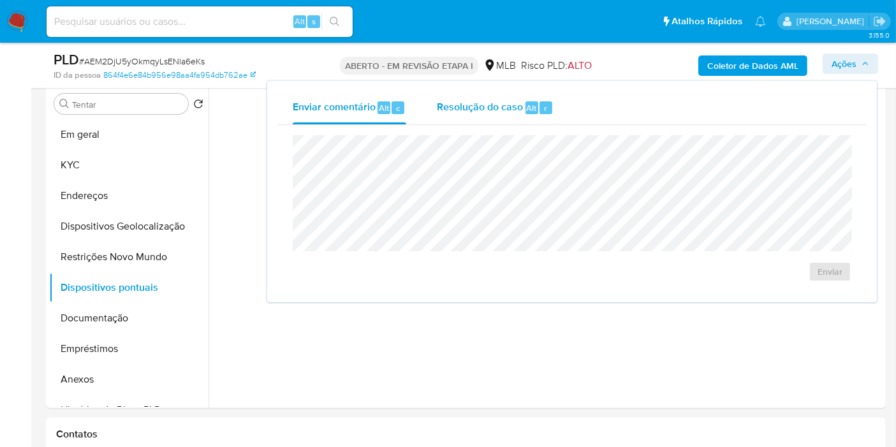
click at [490, 110] on font "Resolução do caso" at bounding box center [480, 107] width 86 height 15
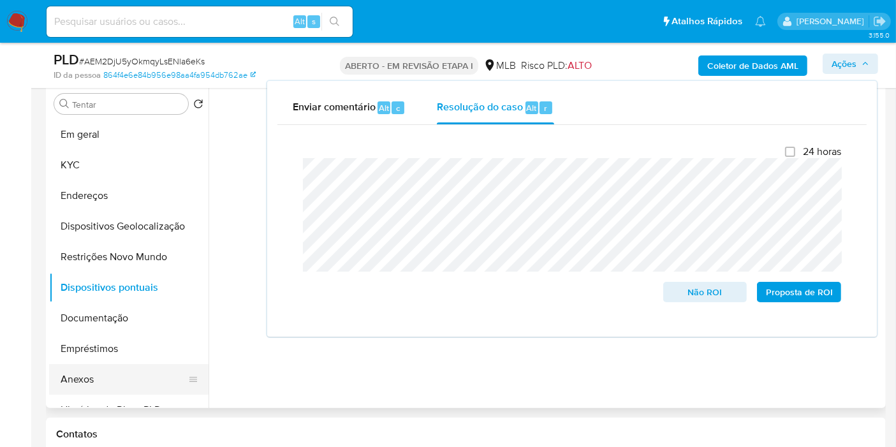
click at [101, 381] on button "Anexos" at bounding box center [123, 379] width 149 height 31
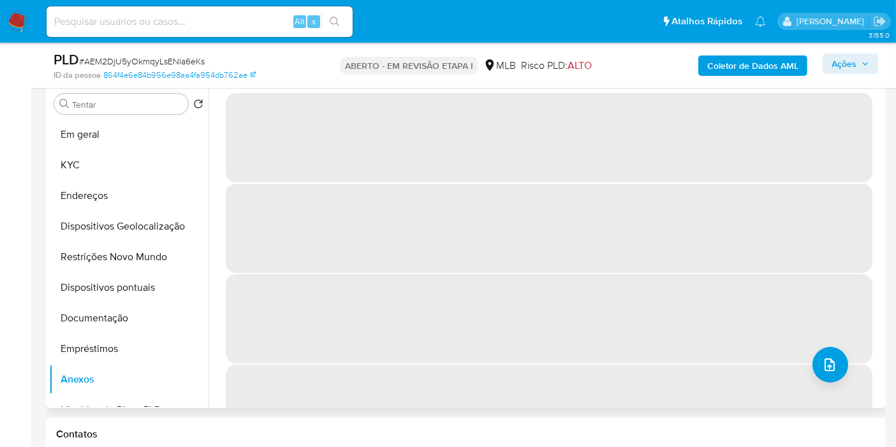
click at [523, 256] on span "‌" at bounding box center [549, 228] width 646 height 89
click at [806, 359] on icon "upload de arquivo" at bounding box center [829, 364] width 10 height 13
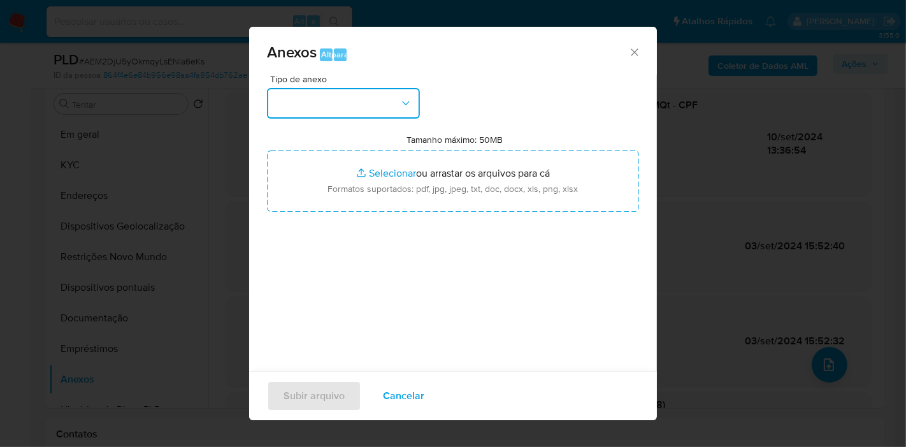
click at [373, 90] on button "button" at bounding box center [343, 103] width 153 height 31
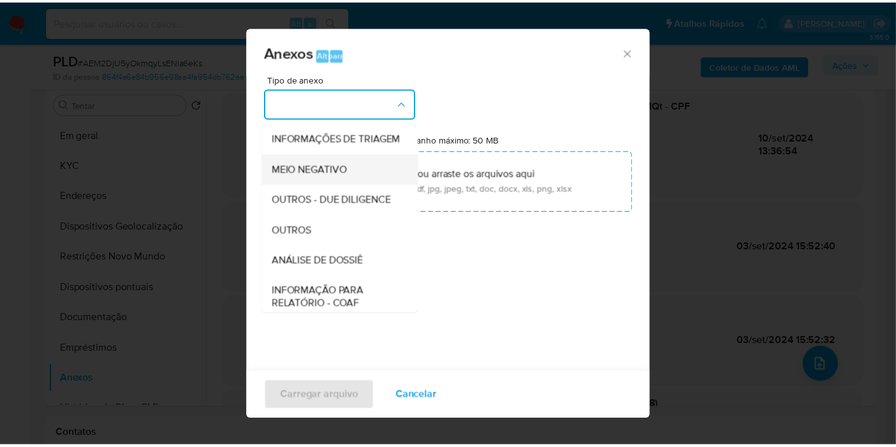
scroll to position [208, 0]
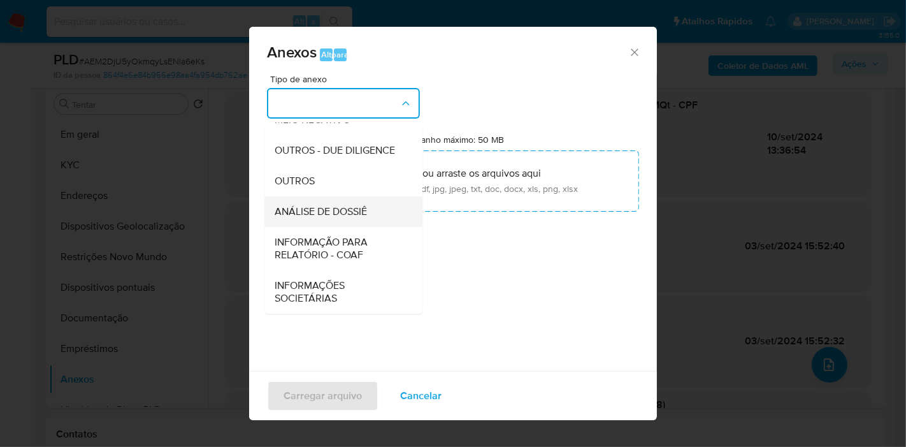
click at [328, 212] on font "ANÁLISE DE DOSSIÊ" at bounding box center [321, 211] width 92 height 15
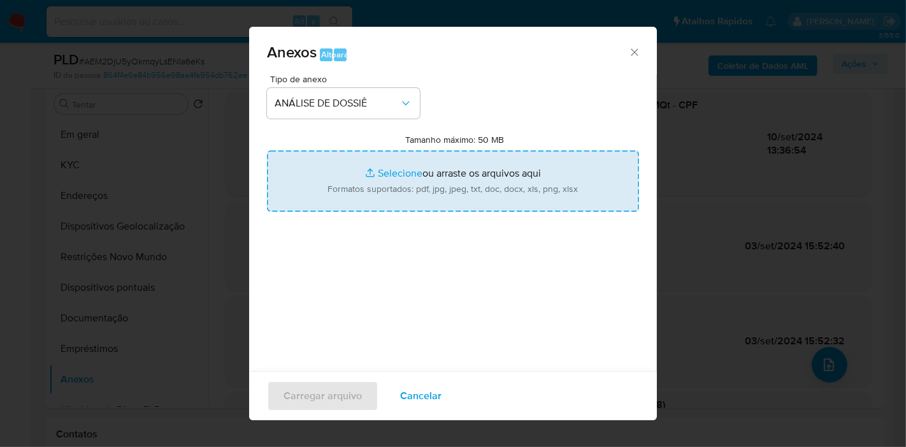
type input "C:\fakepath\3º SAR - XXXX_XX - CPF 69572356100 - WESLEY DUTRA DE ANDRADE .pdf"
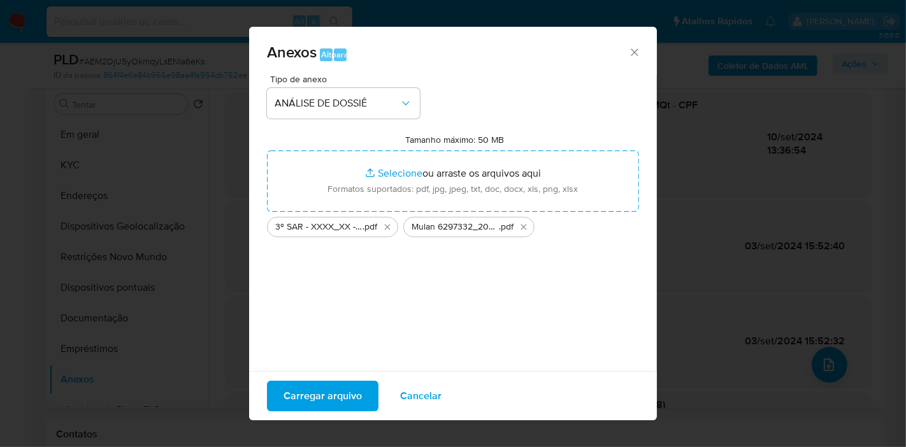
click at [312, 399] on font "Carregar arquivo" at bounding box center [323, 396] width 78 height 31
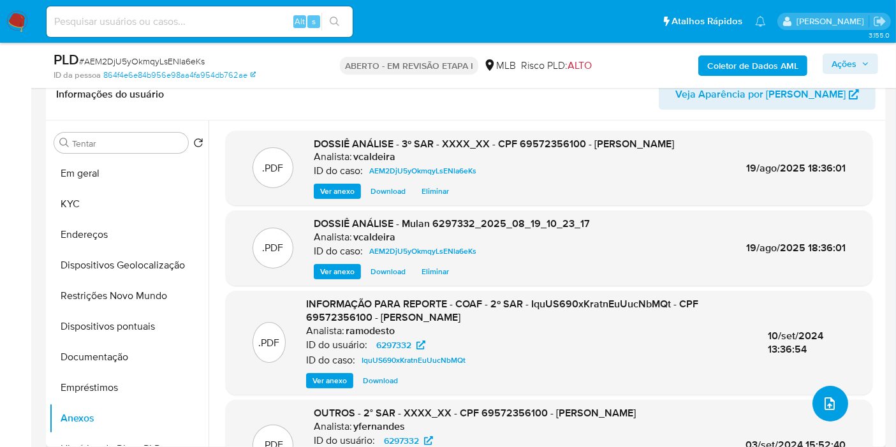
scroll to position [178, 0]
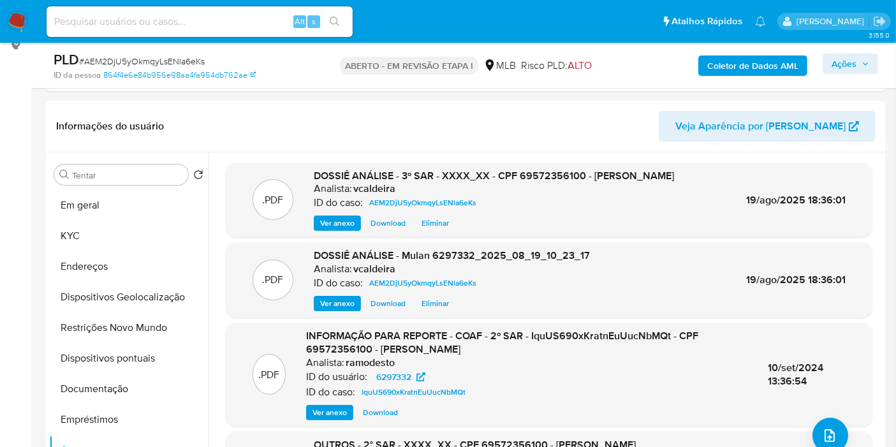
drag, startPoint x: 868, startPoint y: 66, endPoint x: 862, endPoint y: 69, distance: 6.6
click at [806, 65] on icon "button" at bounding box center [865, 64] width 8 height 8
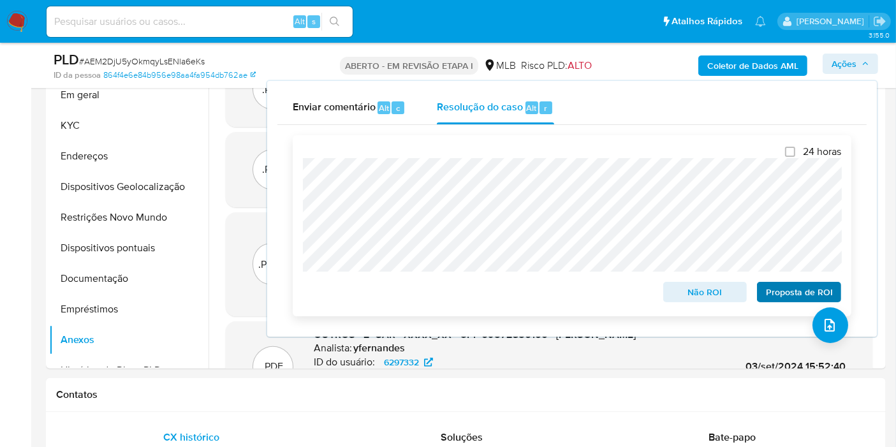
scroll to position [320, 0]
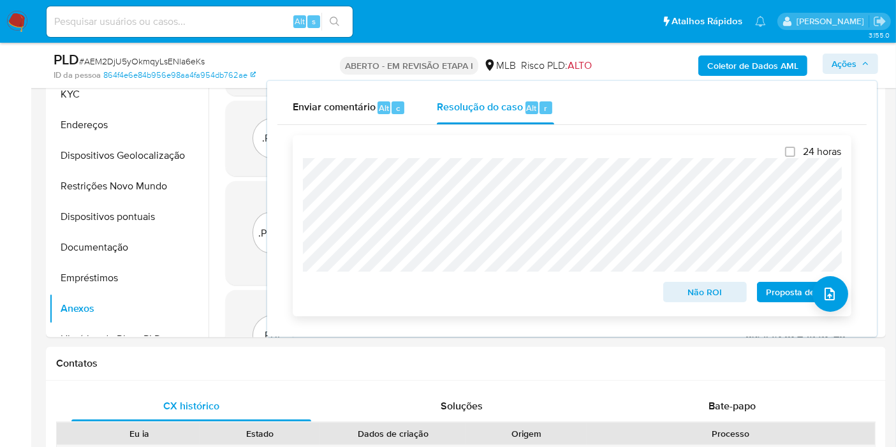
click at [769, 288] on font "Proposta de ROI" at bounding box center [798, 292] width 67 height 20
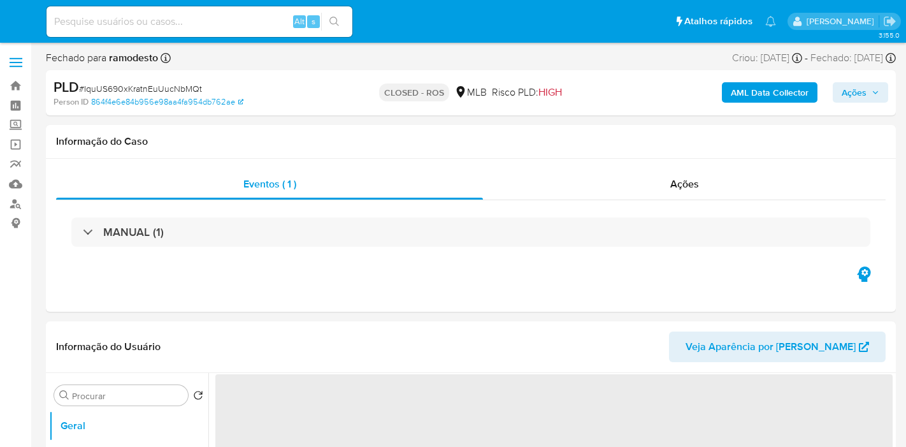
select select "10"
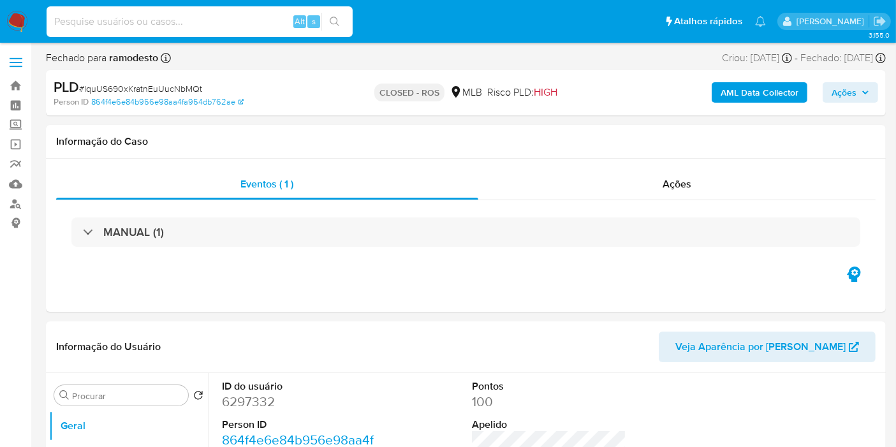
click at [175, 29] on input at bounding box center [200, 21] width 306 height 17
paste input "[DATE]"
click at [688, 177] on span "Ações" at bounding box center [676, 184] width 29 height 15
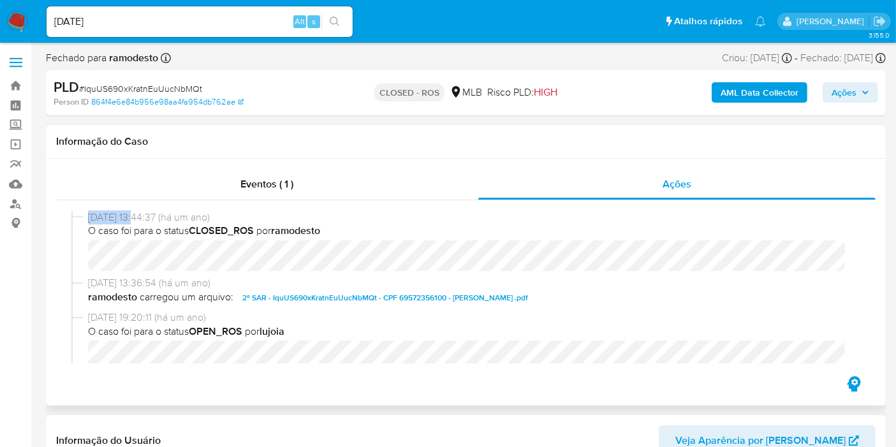
copy span "[DATE]"
drag, startPoint x: 137, startPoint y: 221, endPoint x: 87, endPoint y: 214, distance: 50.2
click at [88, 214] on span "[DATE] 13:44:37 (há um ano)" at bounding box center [471, 217] width 767 height 14
click at [129, 19] on input "[DATE]" at bounding box center [200, 21] width 306 height 17
paste input "[DATE]"
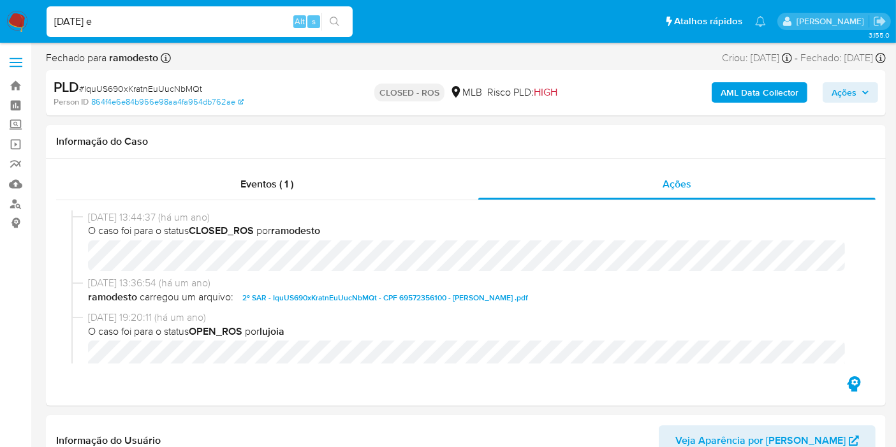
type input "[DATE] e [DATE]"
drag, startPoint x: 173, startPoint y: 22, endPoint x: 29, endPoint y: 22, distance: 144.0
click at [29, 22] on nav "Pausado Ver notificaciones [DATE] e [DATE] Alt s Atalhos rápidos Presiona las s…" at bounding box center [448, 21] width 896 height 43
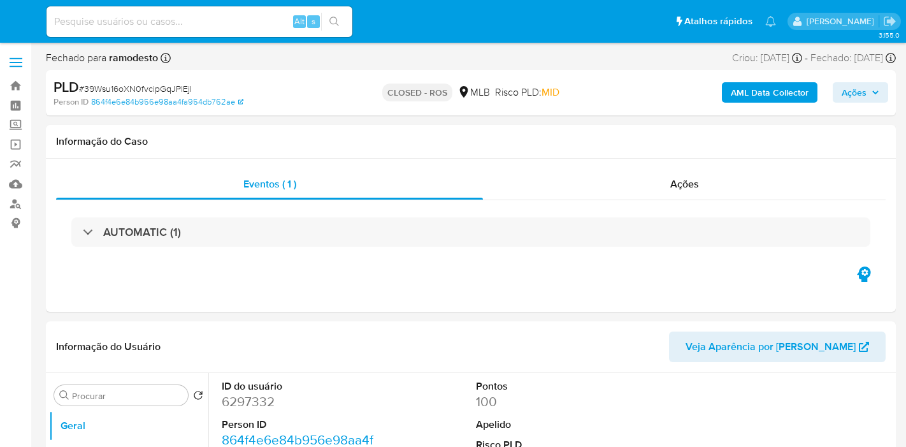
select select "10"
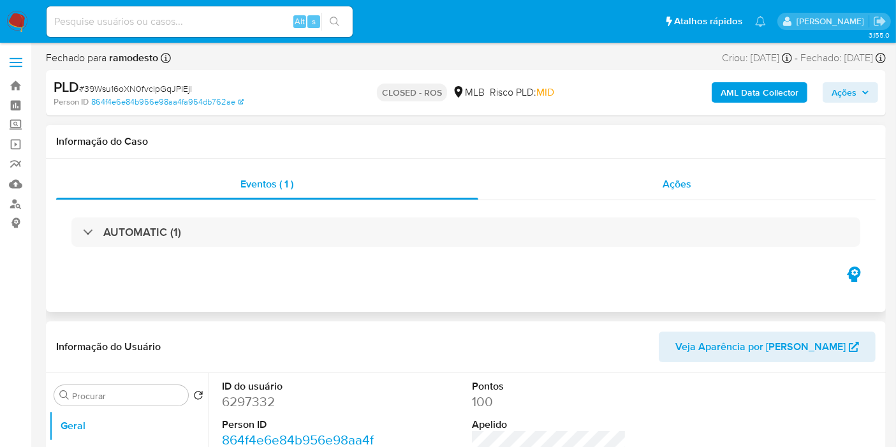
click at [686, 179] on span "Ações" at bounding box center [676, 184] width 29 height 15
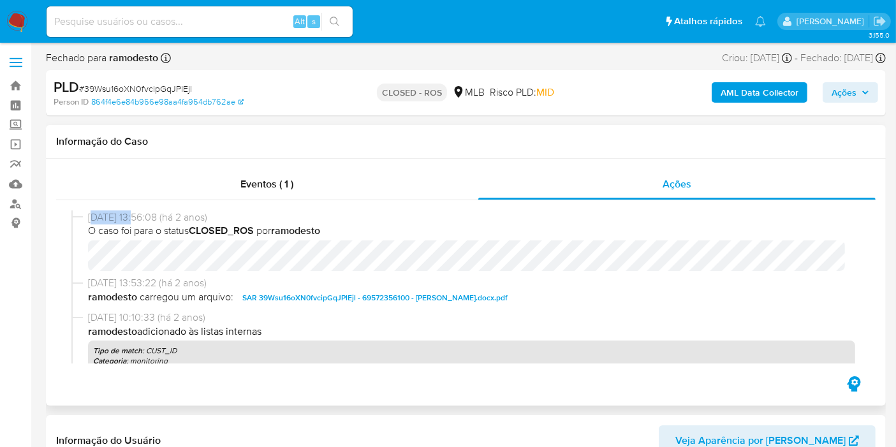
copy span "[DATE]"
drag, startPoint x: 141, startPoint y: 220, endPoint x: 91, endPoint y: 221, distance: 50.4
click at [91, 221] on span "[DATE] 13:56:08 (há 2 anos)" at bounding box center [471, 217] width 767 height 14
copy span "[DATE]"
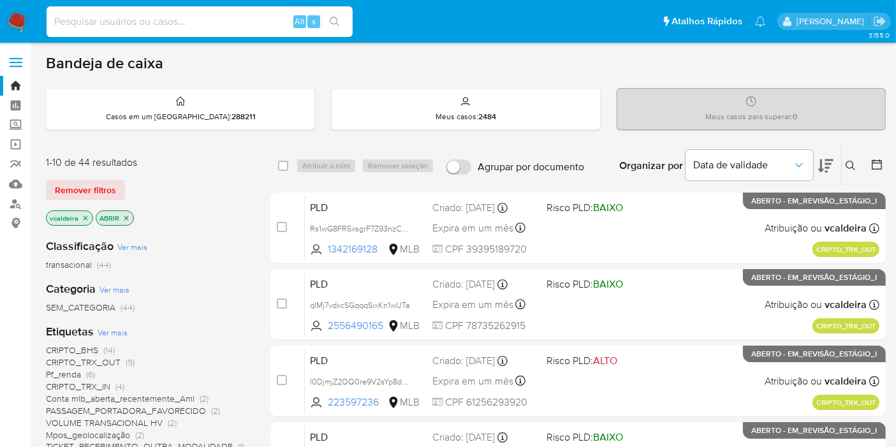
click at [212, 19] on input at bounding box center [200, 21] width 306 height 17
paste input "w2OxOEVuB9a9j5zBbBlAOG8G"
type input "w2OxOEVuB9a9j5zBbBlAOG8G"
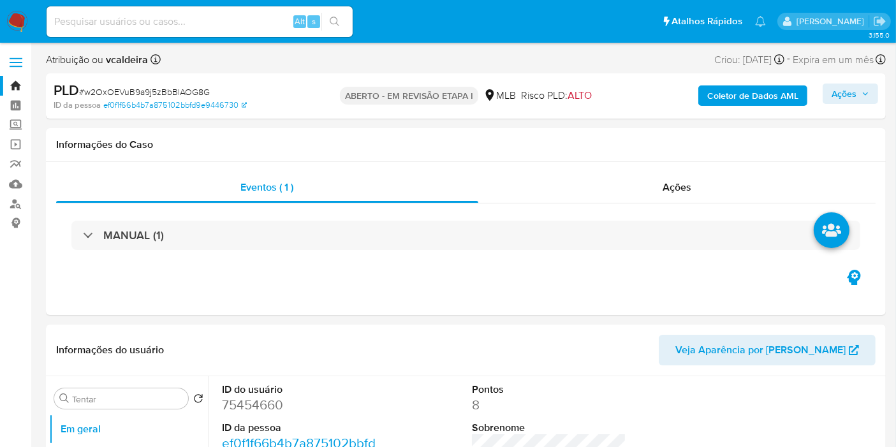
select select "10"
click at [242, 407] on font "75454660" at bounding box center [252, 404] width 61 height 18
copy font "75454660"
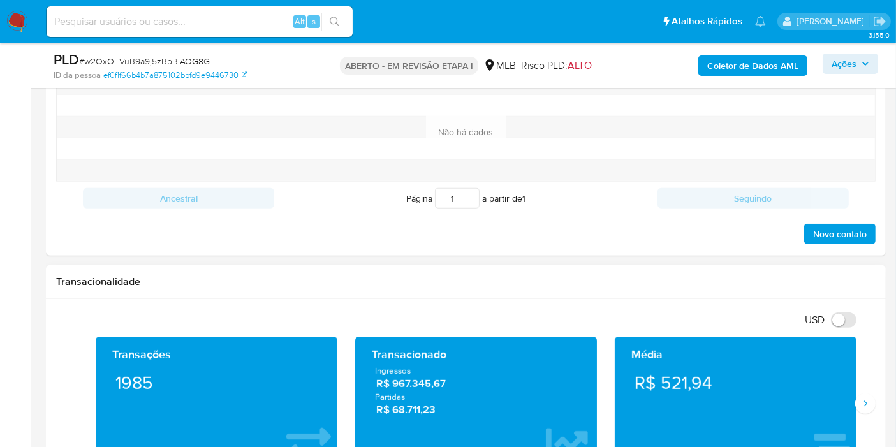
scroll to position [779, 0]
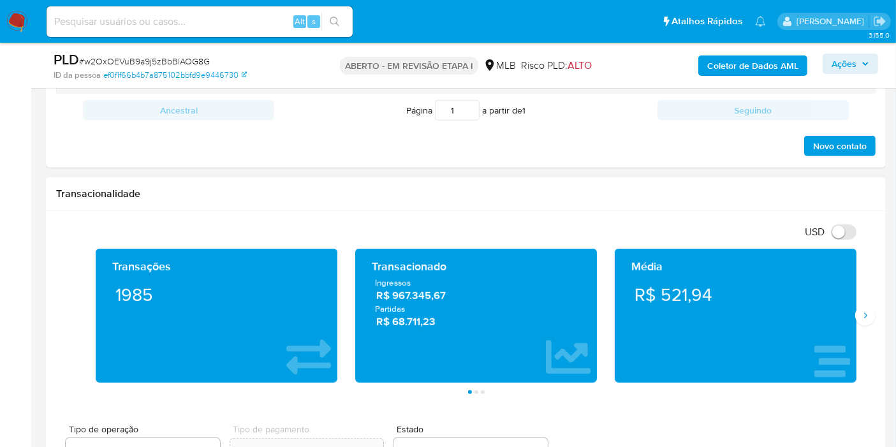
click at [871, 321] on div "Transações 1985 Transacionado Ingressos R$ 967.345,67 Partidas R$ 68.711,23 Méd…" at bounding box center [465, 321] width 819 height 145
click at [871, 317] on button "Seguindo" at bounding box center [865, 315] width 20 height 20
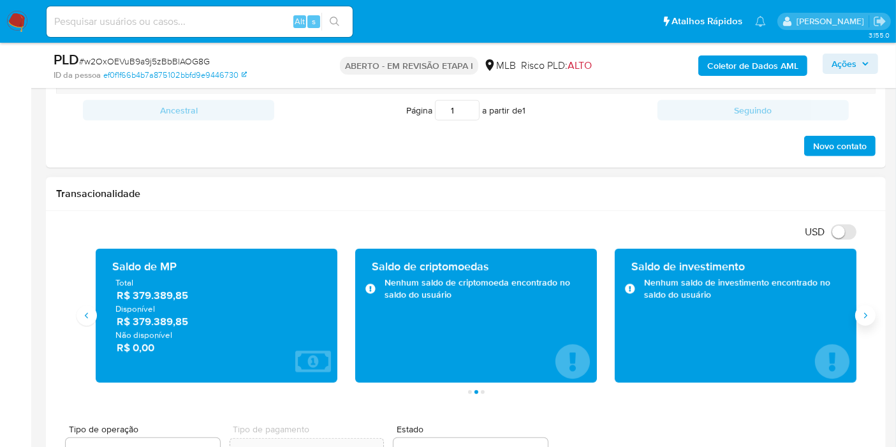
click at [871, 317] on button "Seguindo" at bounding box center [865, 315] width 20 height 20
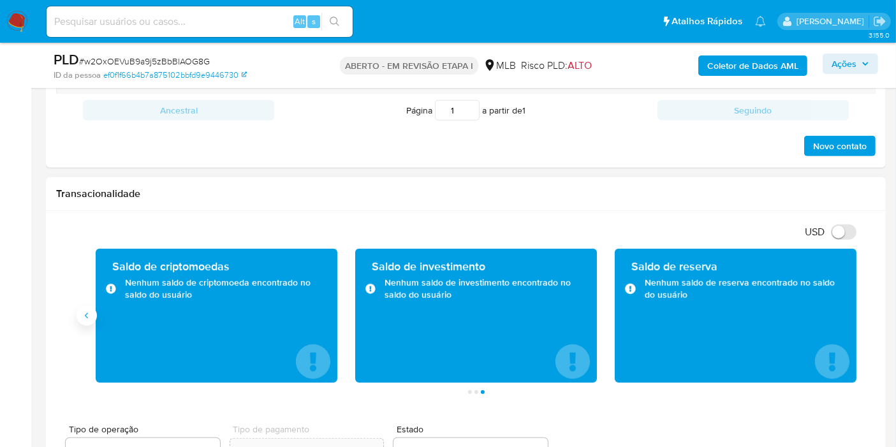
click at [94, 316] on button "Antigo" at bounding box center [86, 315] width 20 height 20
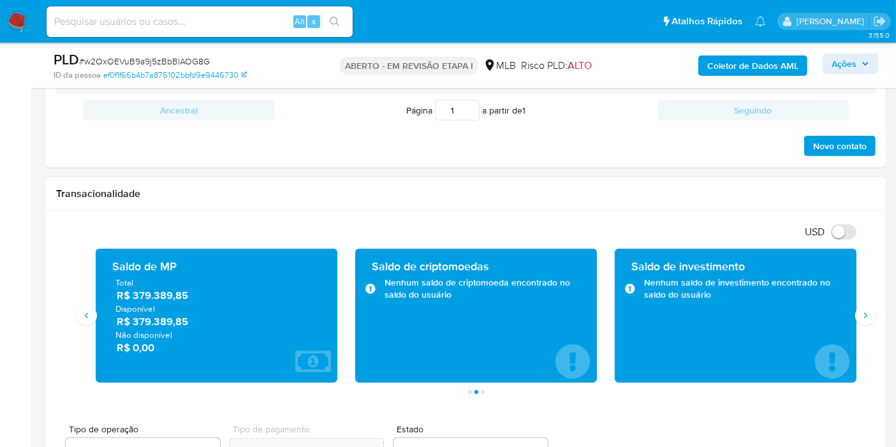
drag, startPoint x: 186, startPoint y: 322, endPoint x: 134, endPoint y: 323, distance: 52.3
click at [134, 323] on span "R$ 379.389,85" at bounding box center [217, 321] width 201 height 15
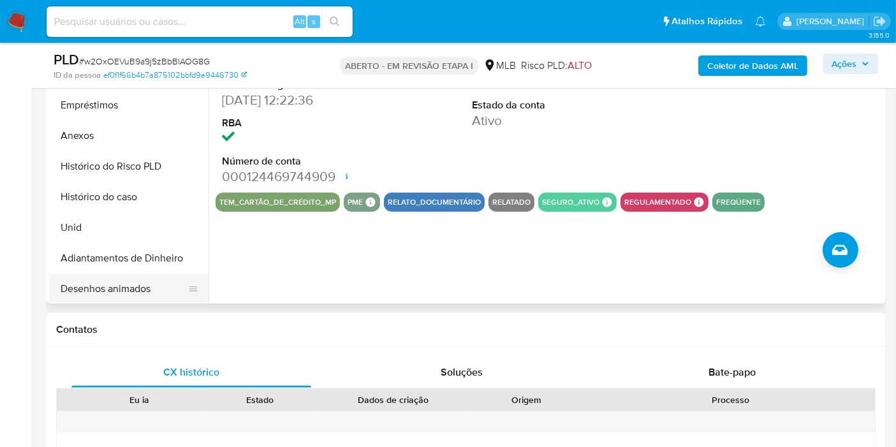
scroll to position [212, 0]
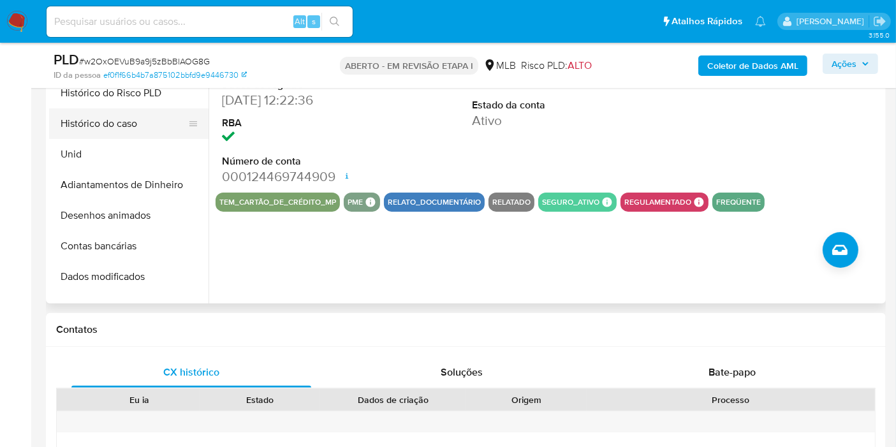
click at [115, 126] on button "Histórico do caso" at bounding box center [123, 123] width 149 height 31
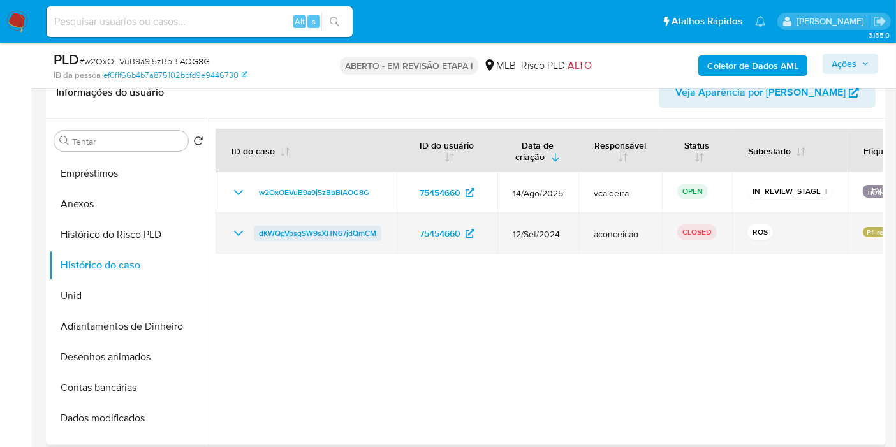
click at [308, 230] on span "dKWQgVpsgSW9sXHN67jdQmCM" at bounding box center [317, 233] width 117 height 15
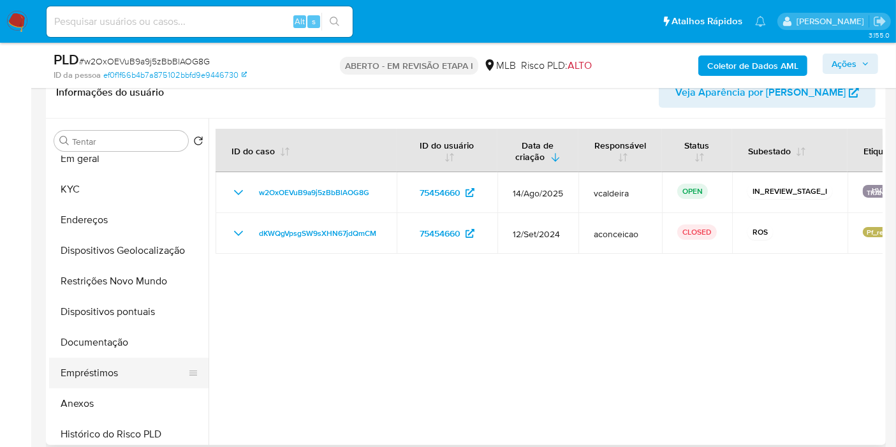
scroll to position [0, 0]
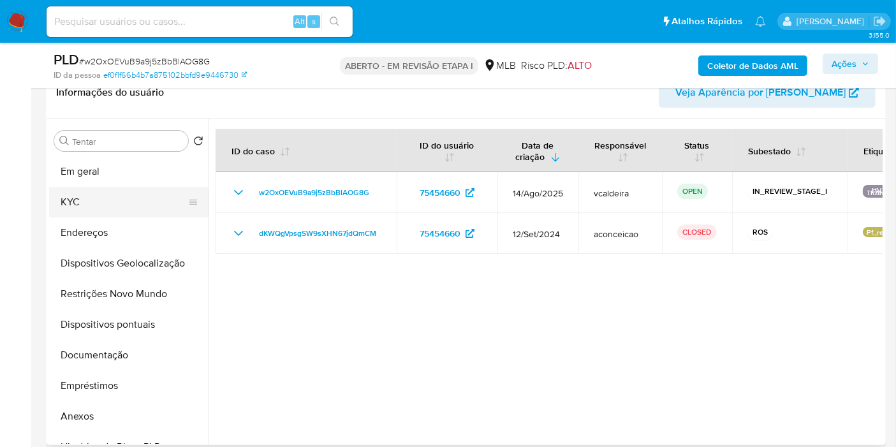
click at [103, 207] on button "KYC" at bounding box center [123, 202] width 149 height 31
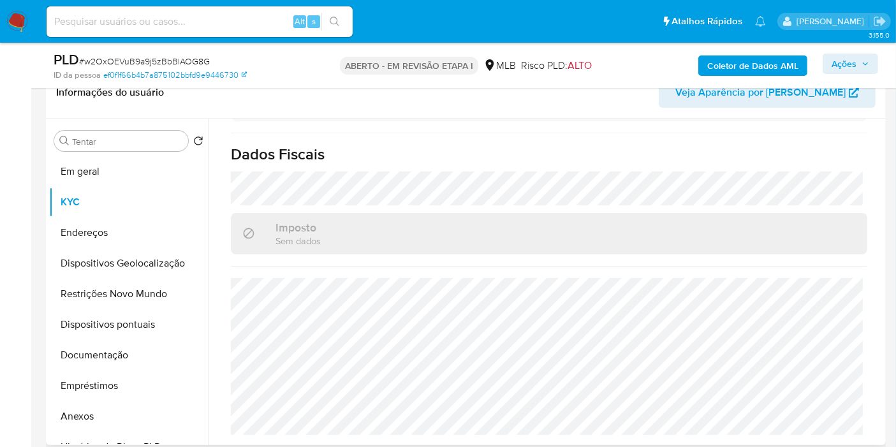
scroll to position [590, 0]
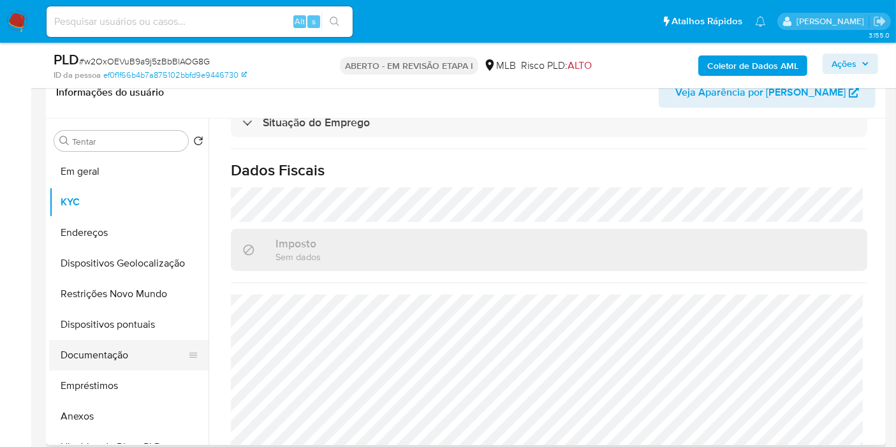
click at [116, 361] on button "Documentação" at bounding box center [123, 355] width 149 height 31
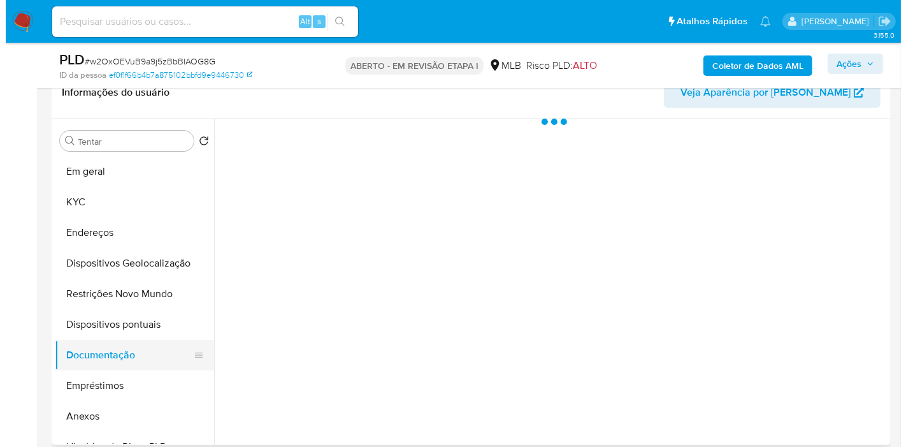
scroll to position [0, 0]
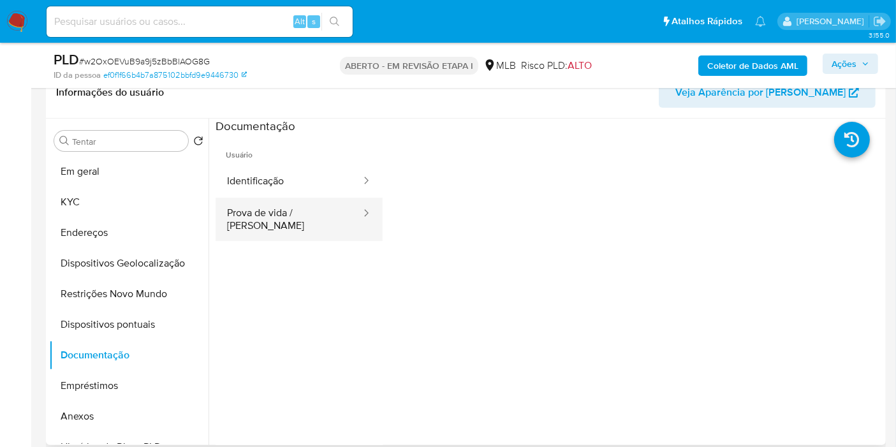
click at [313, 205] on button "Prova de vida / Selfie" at bounding box center [288, 219] width 147 height 43
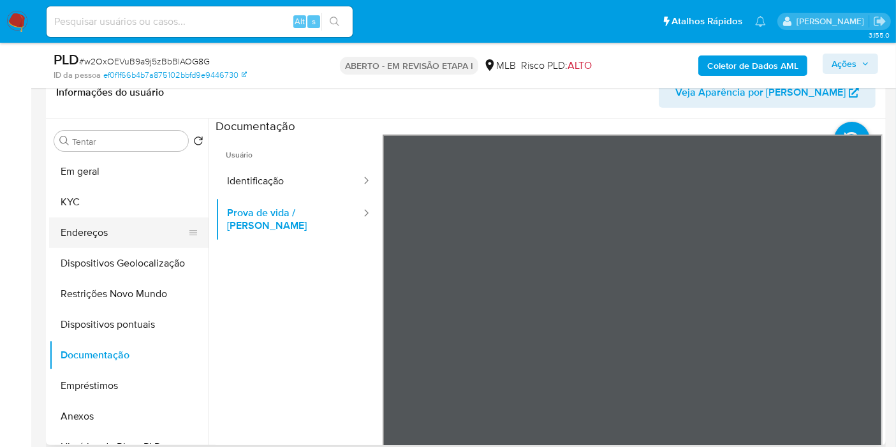
click at [105, 237] on button "Endereços" at bounding box center [123, 232] width 149 height 31
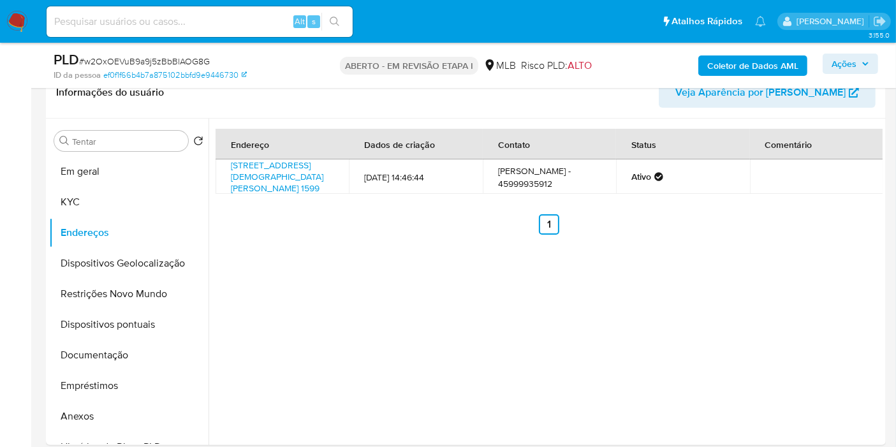
click at [727, 61] on font "Coletor de Dados AML" at bounding box center [752, 65] width 91 height 20
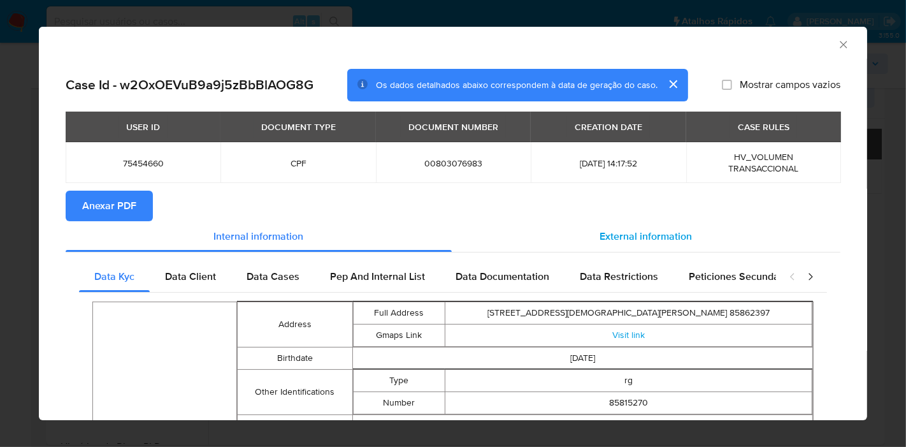
click at [577, 236] on div "External information" at bounding box center [646, 236] width 389 height 31
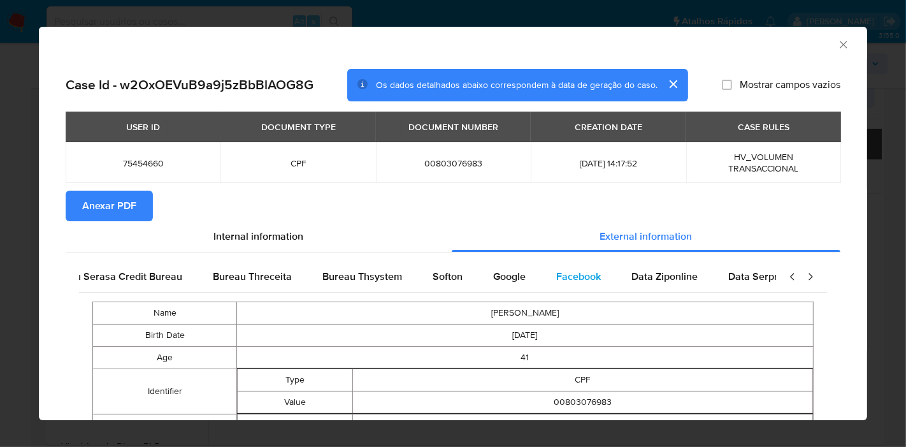
scroll to position [0, 431]
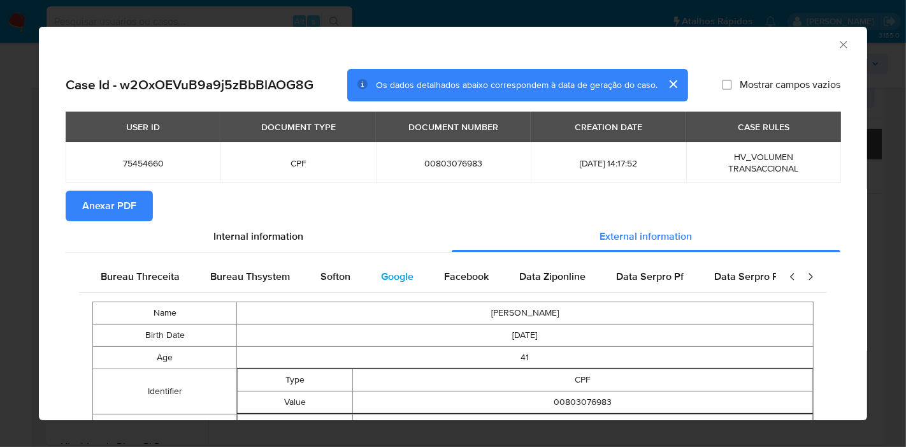
click at [386, 283] on span "Google" at bounding box center [397, 276] width 33 height 15
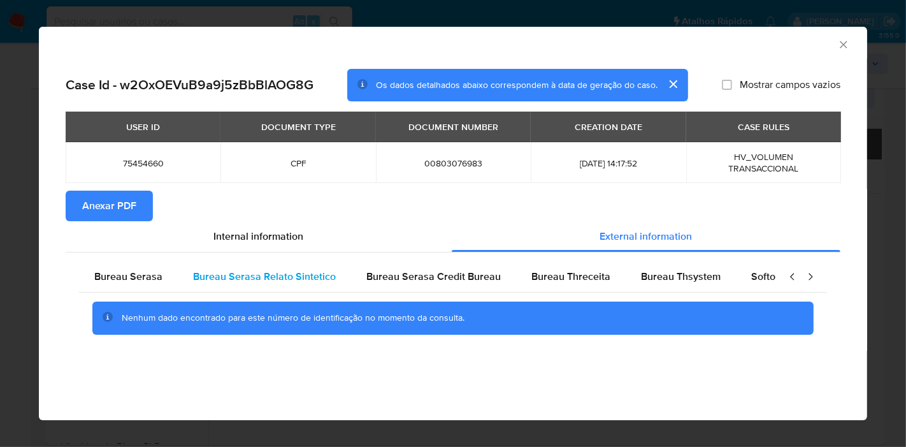
scroll to position [0, 0]
click at [148, 284] on div "Bureau Serasa" at bounding box center [128, 276] width 99 height 31
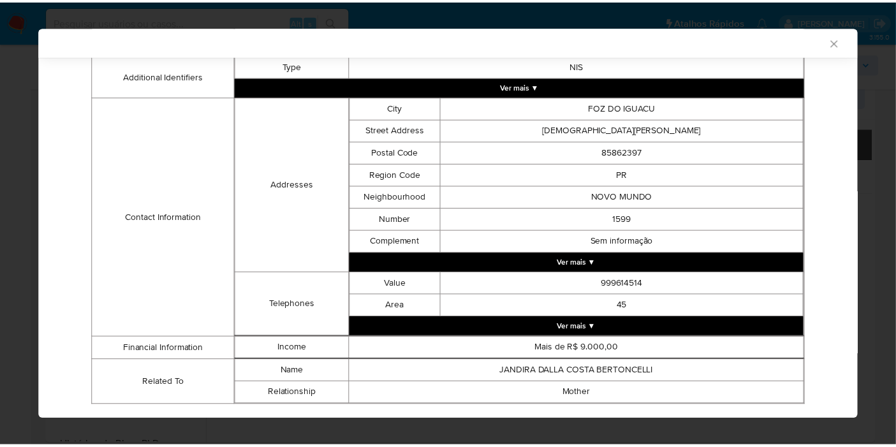
scroll to position [349, 0]
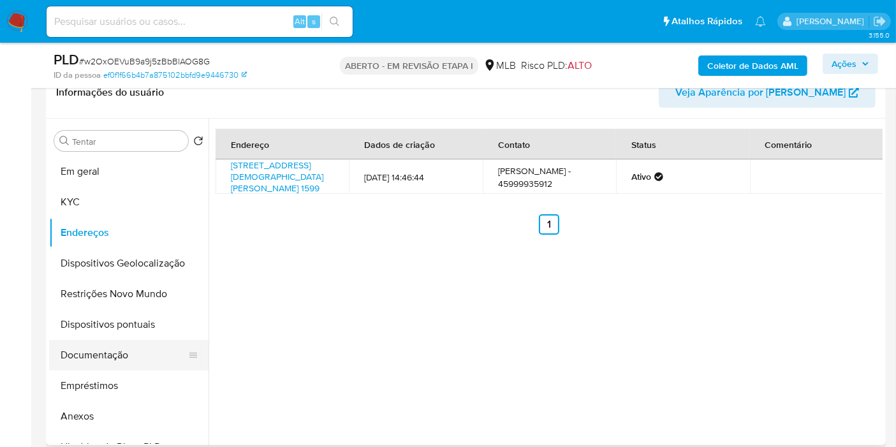
click at [79, 354] on button "Documentação" at bounding box center [123, 355] width 149 height 31
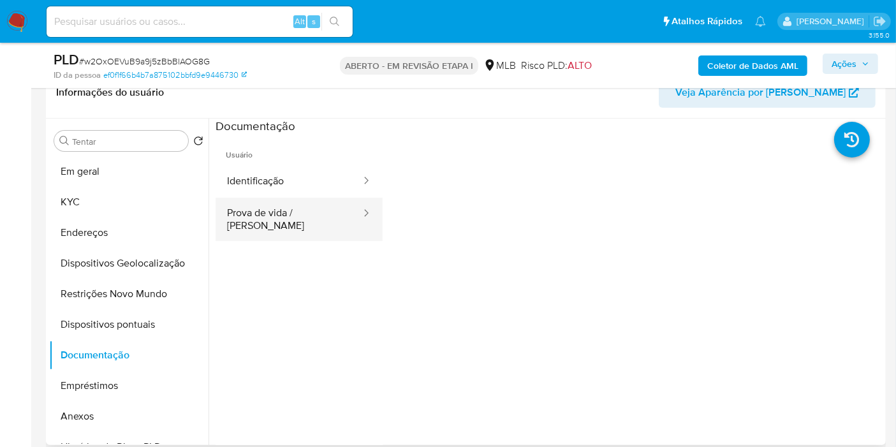
click at [284, 198] on button "Prova de vida / Selfie" at bounding box center [288, 219] width 147 height 43
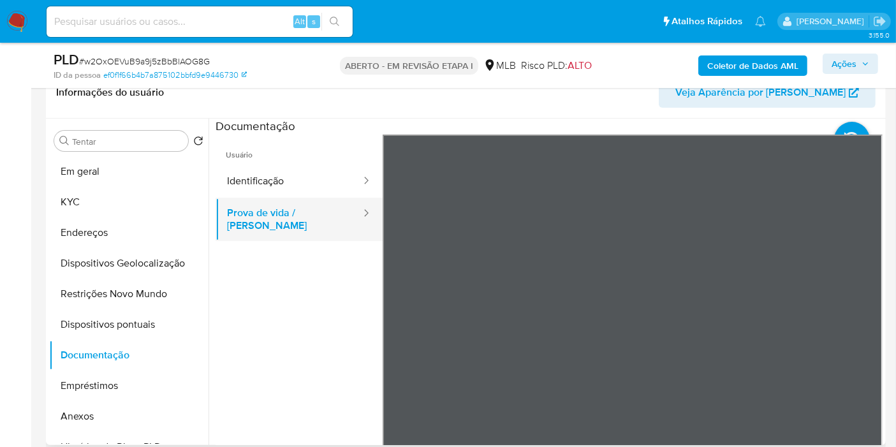
click at [308, 212] on button "Prova de vida / Selfie" at bounding box center [288, 219] width 147 height 43
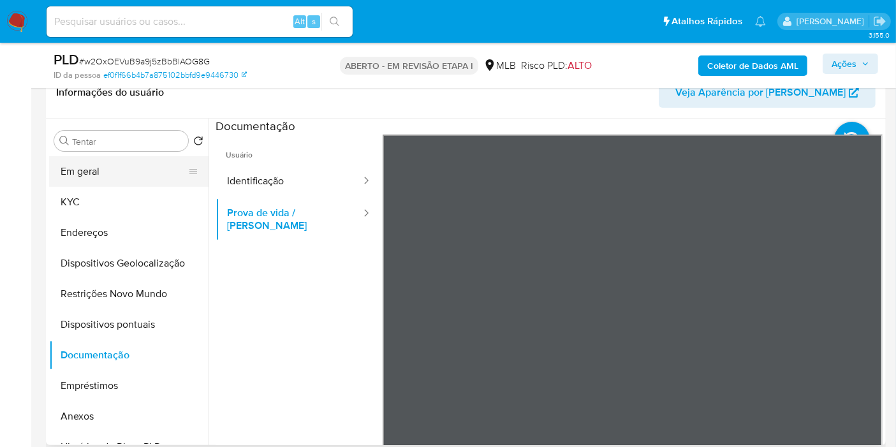
click at [134, 179] on button "Em geral" at bounding box center [123, 171] width 149 height 31
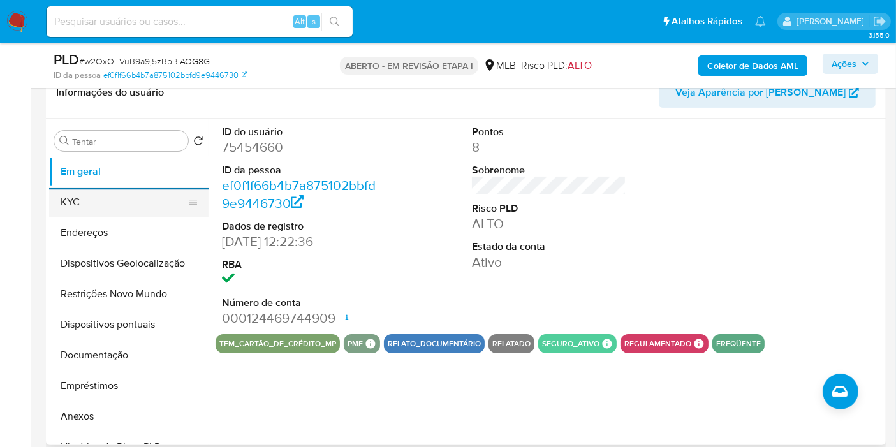
click at [125, 201] on button "KYC" at bounding box center [123, 202] width 149 height 31
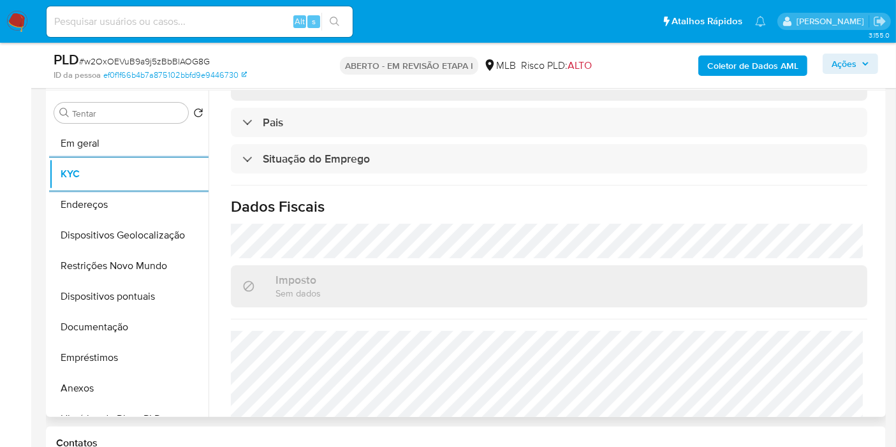
scroll to position [594, 0]
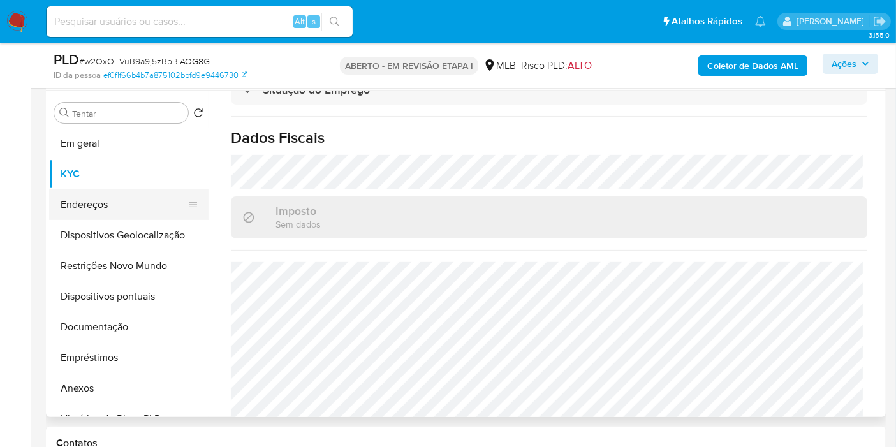
click at [109, 215] on button "Endereços" at bounding box center [123, 204] width 149 height 31
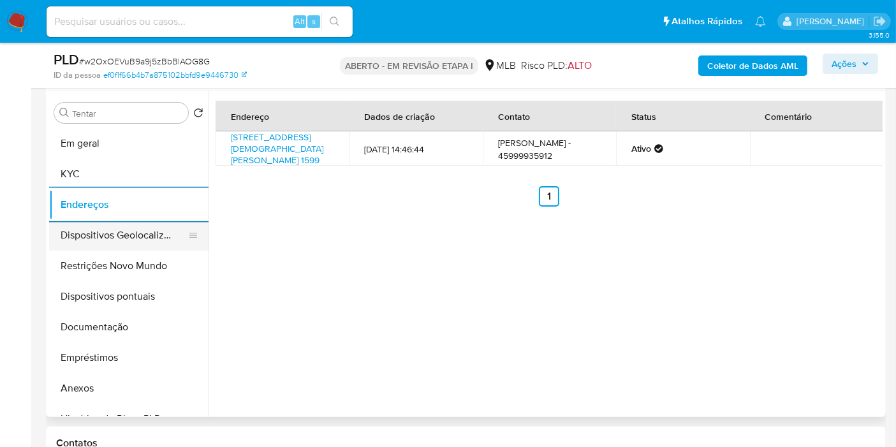
click at [110, 240] on button "Dispositivos Geolocalização" at bounding box center [123, 235] width 149 height 31
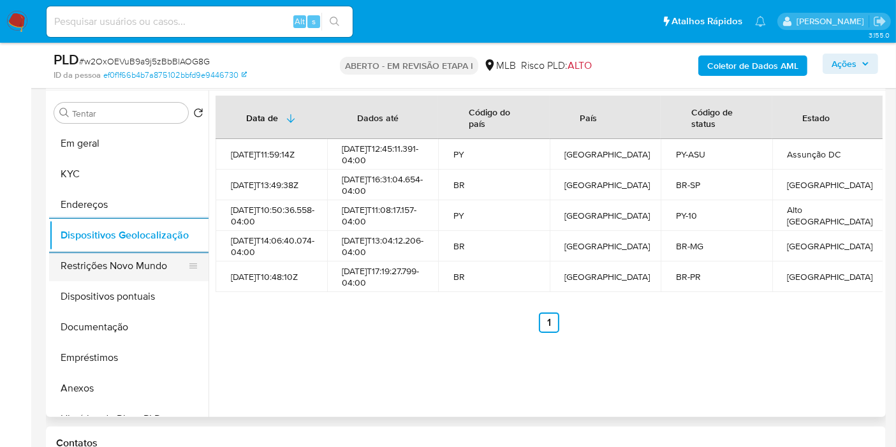
click at [151, 266] on button "Restrições Novo Mundo" at bounding box center [123, 265] width 149 height 31
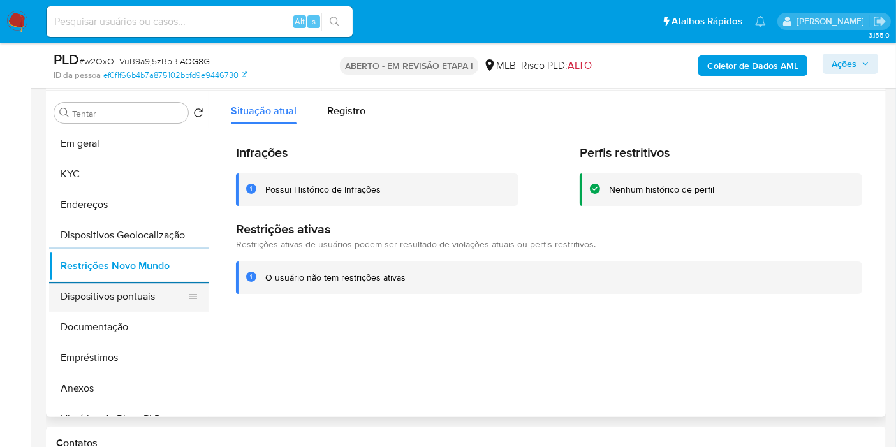
click at [115, 299] on button "Dispositivos pontuais" at bounding box center [123, 296] width 149 height 31
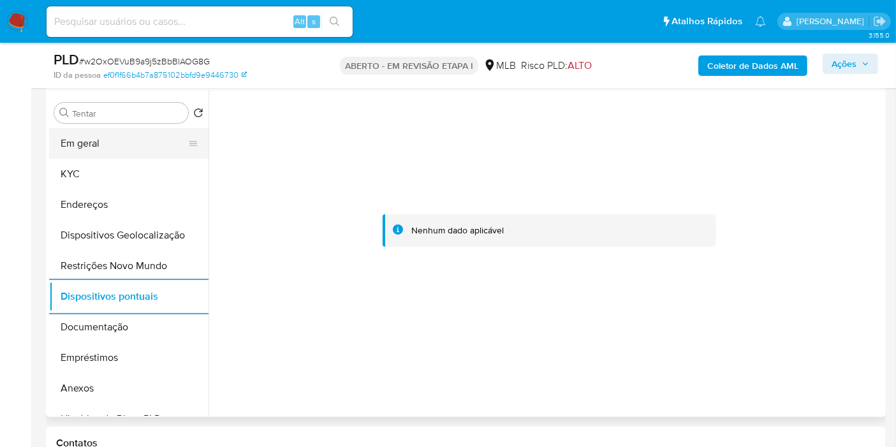
click at [116, 147] on button "Em geral" at bounding box center [123, 143] width 149 height 31
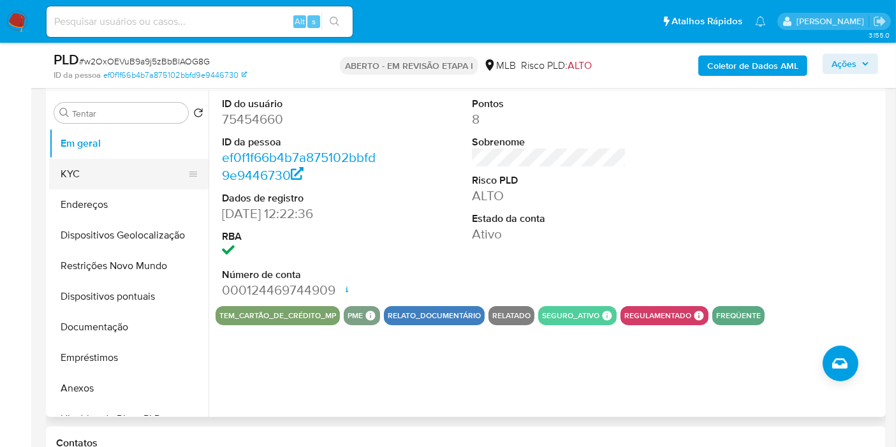
click at [104, 175] on button "KYC" at bounding box center [123, 174] width 149 height 31
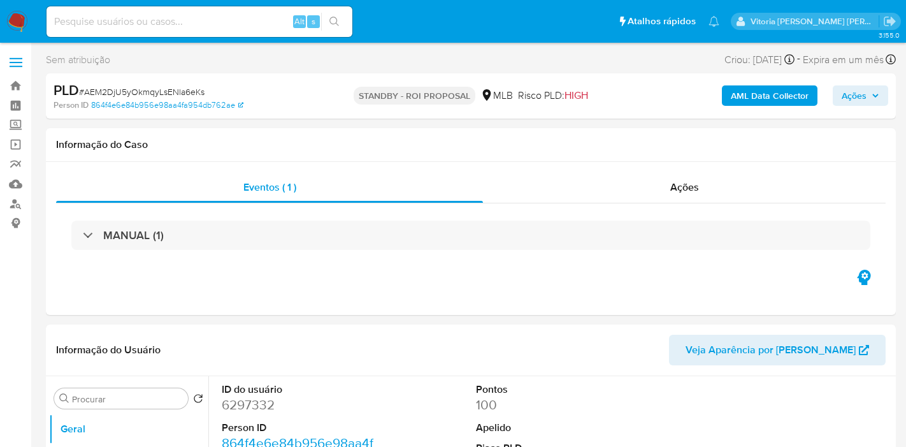
select select "10"
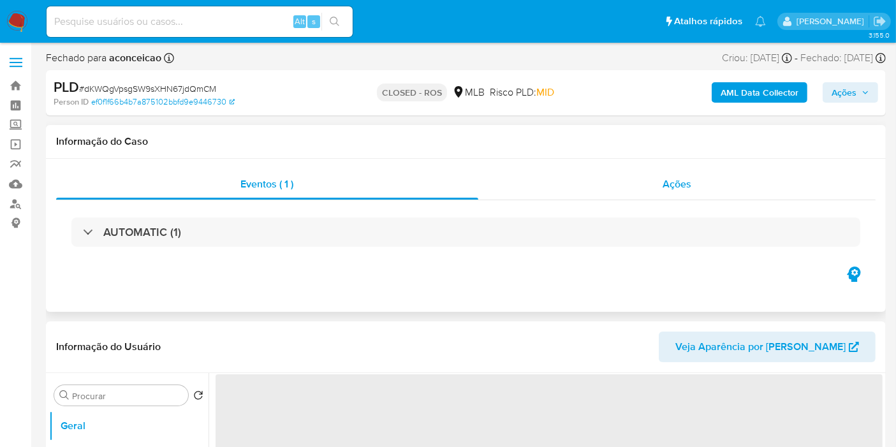
click at [672, 171] on div "Ações" at bounding box center [677, 184] width 398 height 31
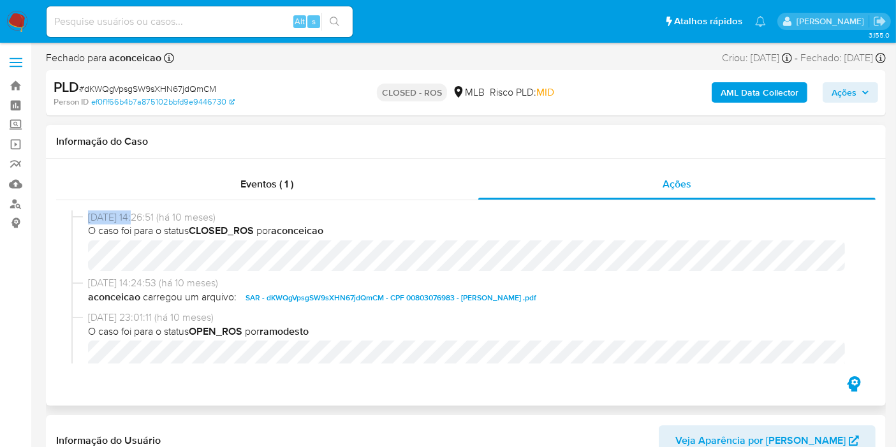
copy span "[DATE]"
drag, startPoint x: 134, startPoint y: 217, endPoint x: 83, endPoint y: 221, distance: 51.1
click at [83, 221] on div "[DATE] 14:26:51 (há 10 meses) O caso foi para o status CLOSED_ROS por aconceicao" at bounding box center [465, 243] width 788 height 66
select select "10"
